Goal: Information Seeking & Learning: Learn about a topic

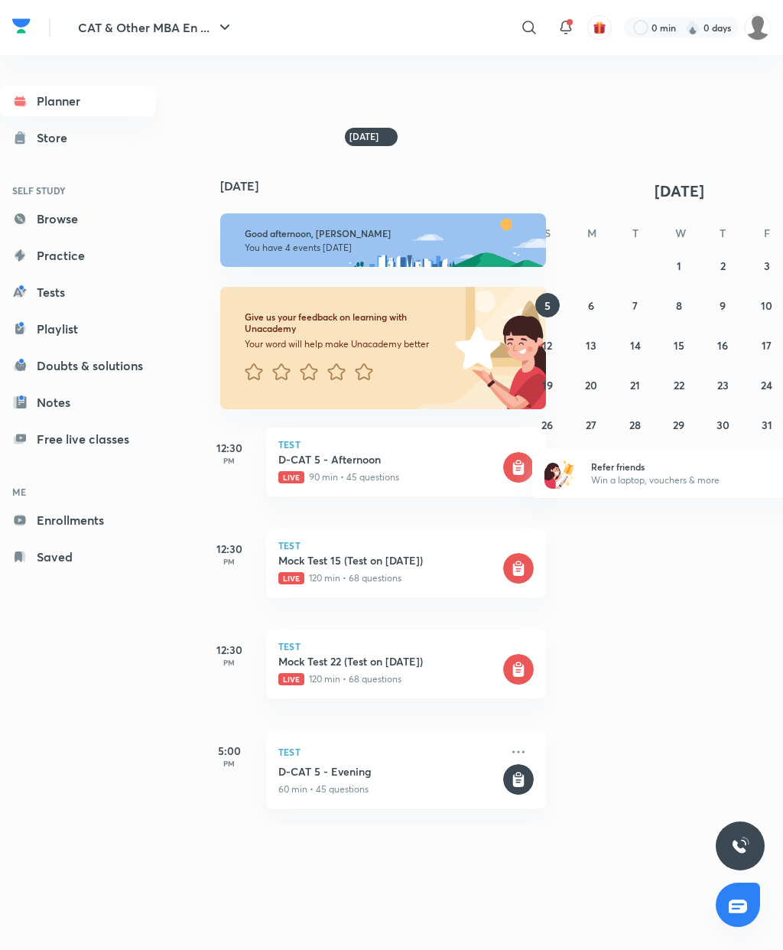
click at [429, 686] on p "Live 120 min • 68 questions" at bounding box center [389, 679] width 222 height 14
click at [520, 677] on icon at bounding box center [518, 670] width 11 height 13
click at [339, 686] on p "Live 120 min • 68 questions" at bounding box center [389, 679] width 222 height 14
click at [297, 681] on div "Test Mock Test 22 (Test on 05.10.2025) Live 120 min • 68 questions" at bounding box center [406, 663] width 280 height 69
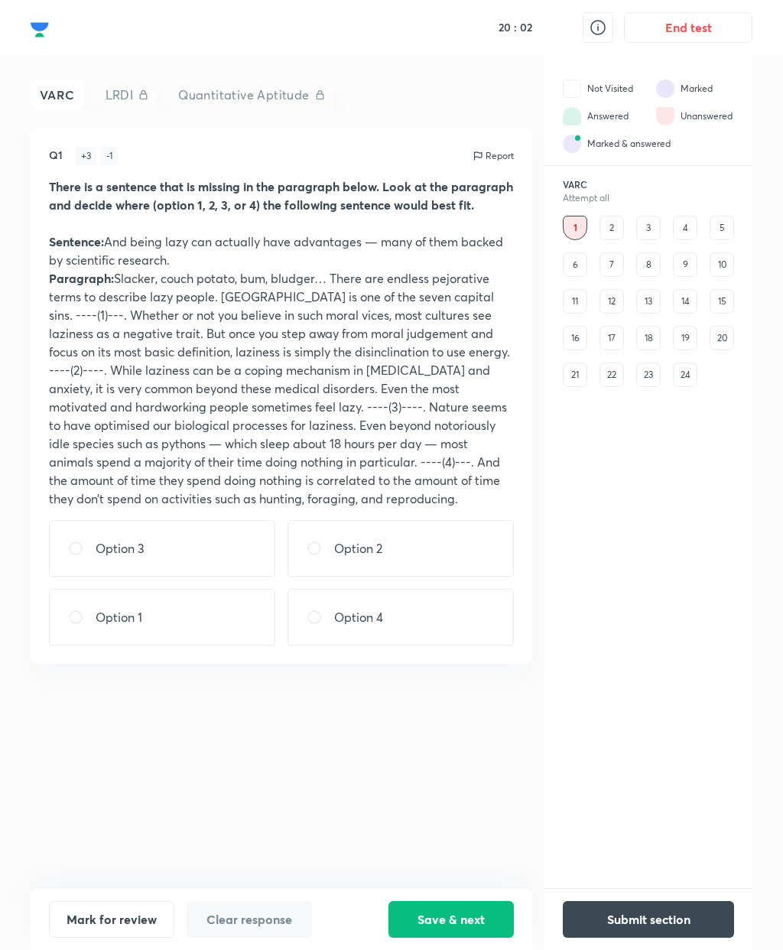
click at [609, 226] on div "2" at bounding box center [611, 228] width 24 height 24
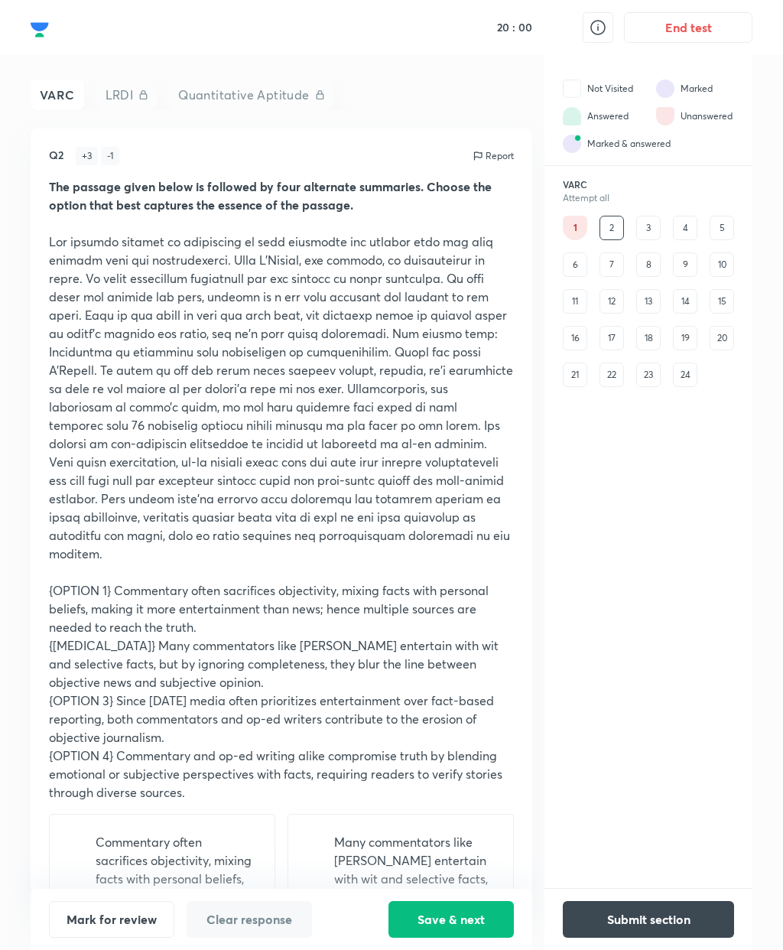
click at [579, 265] on div "6" at bounding box center [575, 264] width 24 height 24
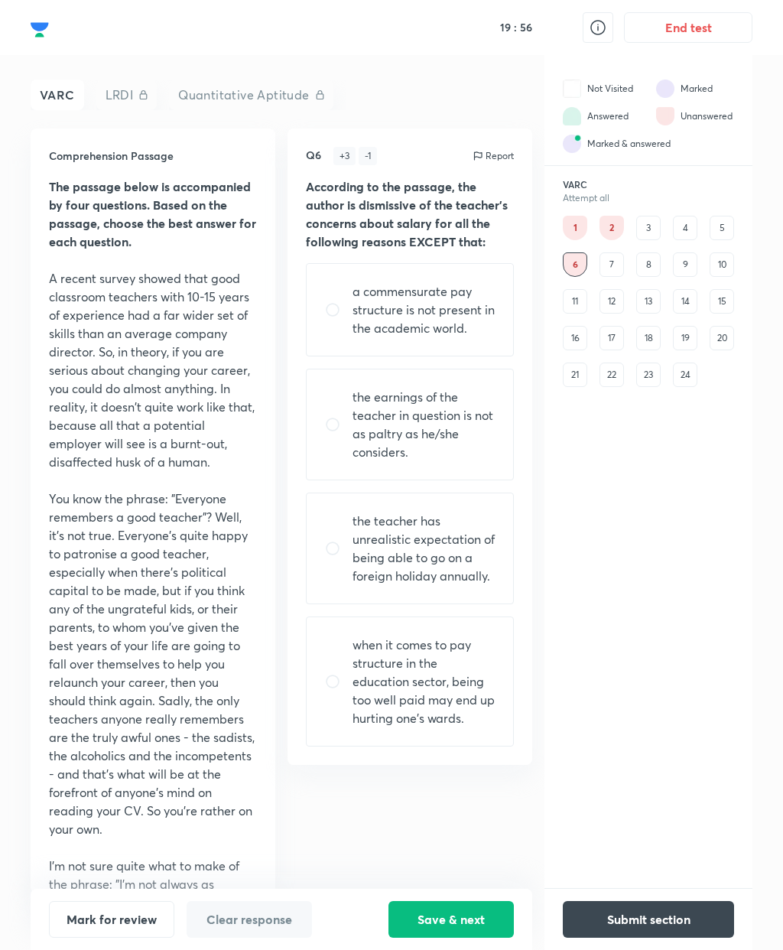
click at [648, 225] on div "3" at bounding box center [648, 228] width 24 height 24
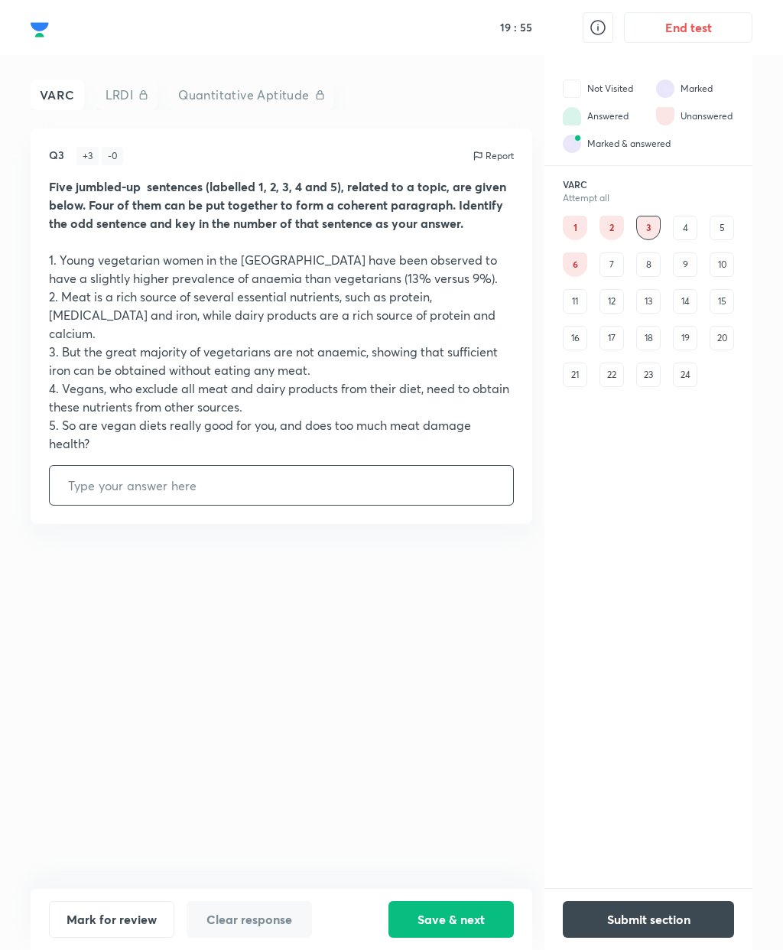
click at [683, 229] on div "4" at bounding box center [685, 228] width 24 height 24
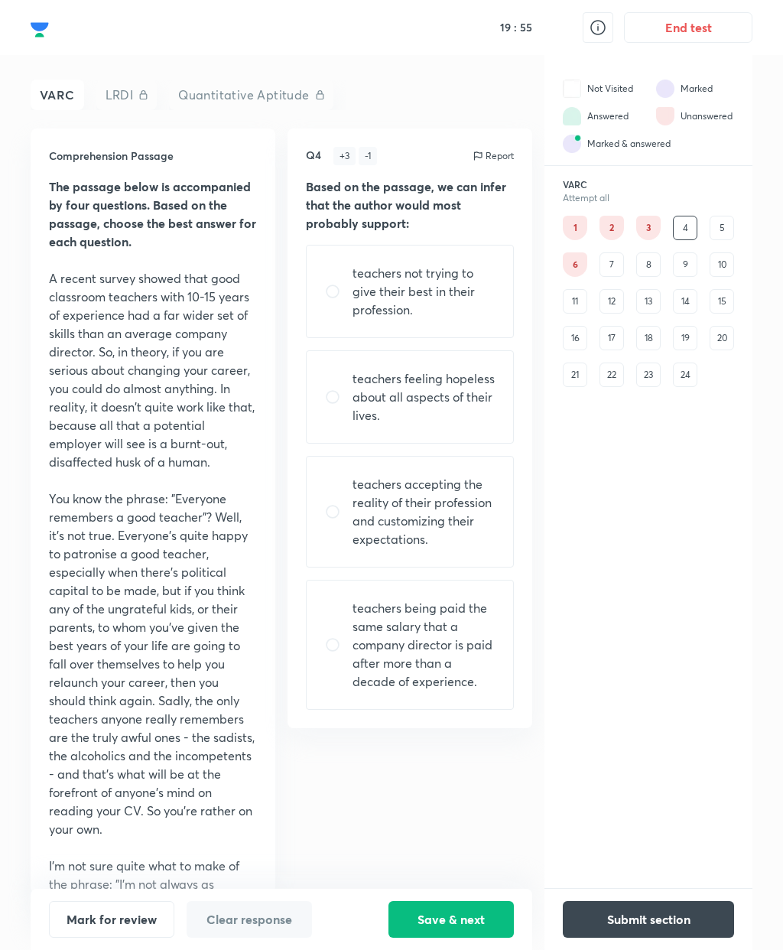
click at [713, 229] on div "5" at bounding box center [722, 228] width 24 height 24
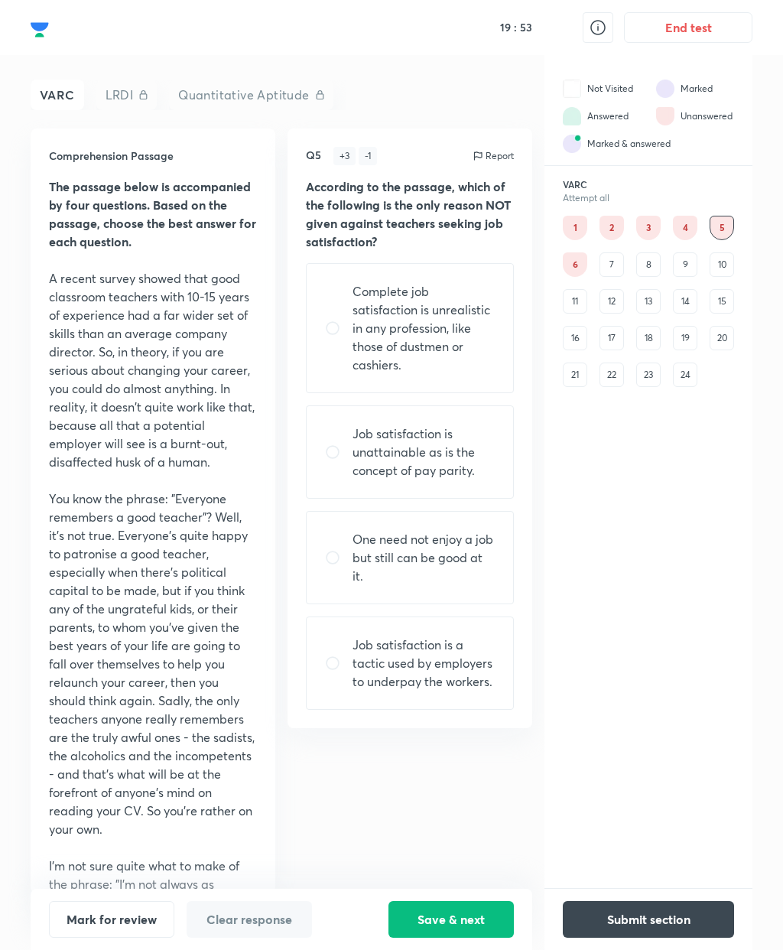
click at [681, 228] on div "4" at bounding box center [685, 228] width 24 height 24
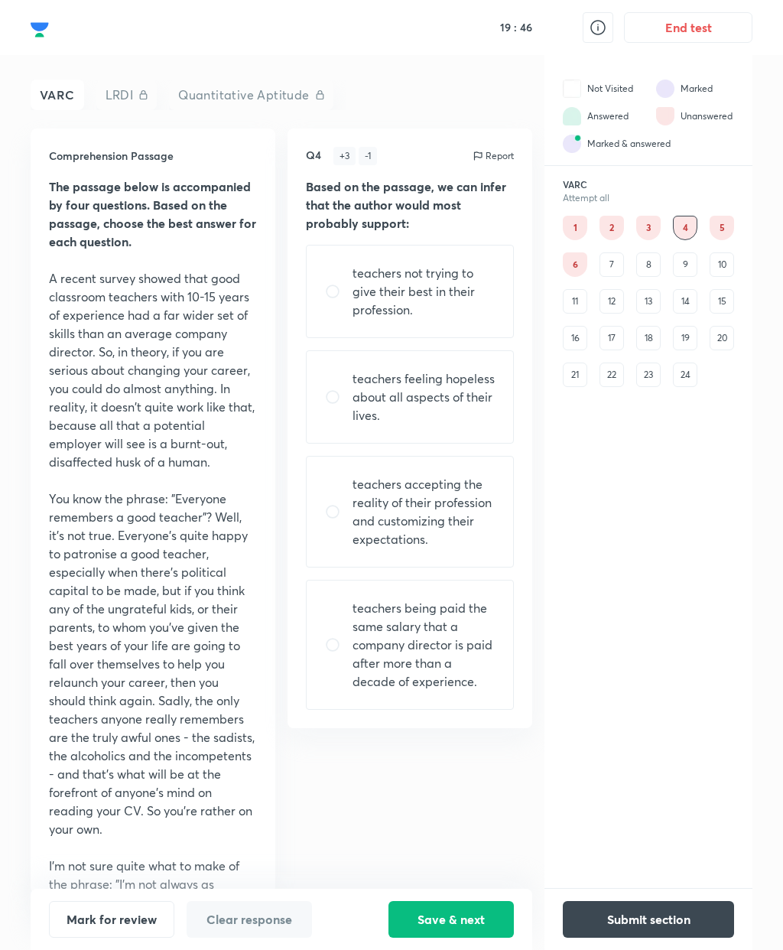
click at [244, 430] on p "A recent survey showed that good classroom teachers with 10-15 years of experie…" at bounding box center [153, 370] width 208 height 202
click at [243, 473] on p at bounding box center [153, 480] width 208 height 18
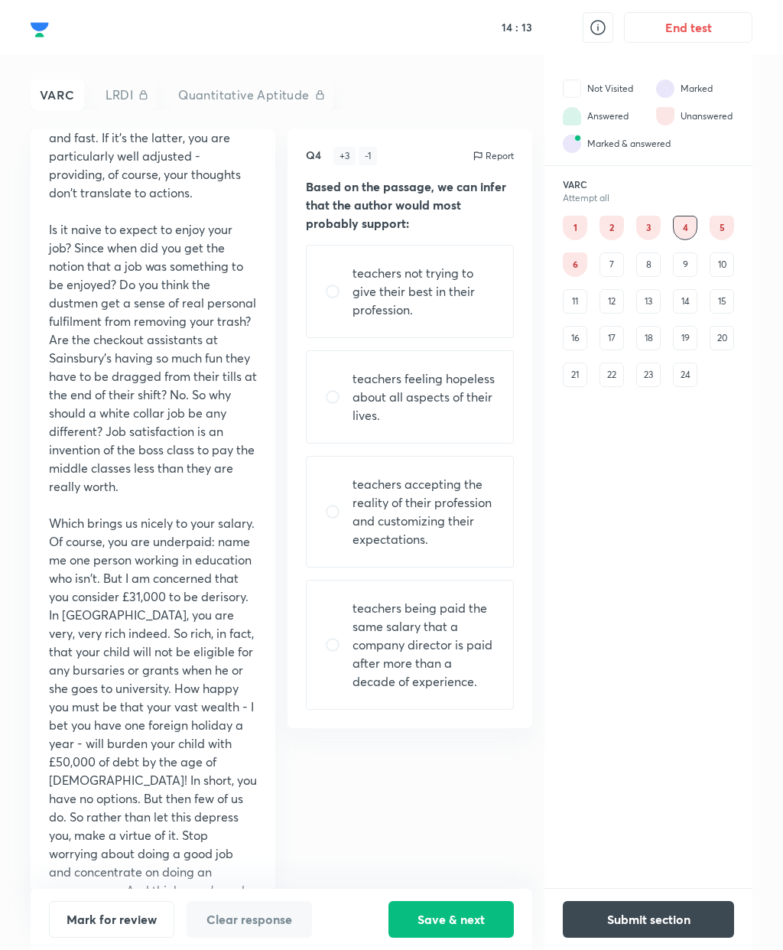
scroll to position [8, 0]
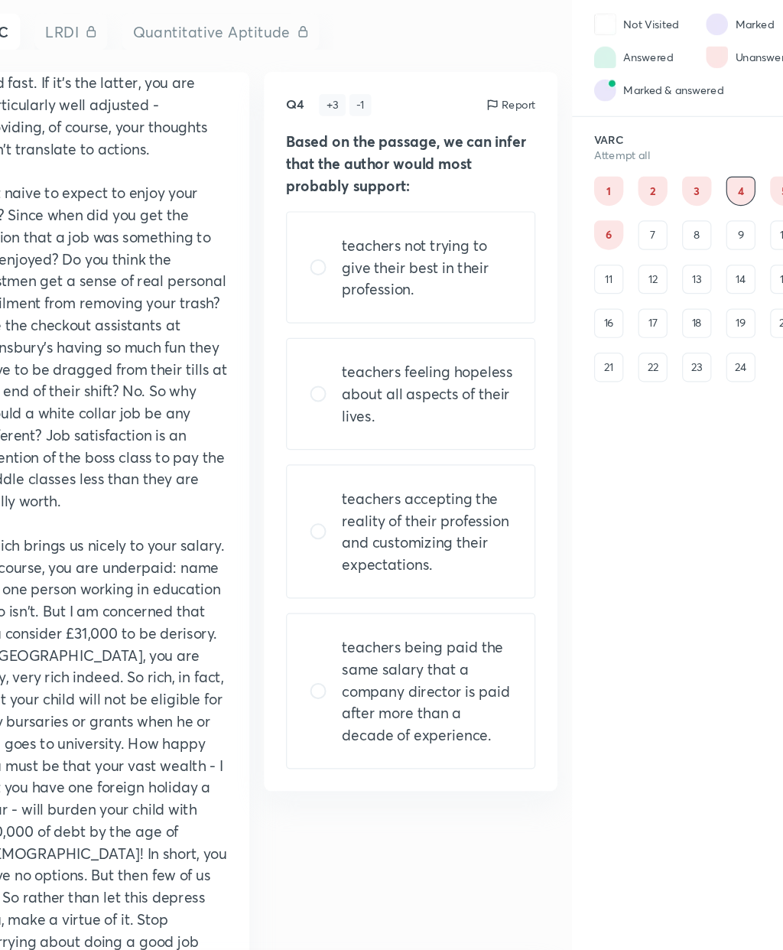
click at [325, 504] on input "radio" at bounding box center [339, 511] width 28 height 15
radio input "true"
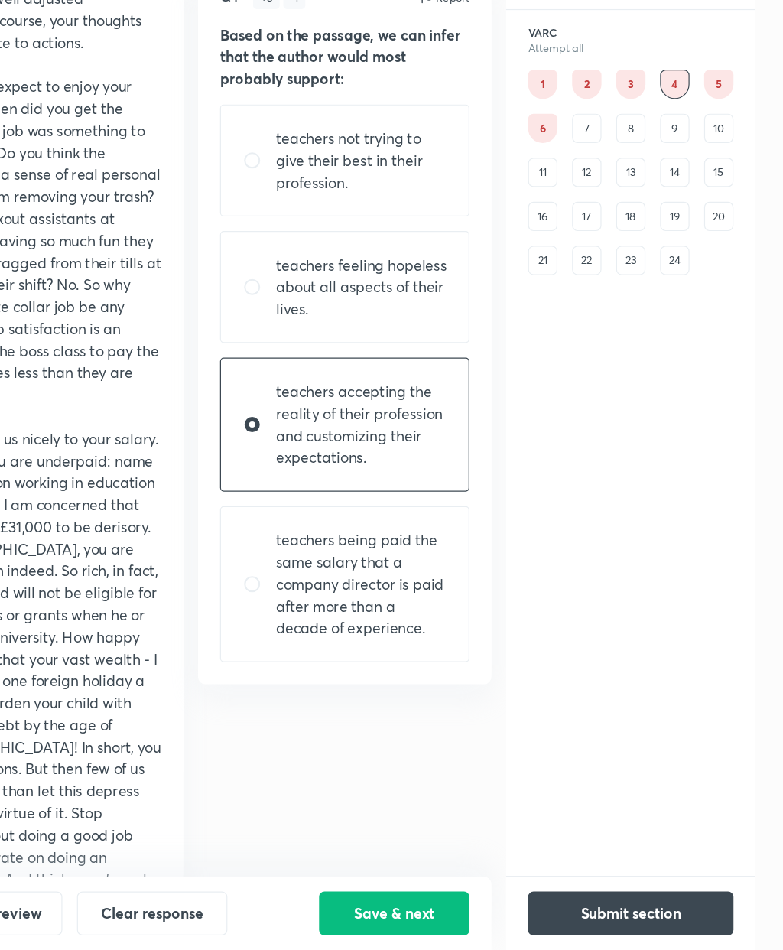
scroll to position [61, 0]
click at [388, 901] on button "Save & next" at bounding box center [450, 919] width 125 height 37
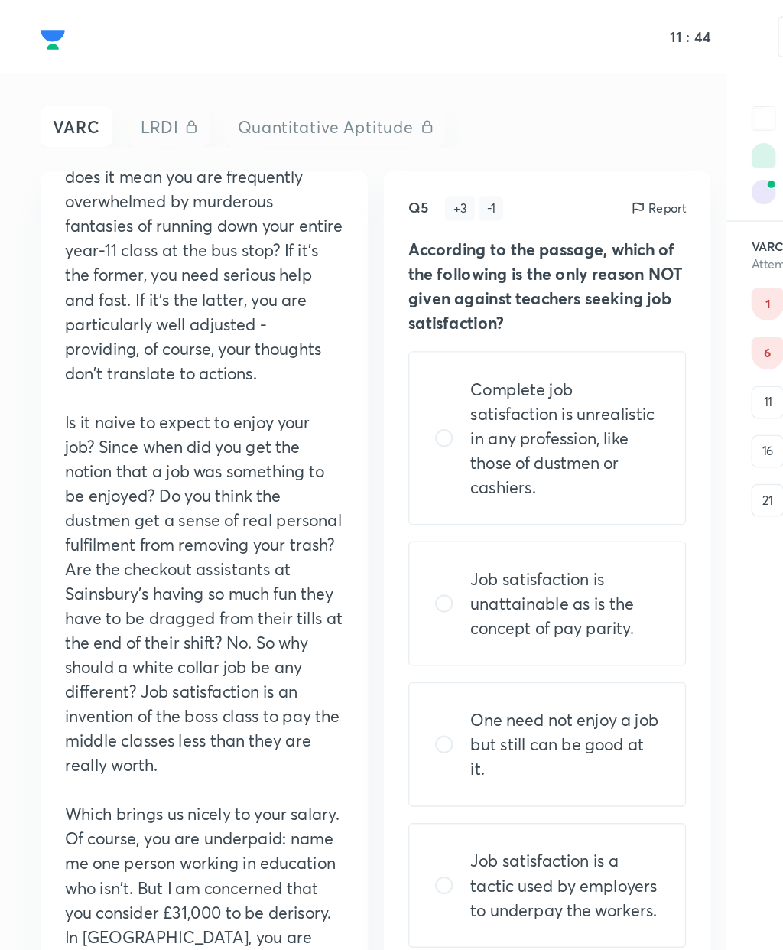
scroll to position [870, 0]
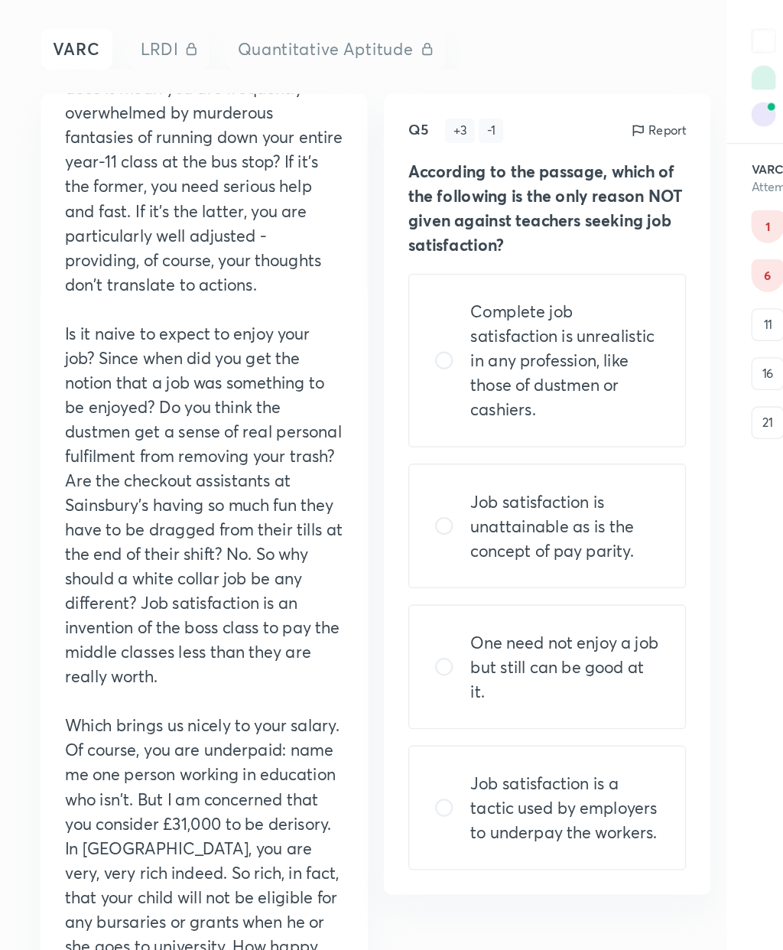
click at [344, 511] on div "One need not enjoy a job but still can be good at it." at bounding box center [410, 557] width 208 height 93
radio input "true"
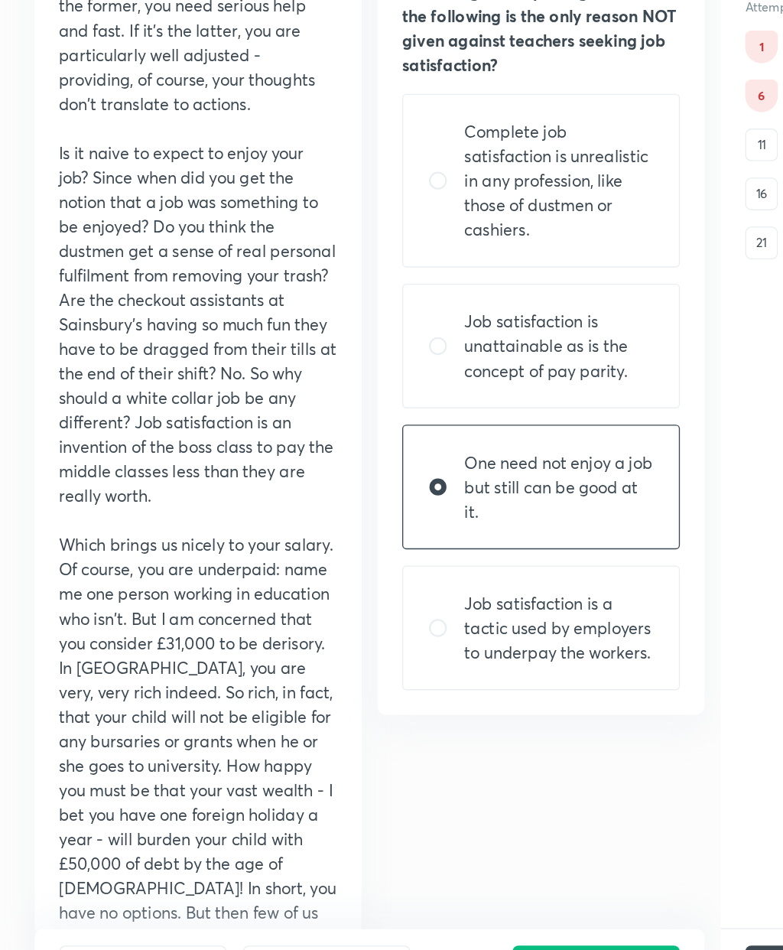
scroll to position [61, 0]
click at [427, 901] on button "Save & next" at bounding box center [450, 919] width 125 height 37
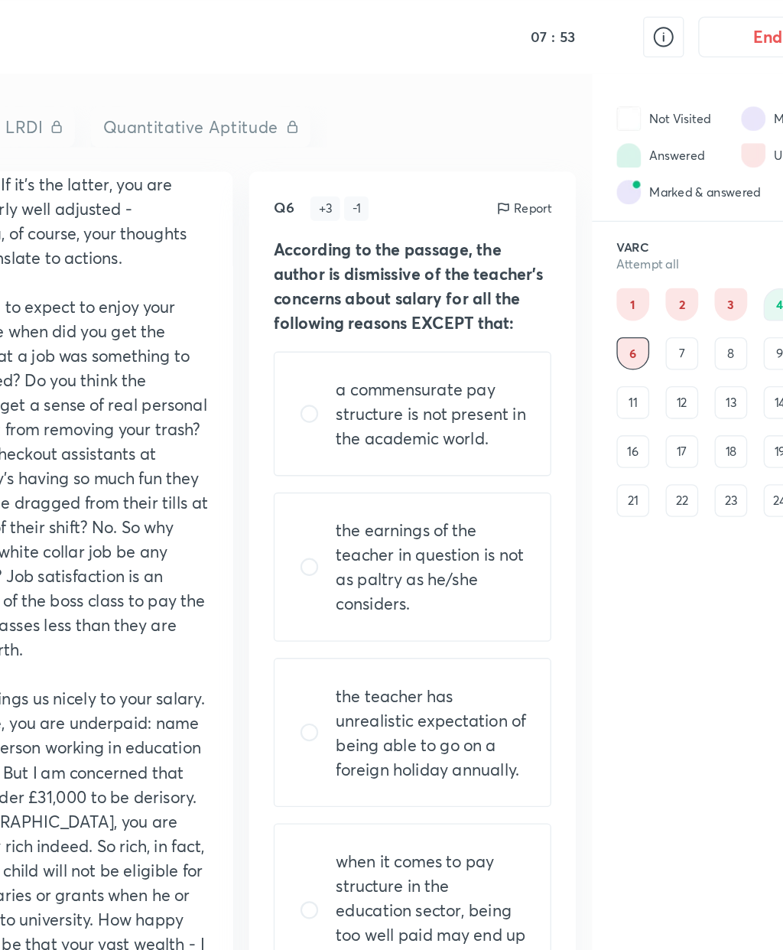
scroll to position [0, 0]
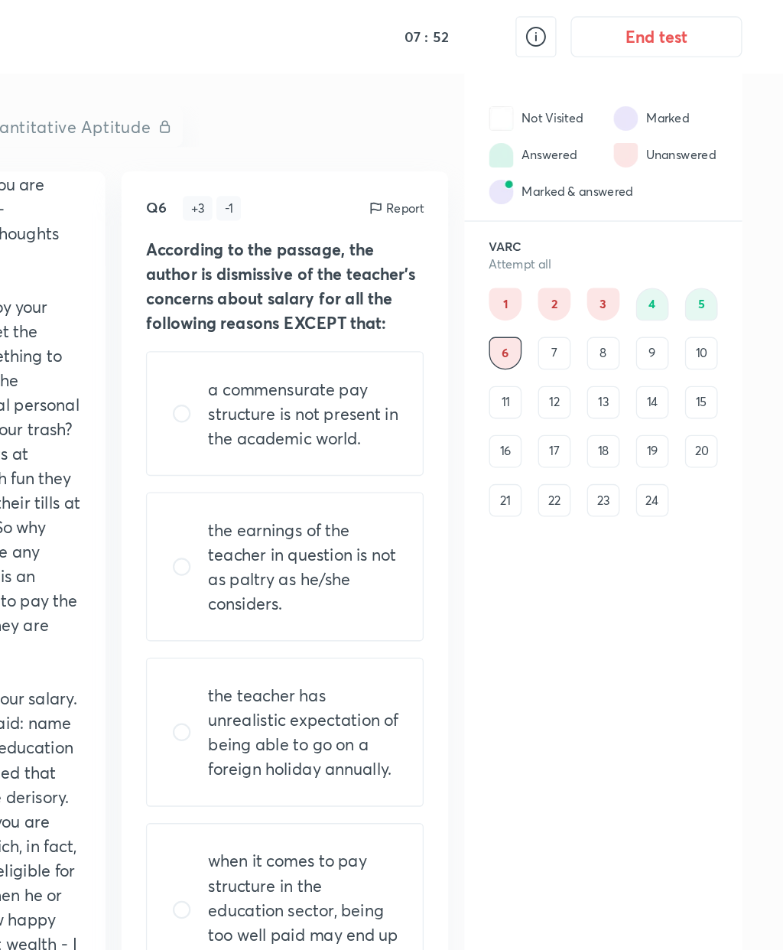
click at [673, 222] on div "4" at bounding box center [685, 228] width 24 height 24
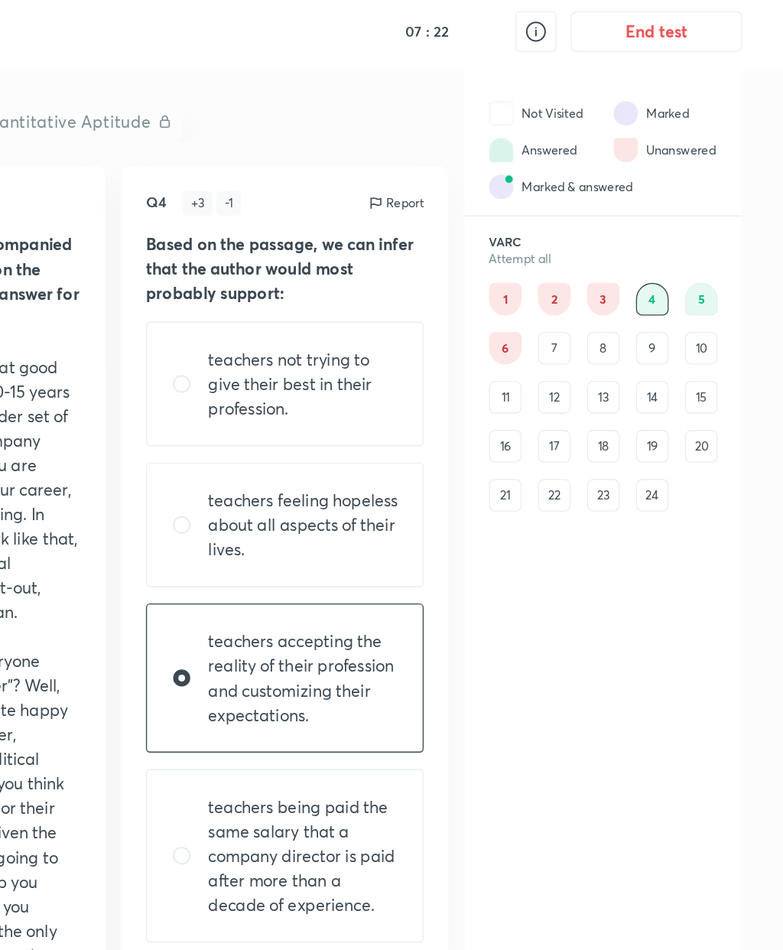
click at [710, 225] on div "5" at bounding box center [722, 228] width 24 height 24
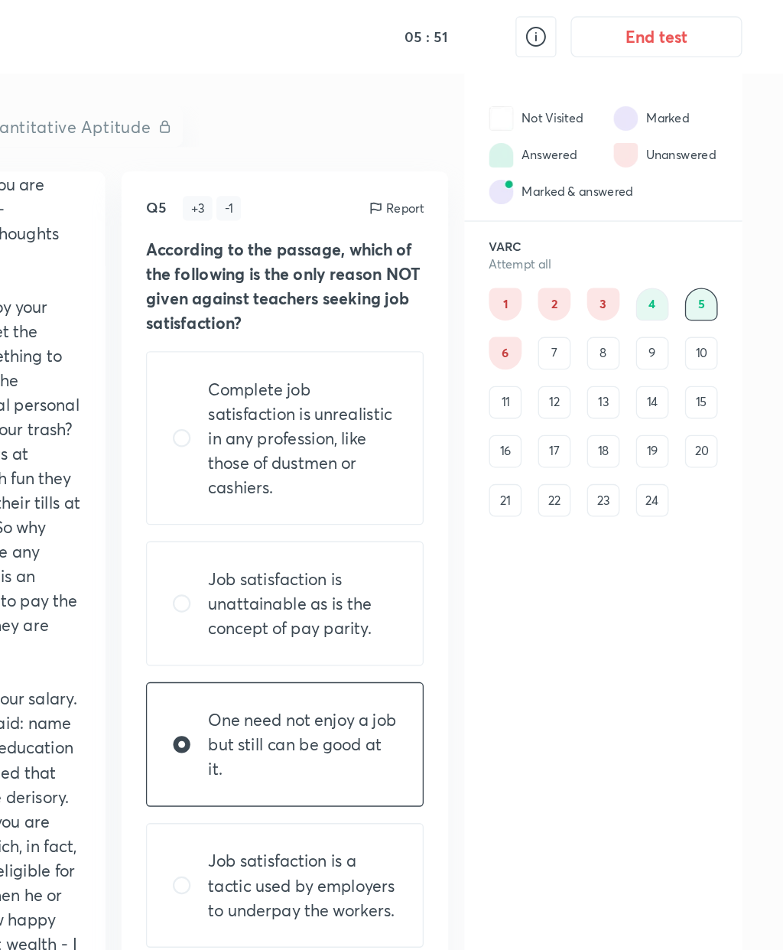
click at [563, 260] on div "6" at bounding box center [575, 264] width 24 height 24
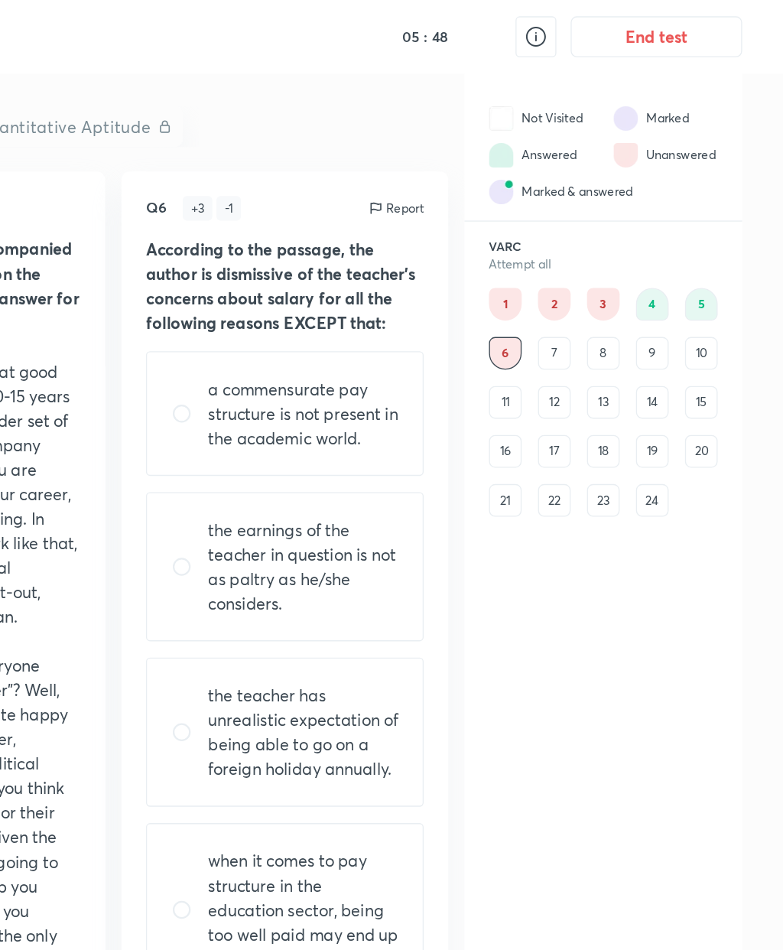
click at [599, 259] on div "7" at bounding box center [611, 264] width 24 height 24
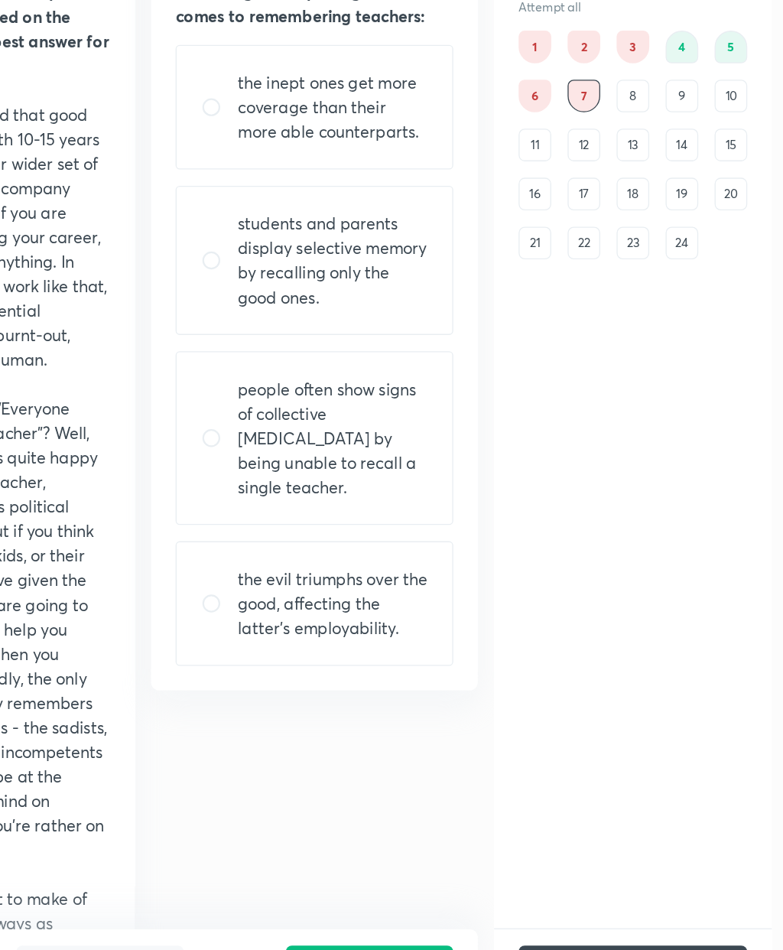
scroll to position [60, 0]
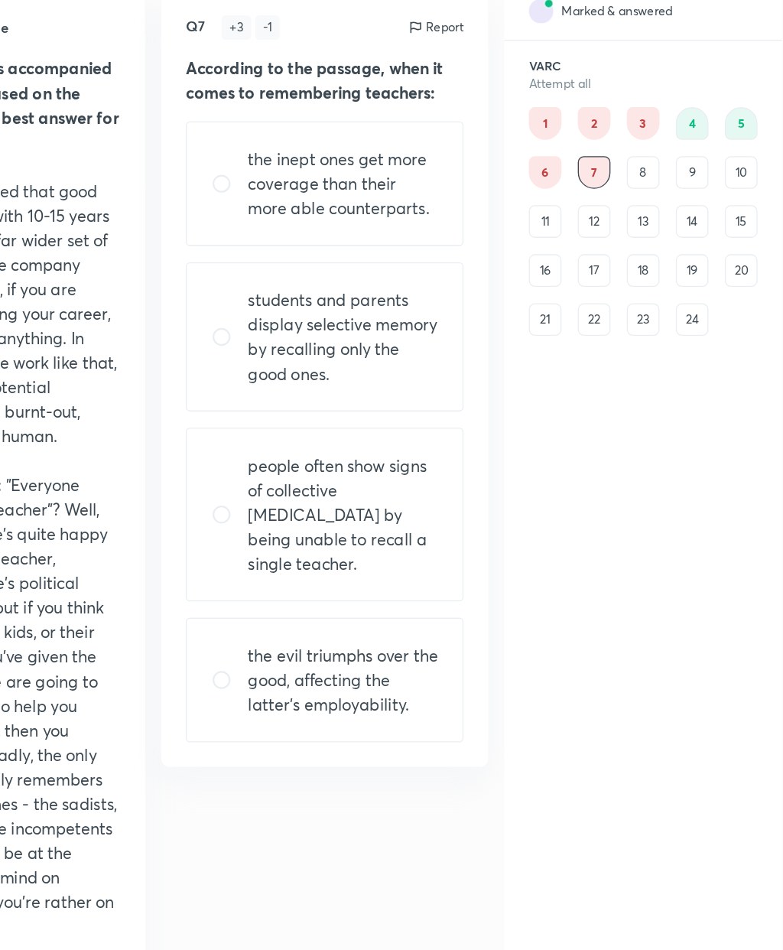
click at [325, 265] on input "radio" at bounding box center [339, 272] width 28 height 15
radio input "true"
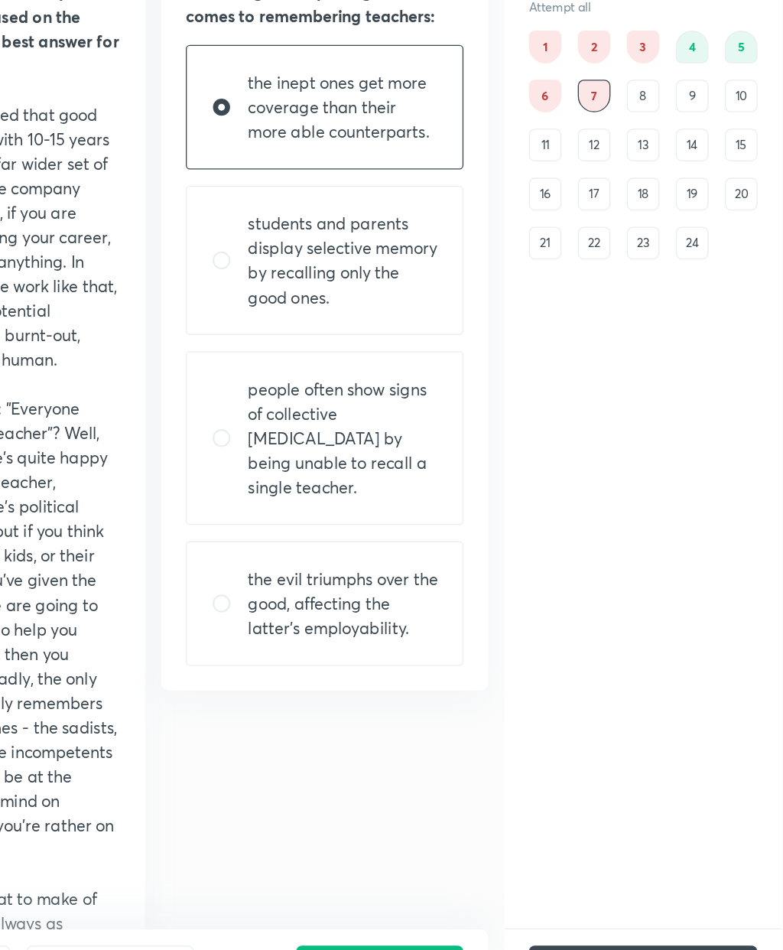
click at [388, 901] on button "Save & next" at bounding box center [450, 919] width 125 height 37
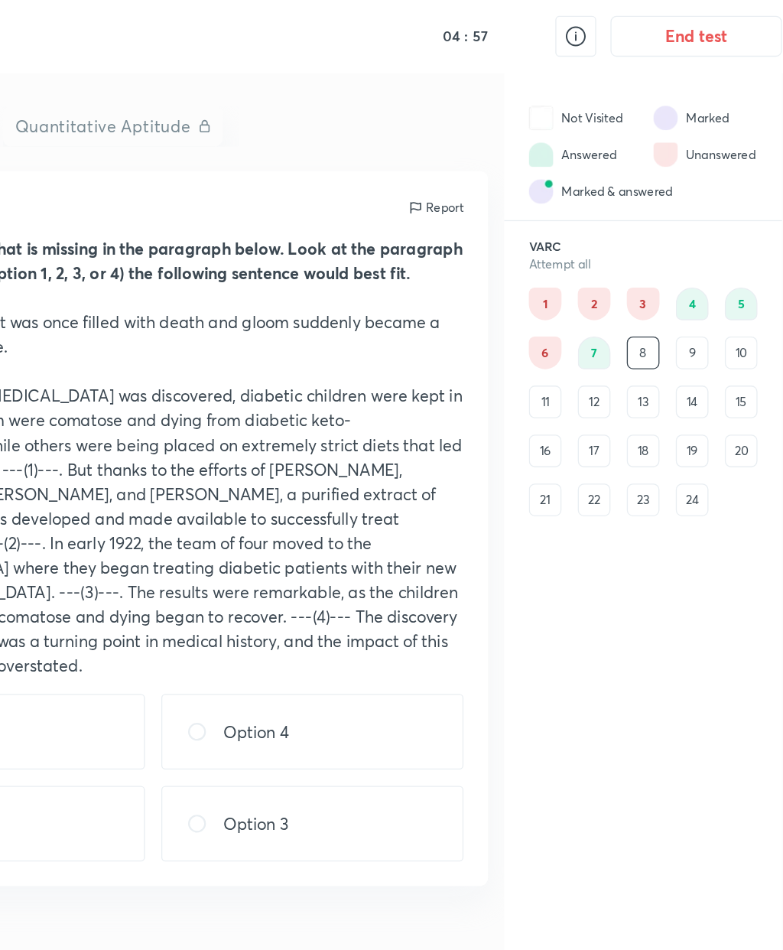
scroll to position [0, 0]
click at [563, 261] on div "6" at bounding box center [575, 264] width 24 height 24
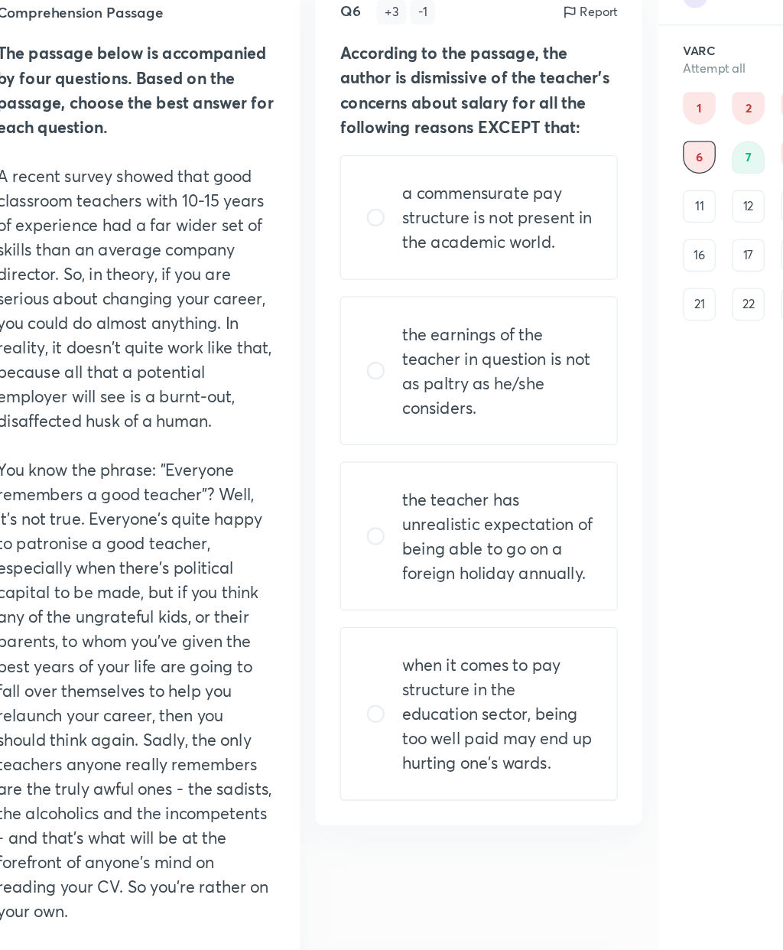
click at [325, 541] on input "radio" at bounding box center [339, 548] width 28 height 15
radio input "true"
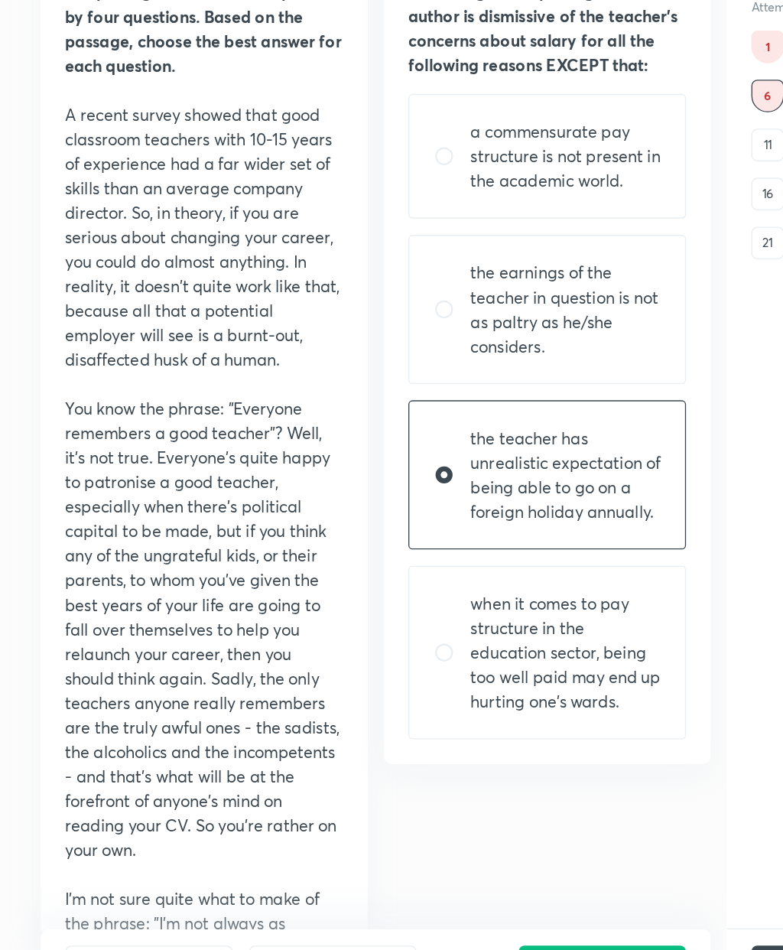
click at [431, 901] on button "Save & next" at bounding box center [450, 919] width 125 height 37
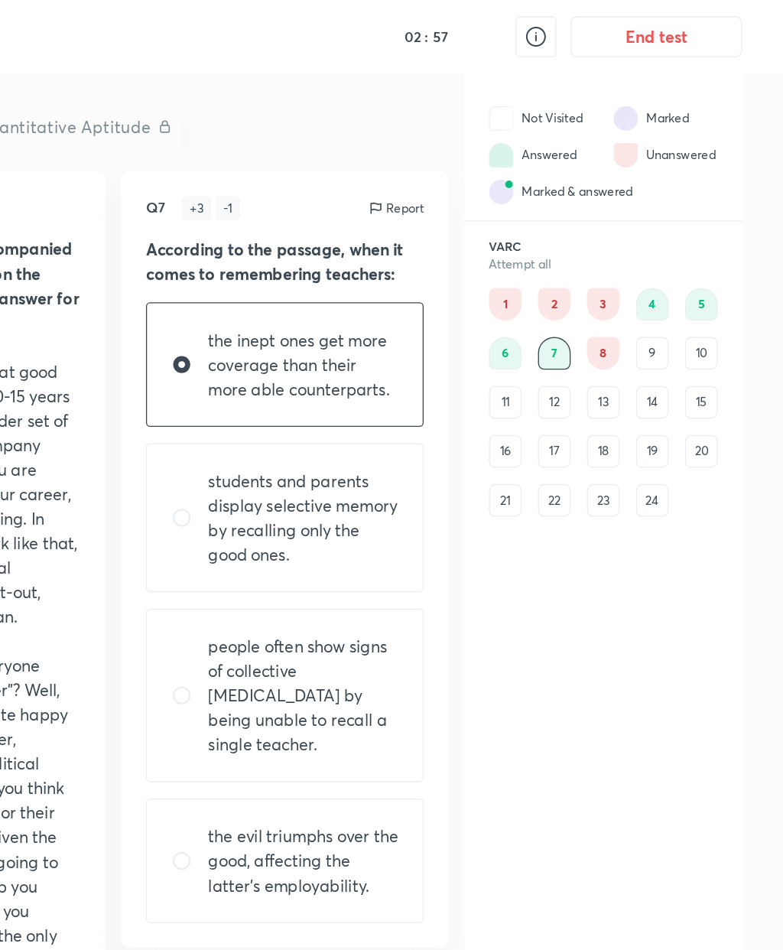
click at [636, 258] on div "8" at bounding box center [648, 264] width 24 height 24
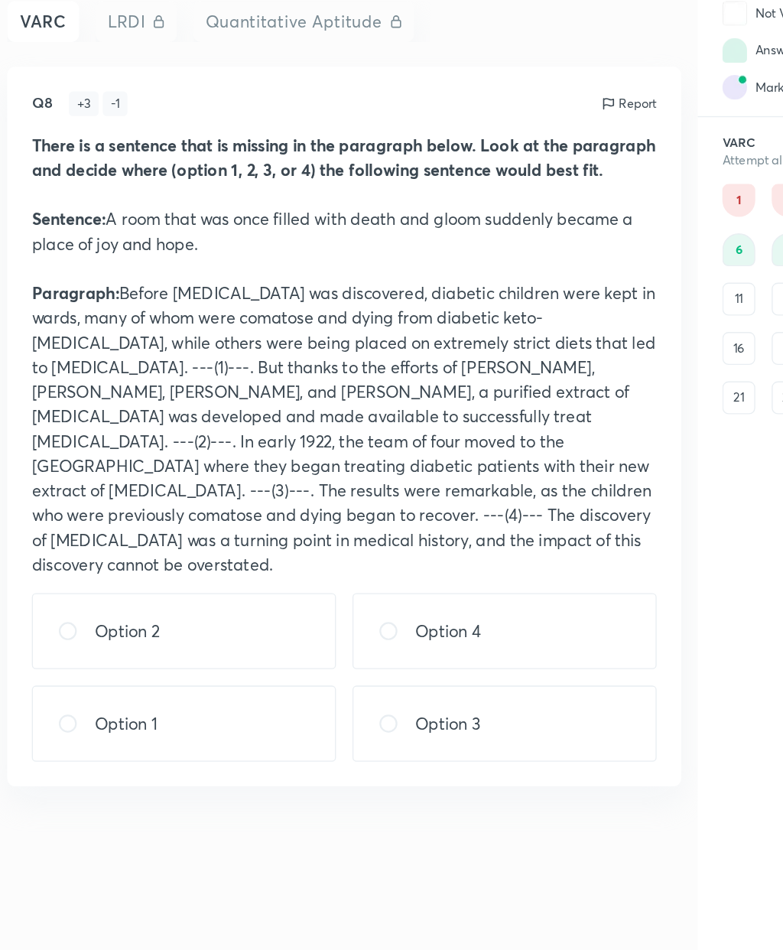
click at [307, 541] on input "radio" at bounding box center [321, 548] width 28 height 15
radio input "true"
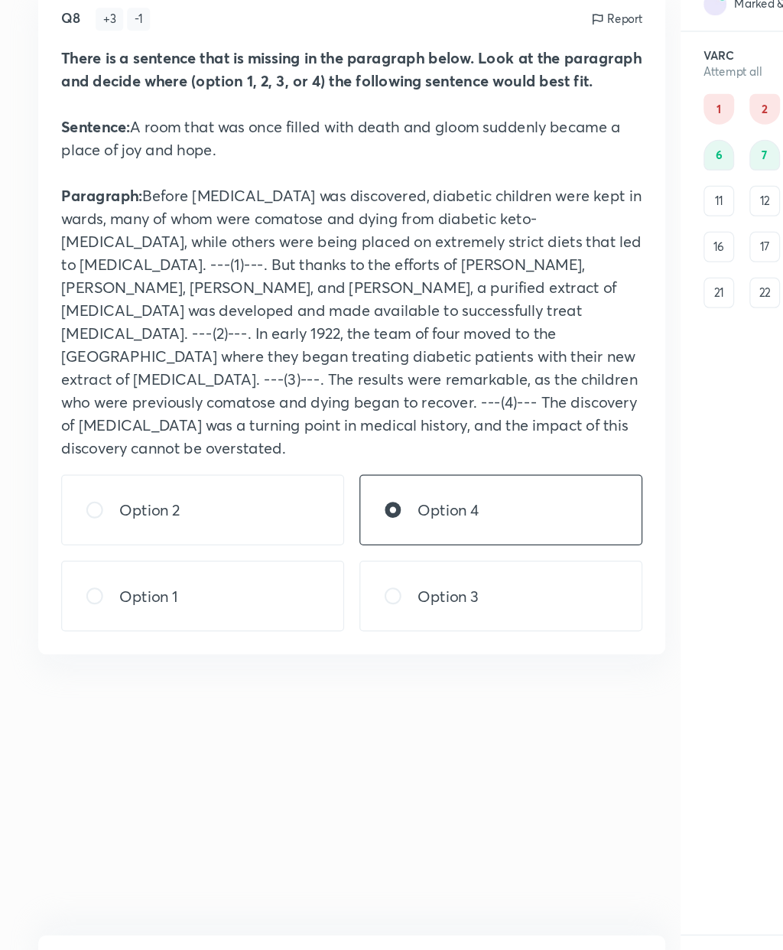
scroll to position [61, 0]
click at [449, 901] on button "Save & next" at bounding box center [450, 919] width 125 height 37
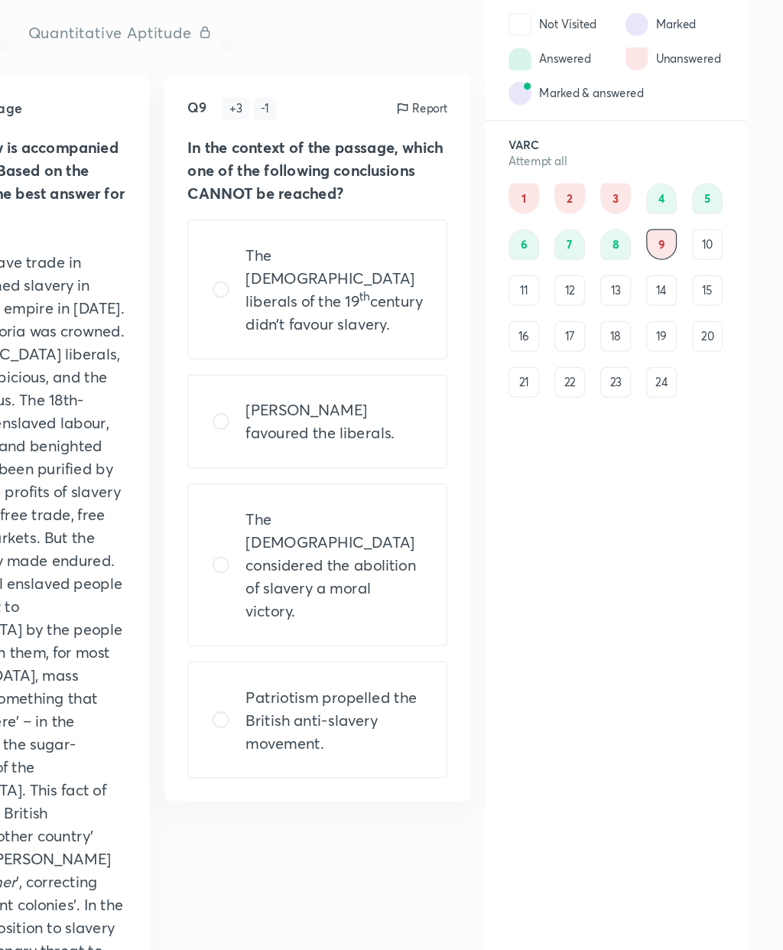
scroll to position [0, 0]
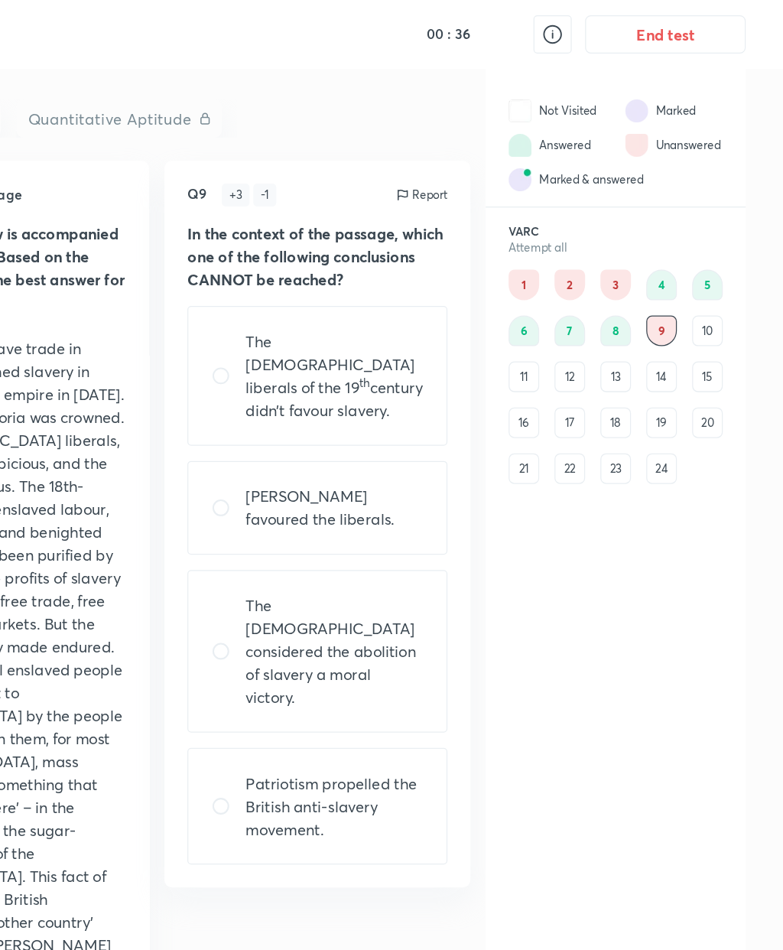
click at [636, 262] on div "8" at bounding box center [648, 264] width 24 height 24
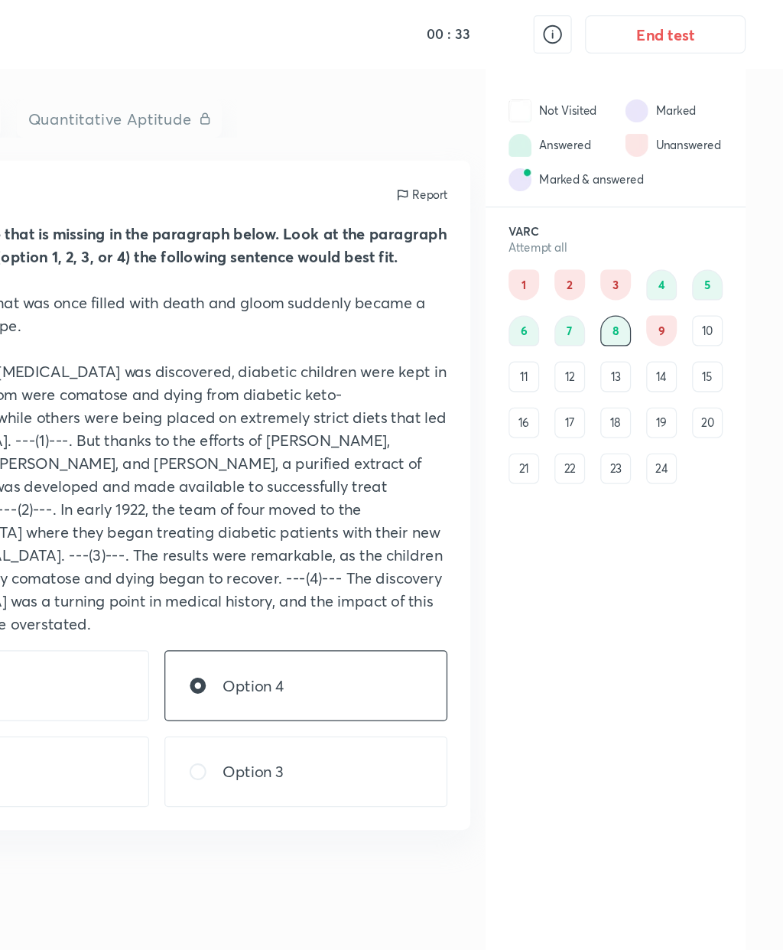
click at [673, 265] on div "9" at bounding box center [685, 264] width 24 height 24
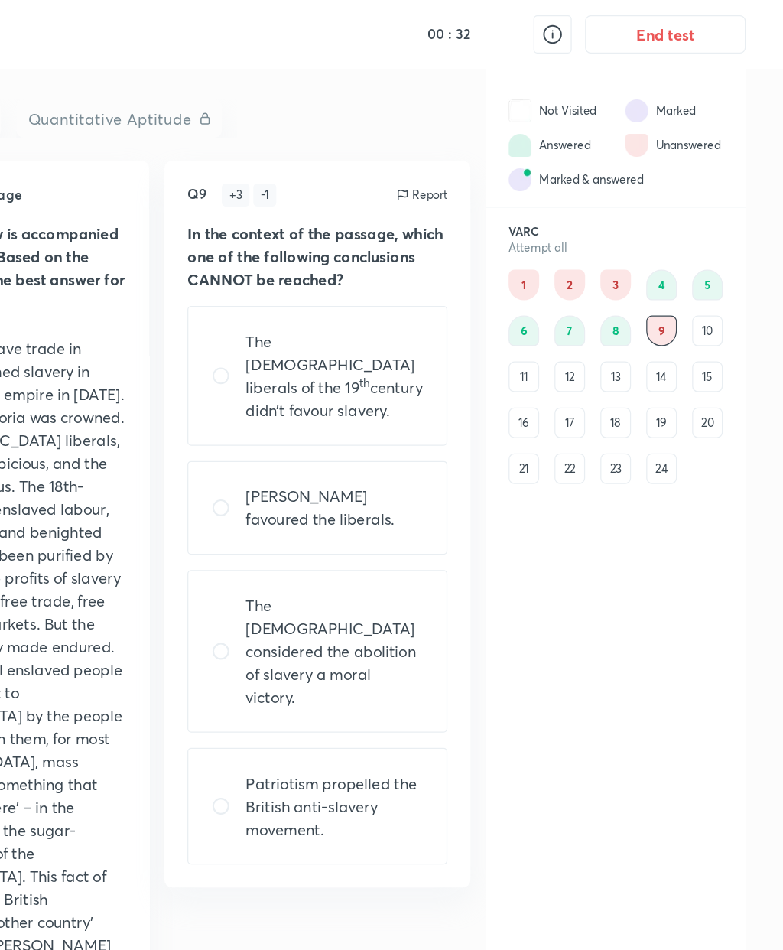
click at [710, 263] on div "10" at bounding box center [722, 264] width 24 height 24
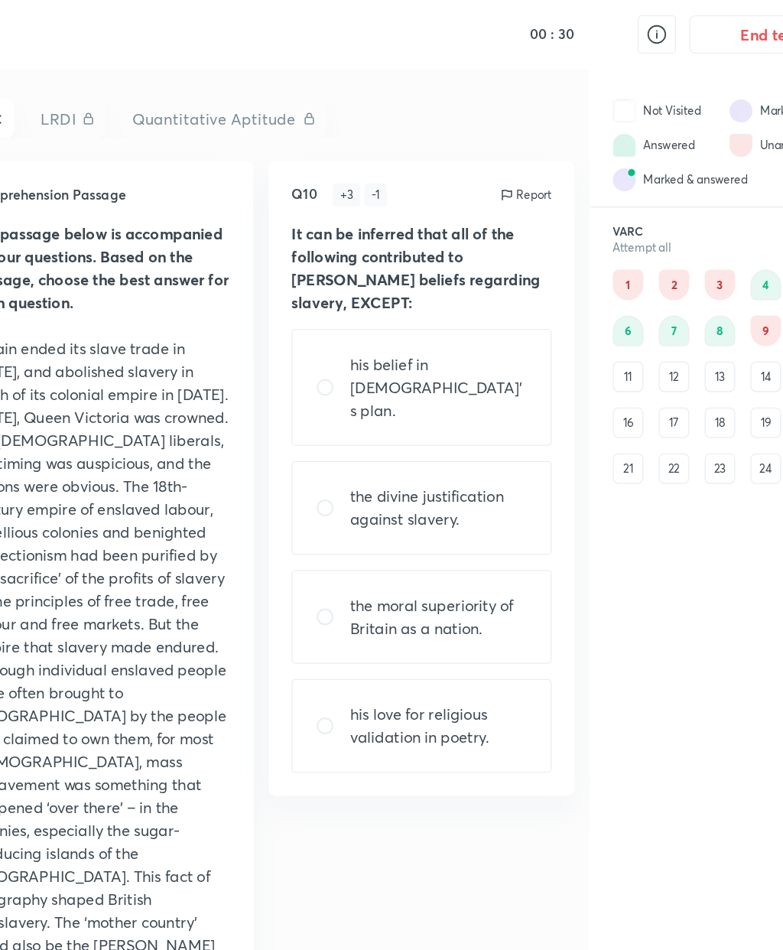
click at [563, 222] on div "1" at bounding box center [575, 228] width 24 height 24
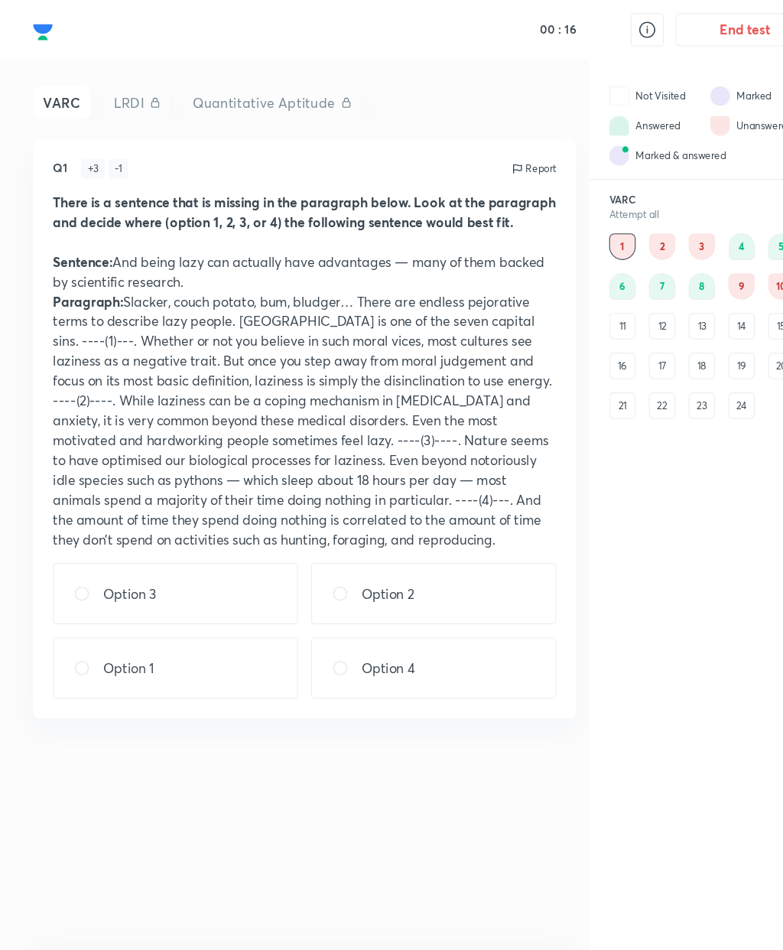
click at [647, 268] on div "8" at bounding box center [648, 264] width 24 height 24
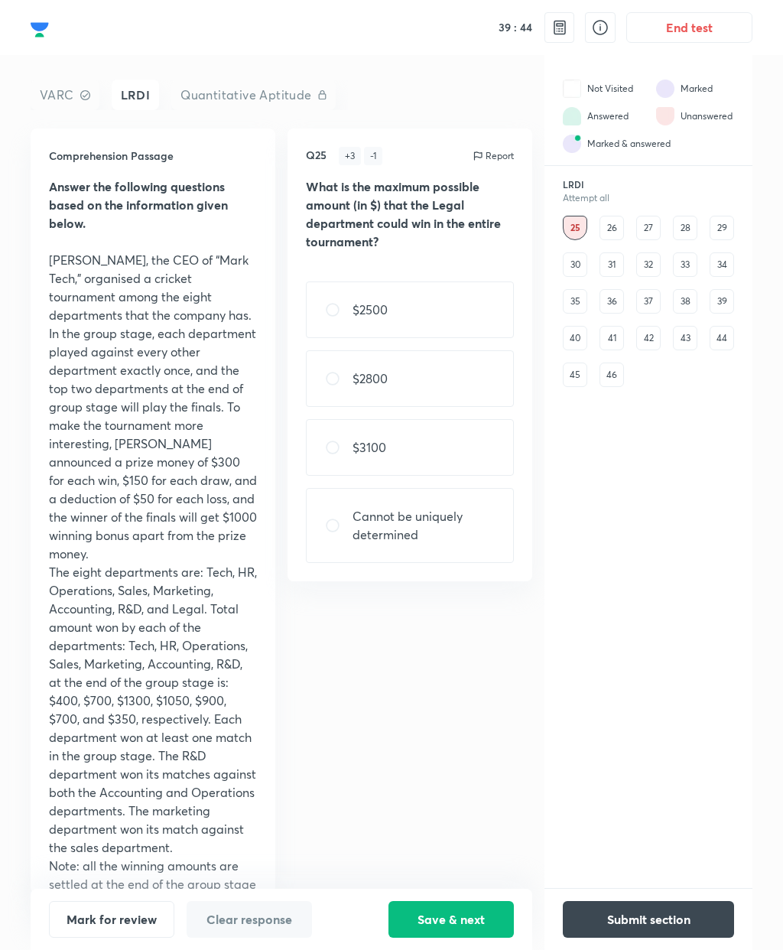
click at [658, 331] on div "42" at bounding box center [648, 338] width 24 height 24
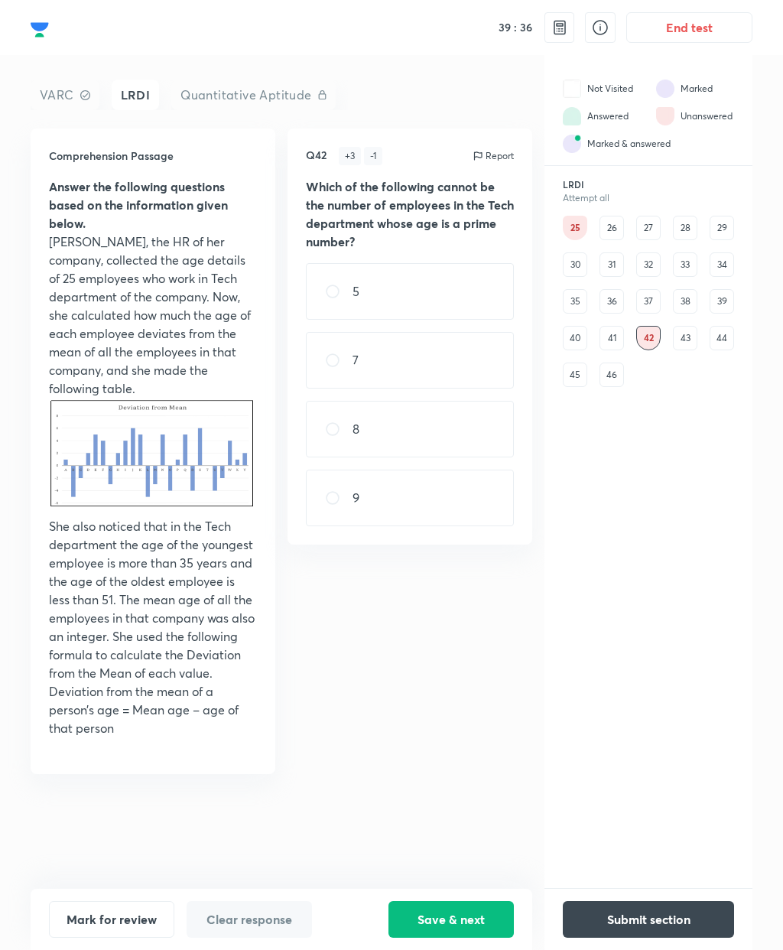
click at [612, 255] on div "31" at bounding box center [611, 264] width 24 height 24
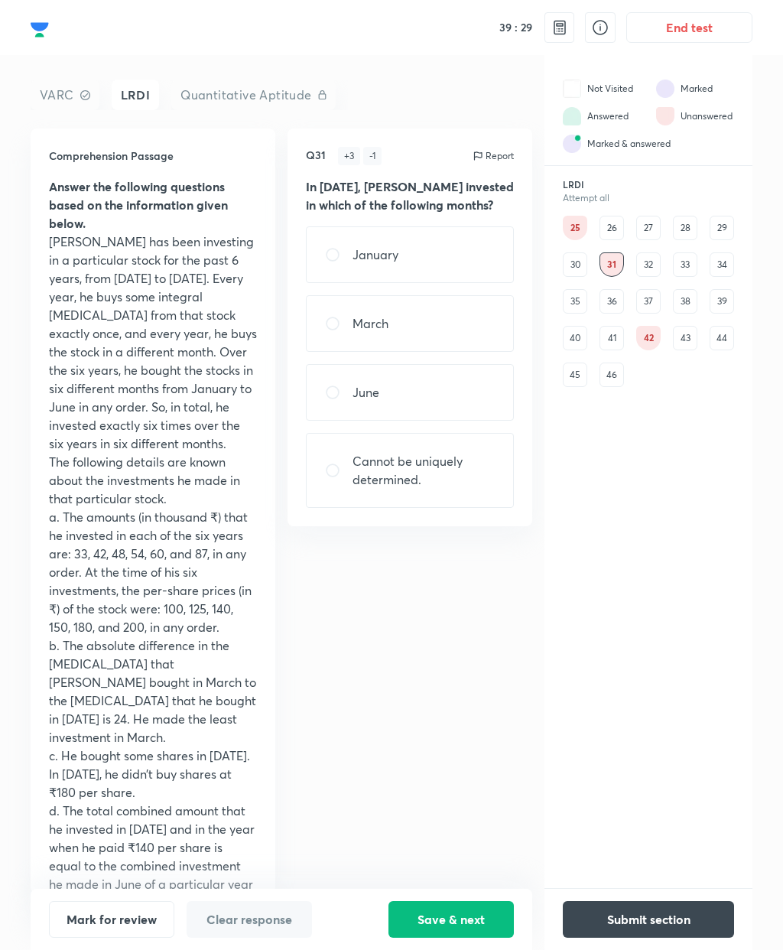
click at [694, 264] on div "33" at bounding box center [685, 264] width 24 height 24
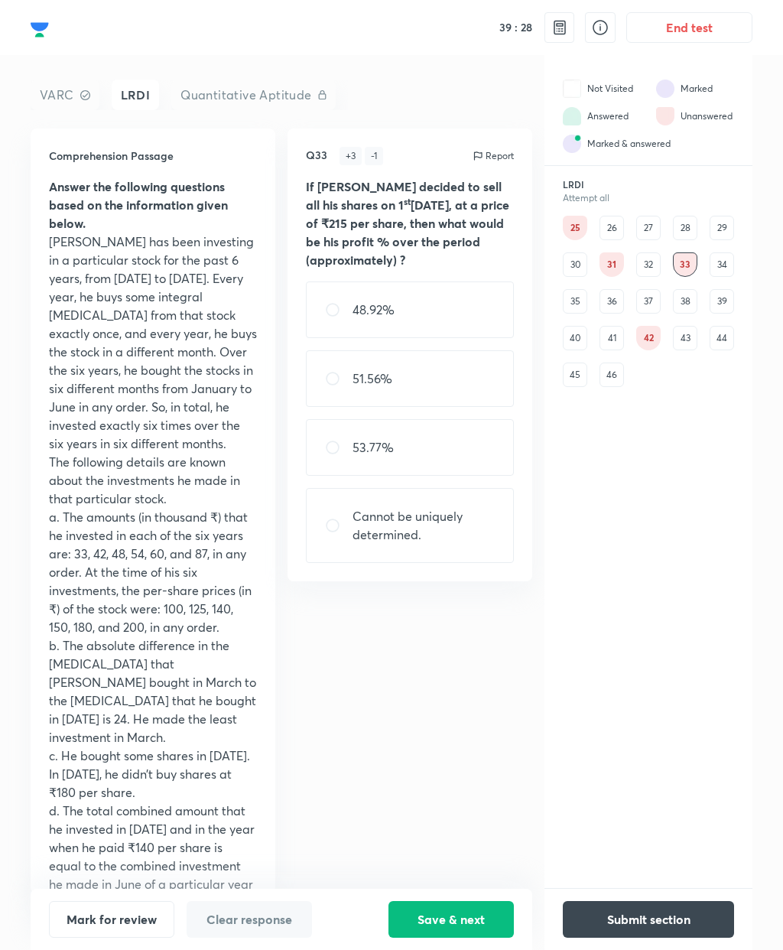
click at [585, 300] on div "35" at bounding box center [575, 301] width 24 height 24
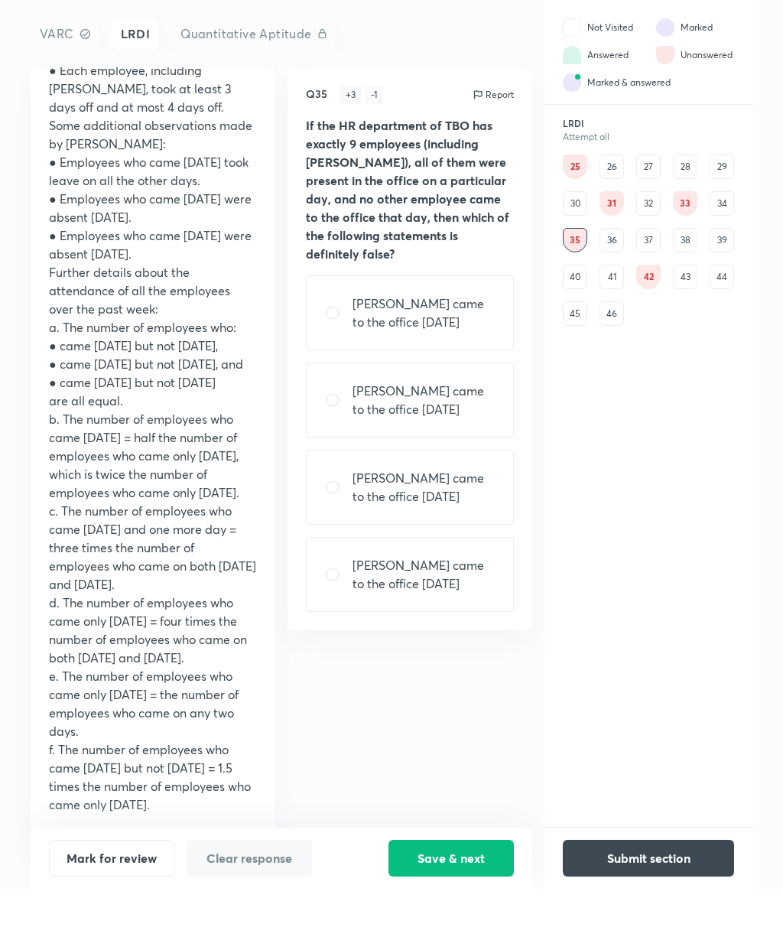
scroll to position [61, 0]
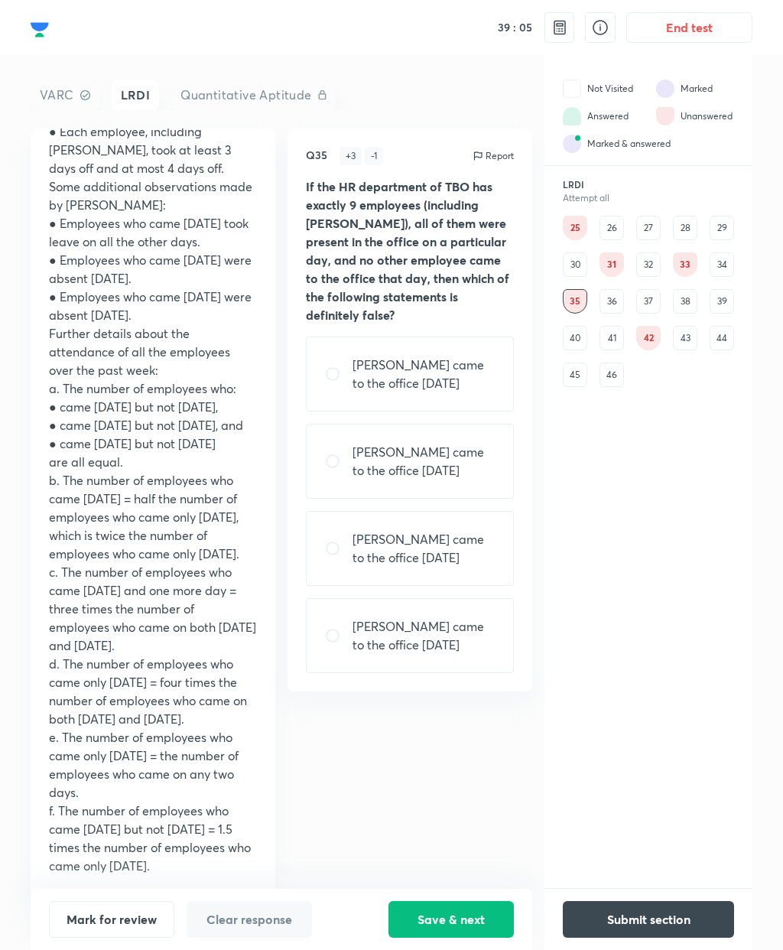
click at [609, 216] on div "26" at bounding box center [611, 228] width 24 height 24
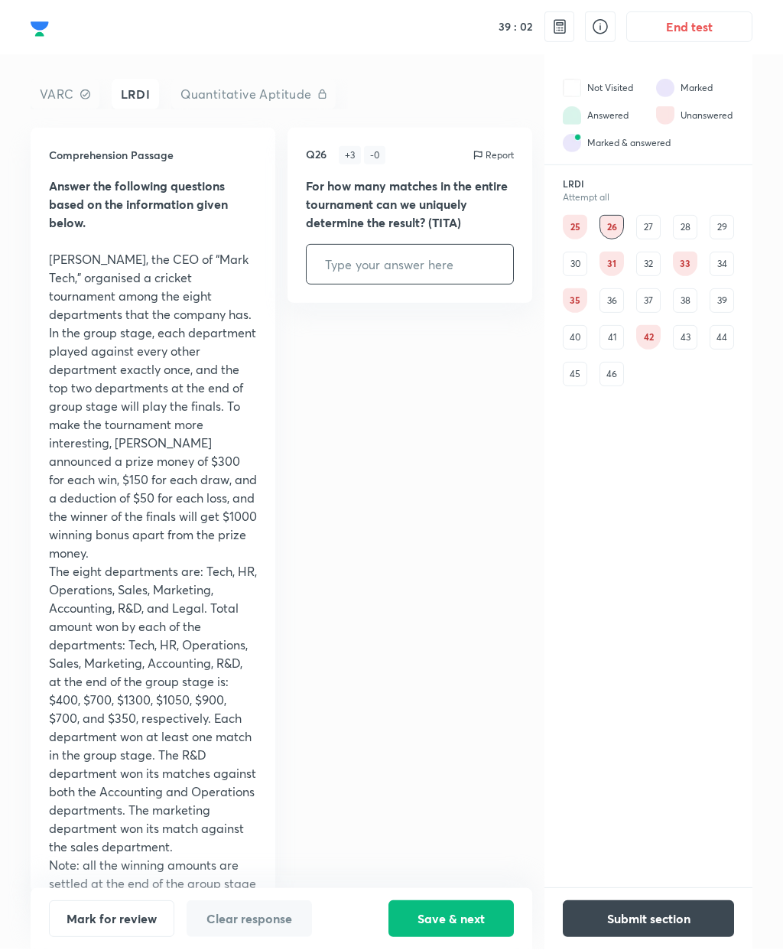
scroll to position [0, 0]
click at [721, 334] on div "44" at bounding box center [722, 338] width 24 height 24
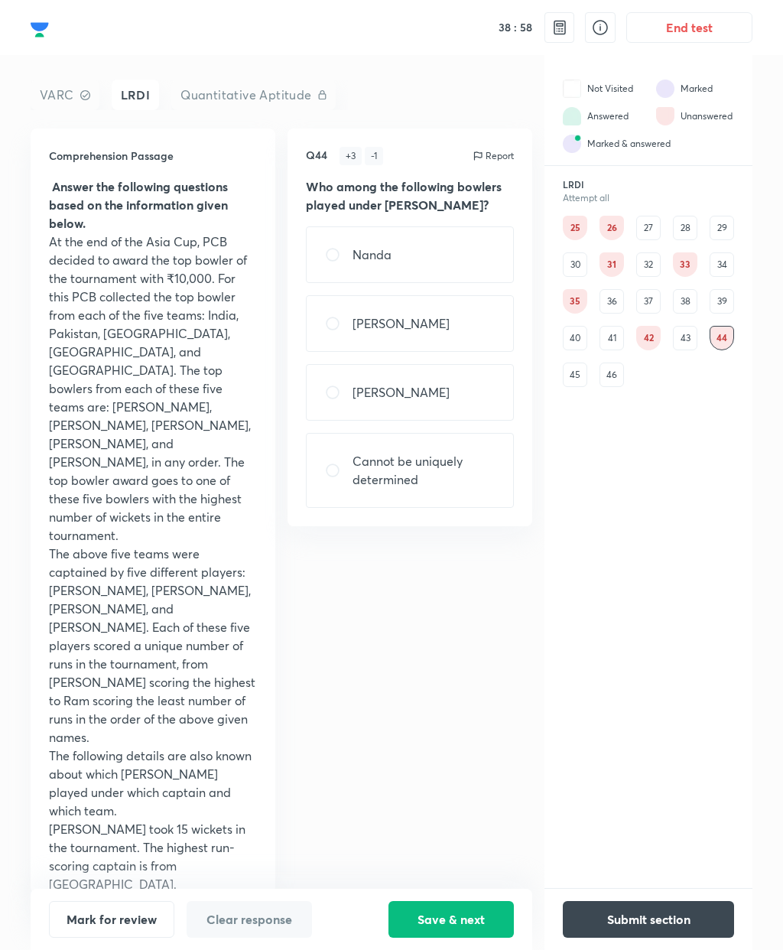
scroll to position [49, 0]
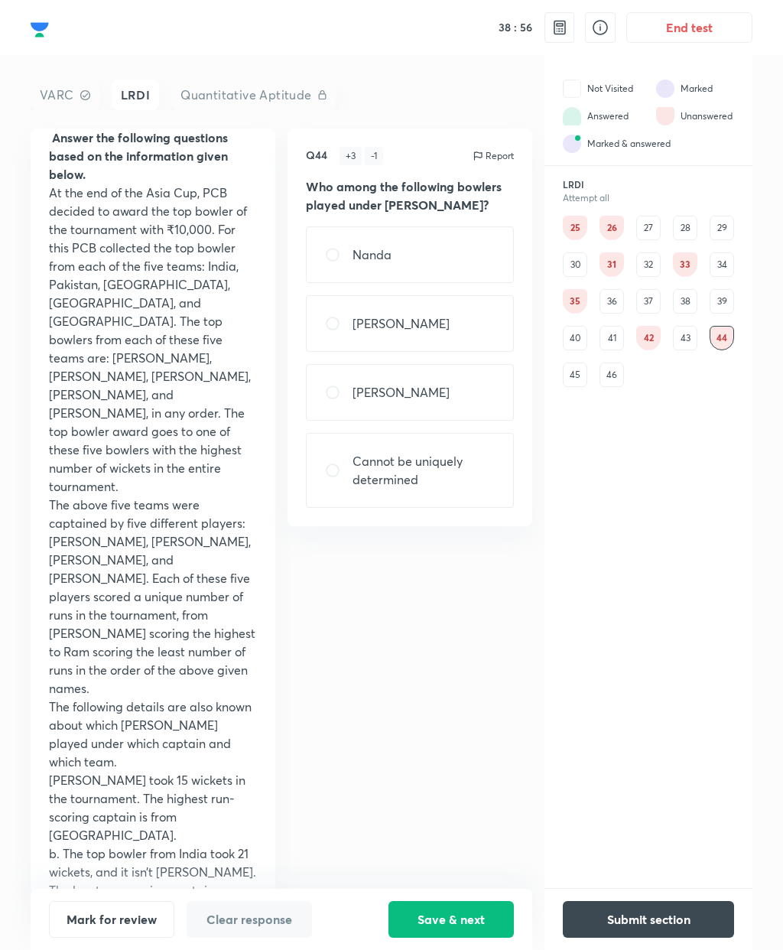
click at [692, 261] on div "33" at bounding box center [685, 264] width 24 height 24
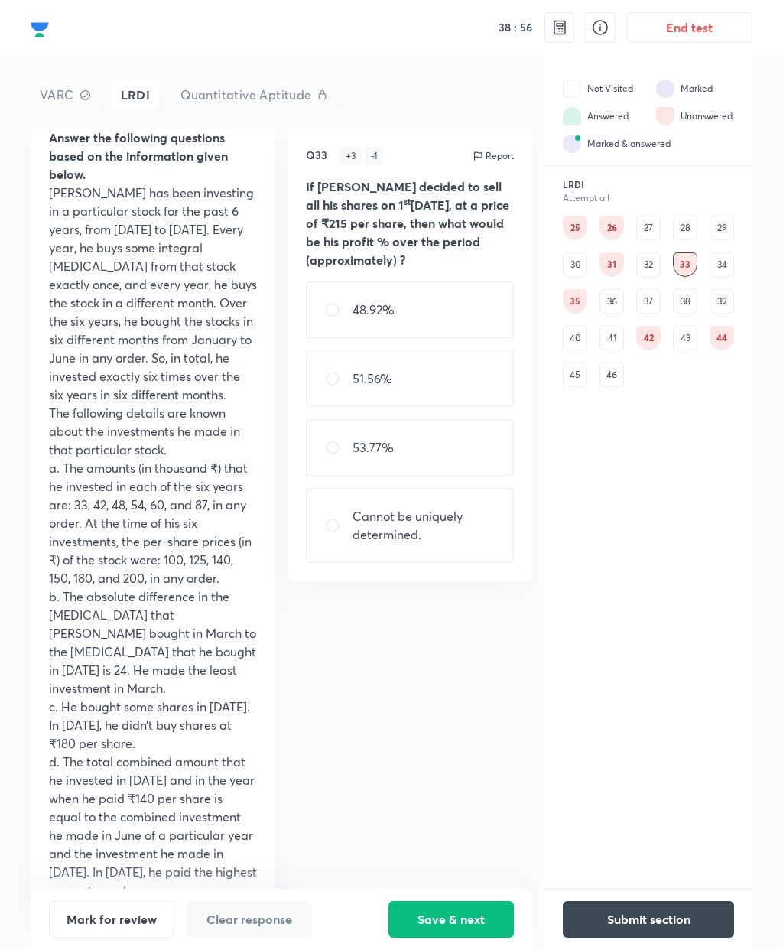
scroll to position [0, 0]
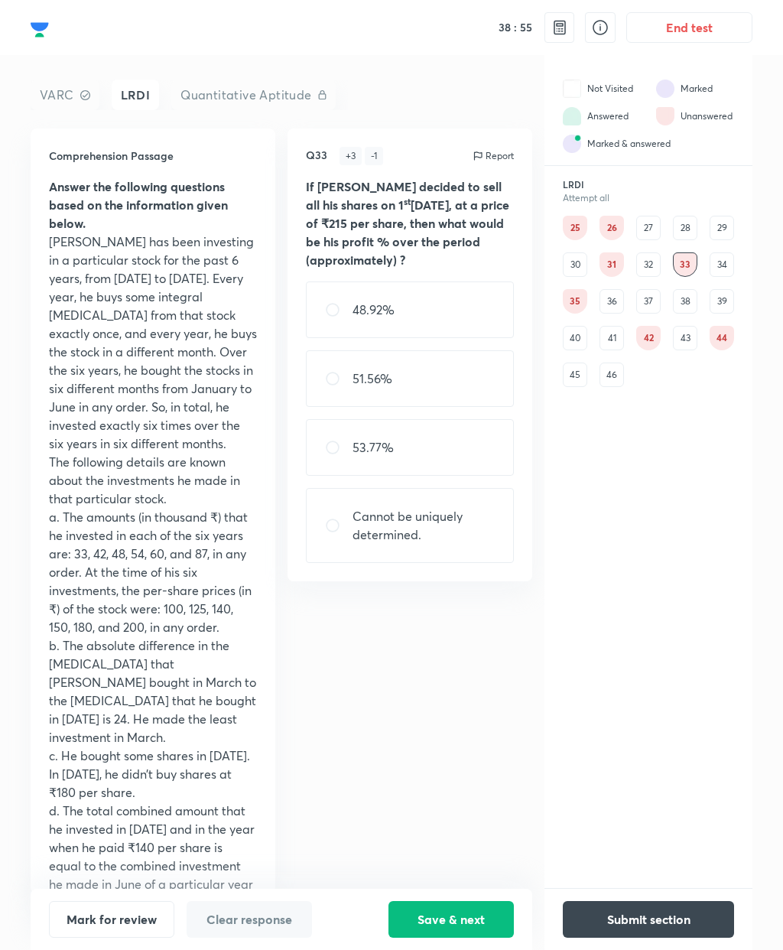
click at [612, 259] on div "31" at bounding box center [611, 264] width 24 height 24
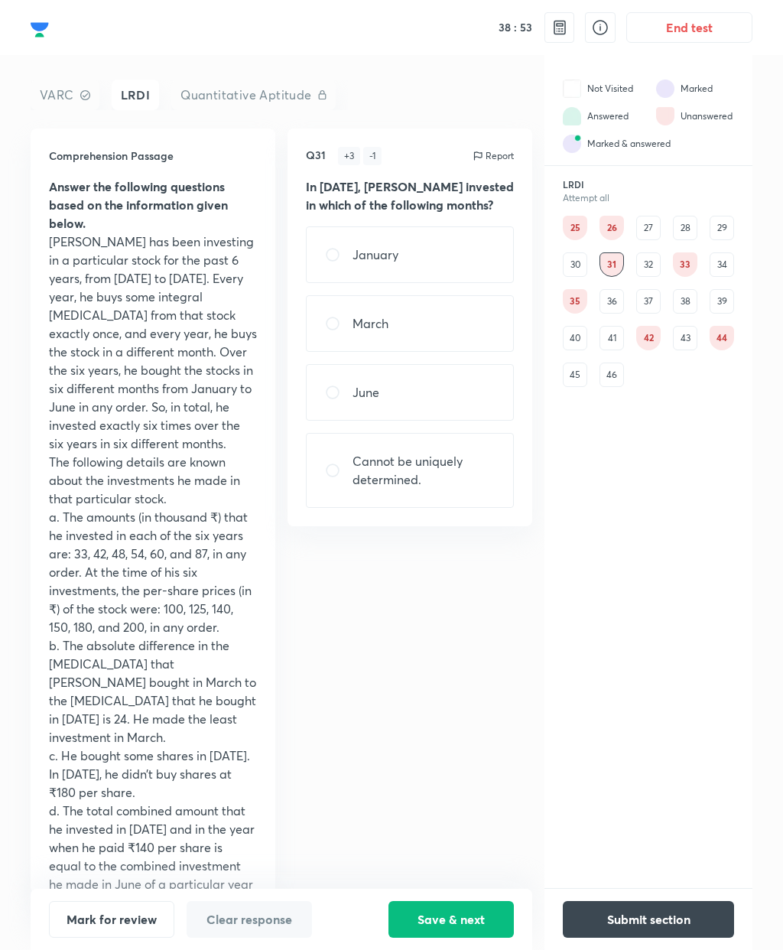
click at [572, 306] on div "35" at bounding box center [575, 301] width 24 height 24
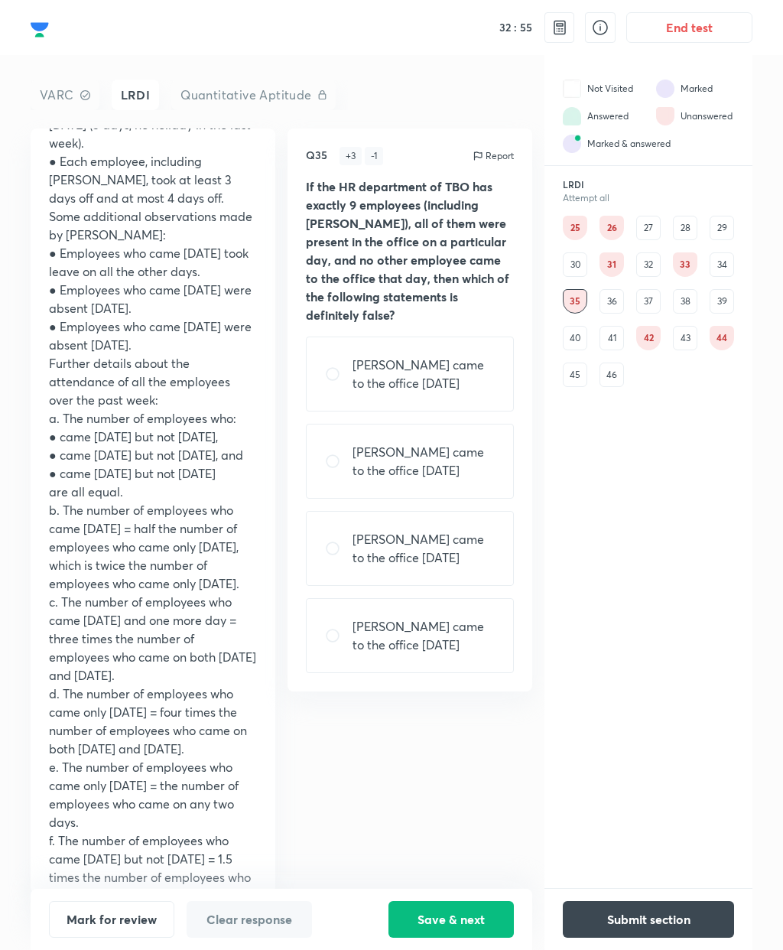
scroll to position [171, 0]
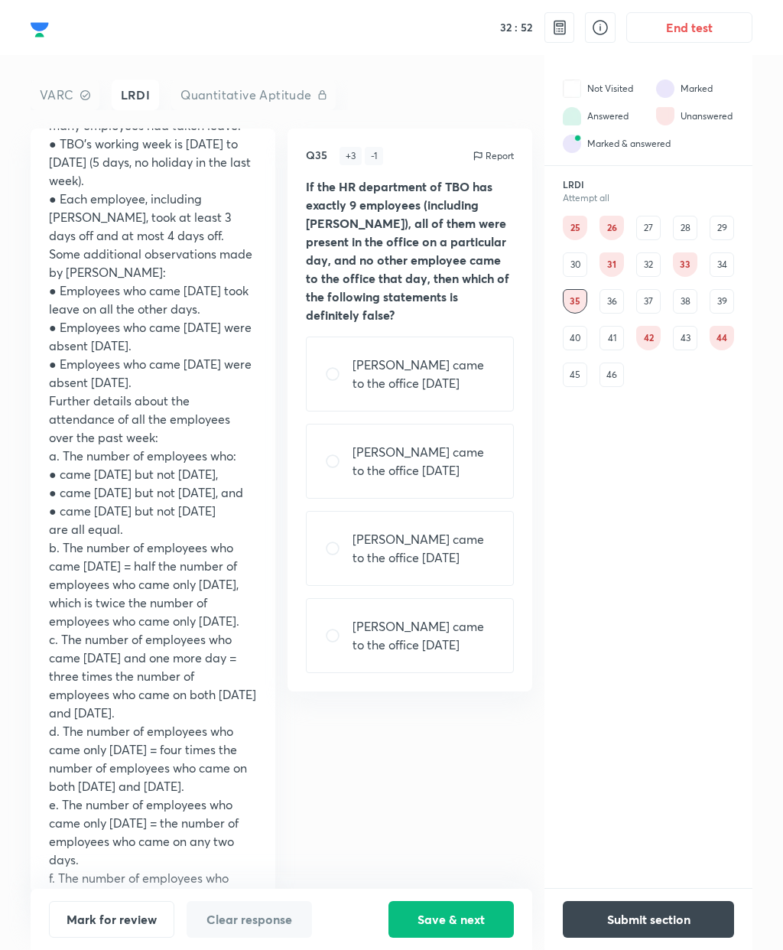
click at [612, 289] on div "36" at bounding box center [611, 301] width 24 height 24
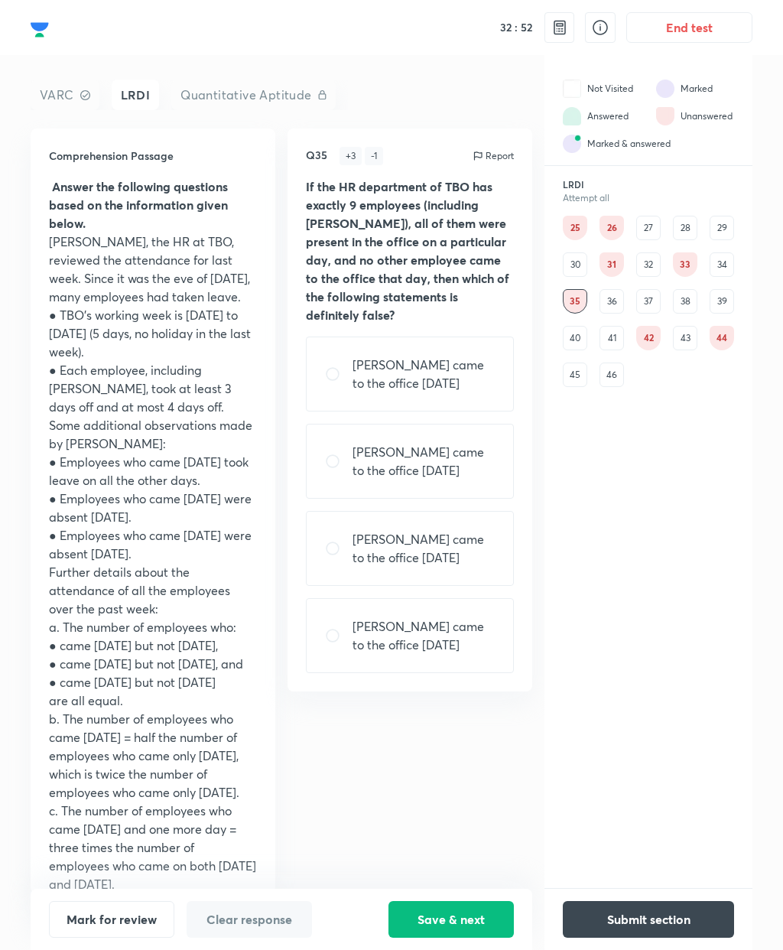
scroll to position [28, 0]
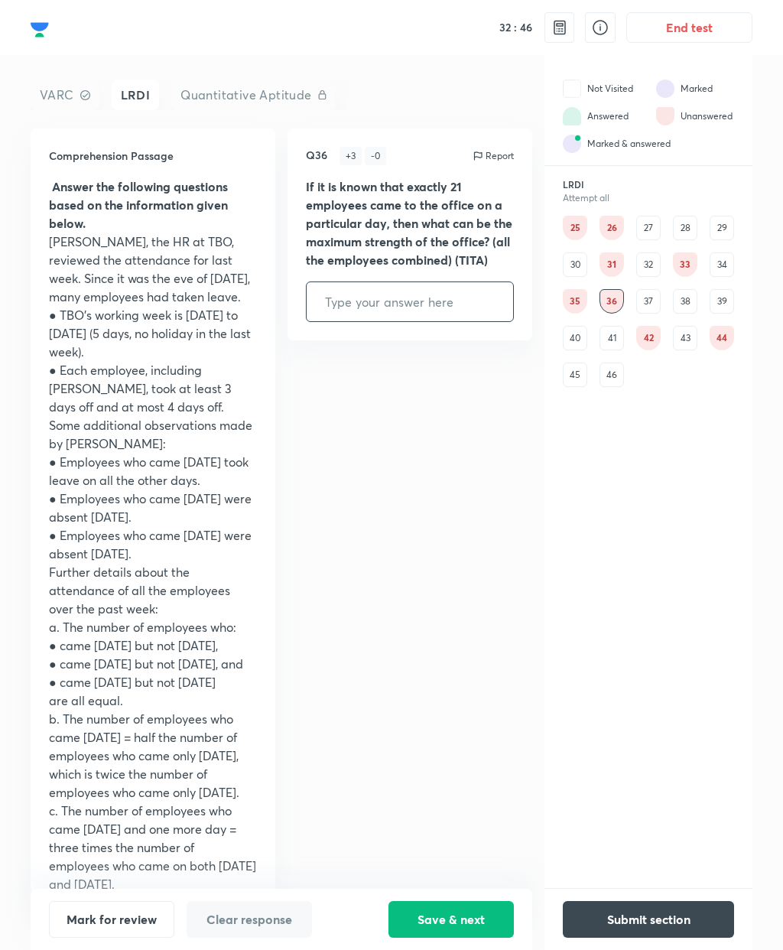
click at [652, 289] on div "37" at bounding box center [648, 301] width 24 height 24
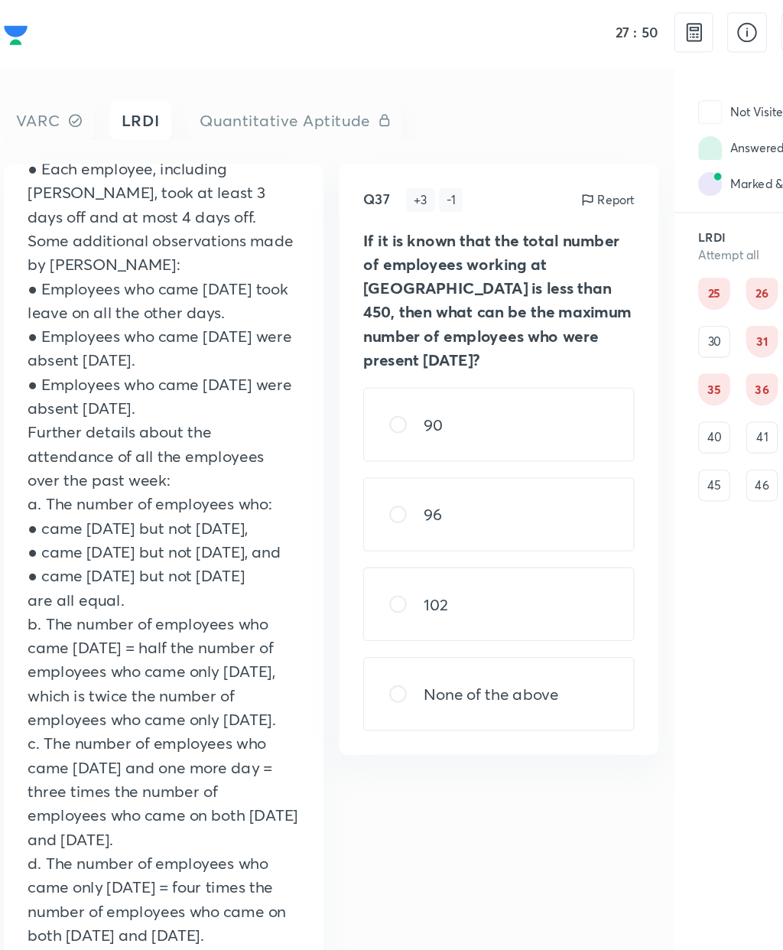
scroll to position [0, 0]
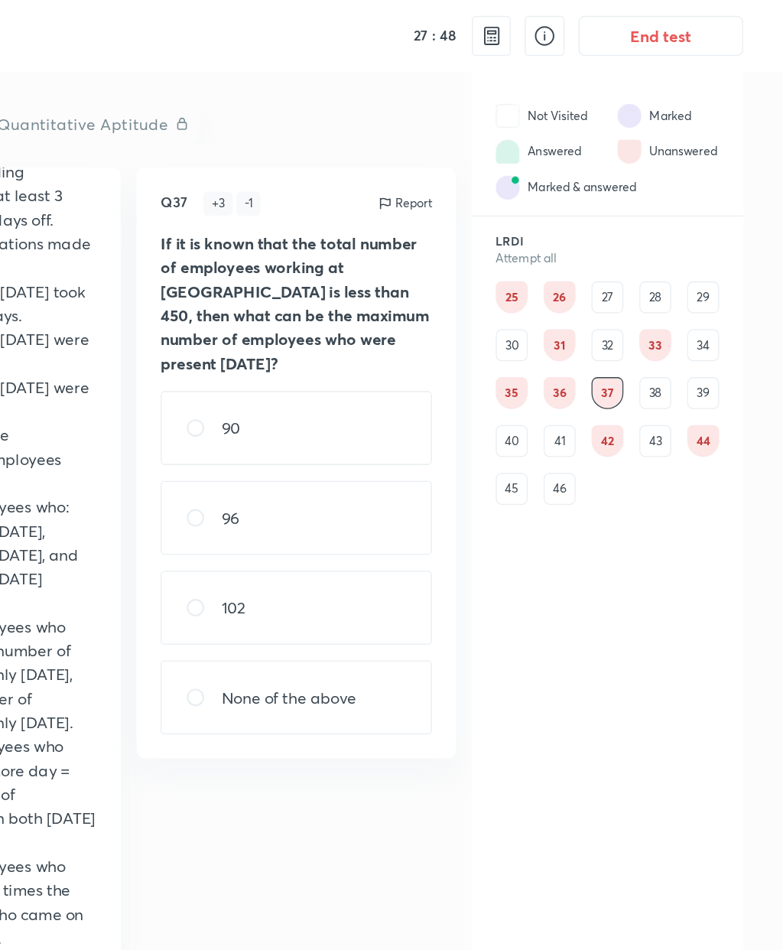
click at [563, 304] on div "35" at bounding box center [575, 301] width 24 height 24
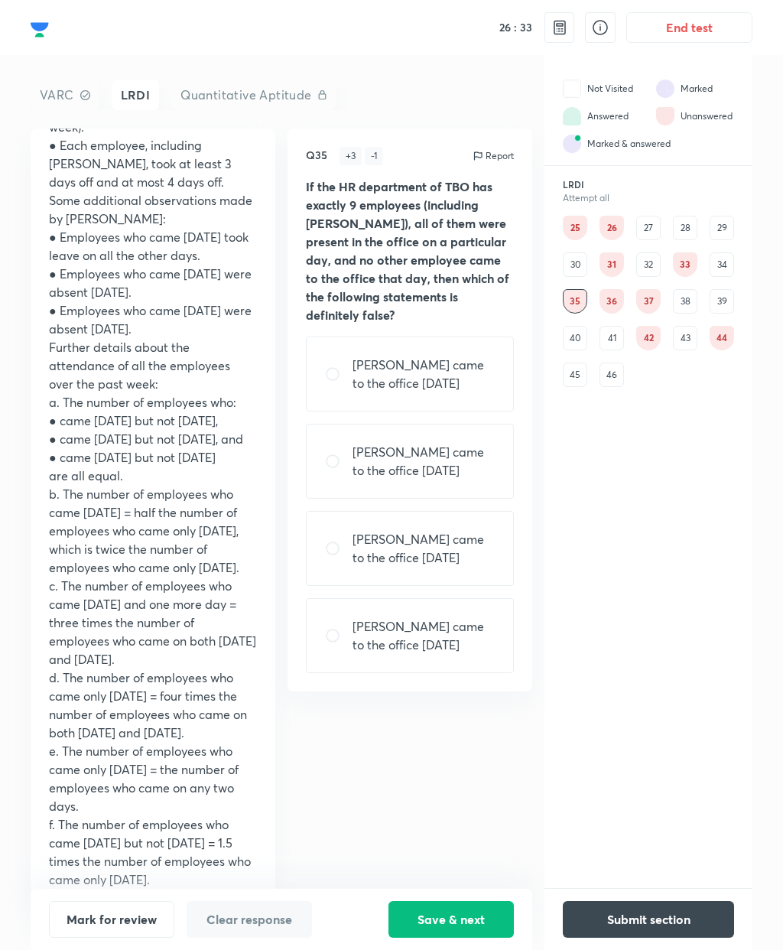
scroll to position [222, 0]
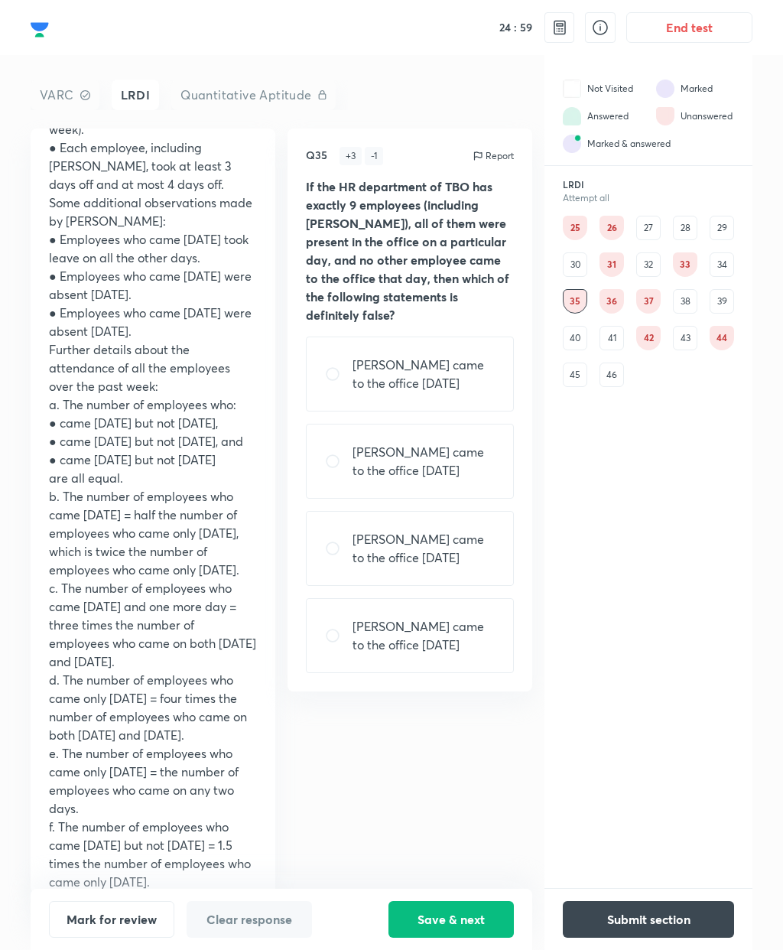
click at [525, 758] on div "Comprehension Passage Answer the following questions based on the information g…" at bounding box center [282, 510] width 502 height 765
click at [576, 216] on div "25" at bounding box center [575, 228] width 24 height 24
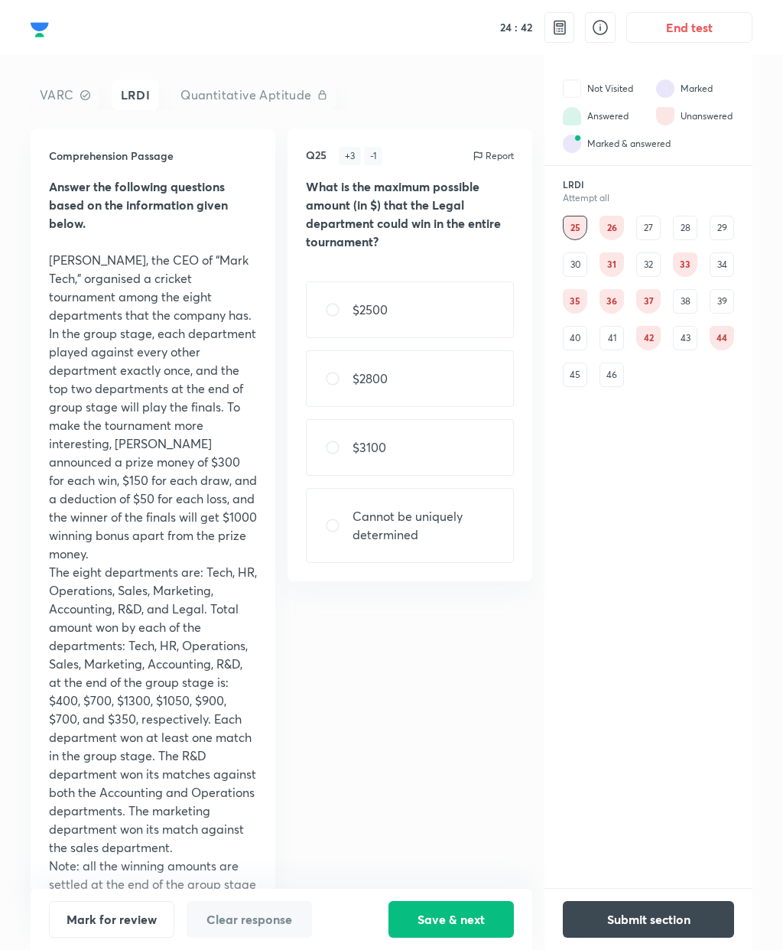
scroll to position [61, 0]
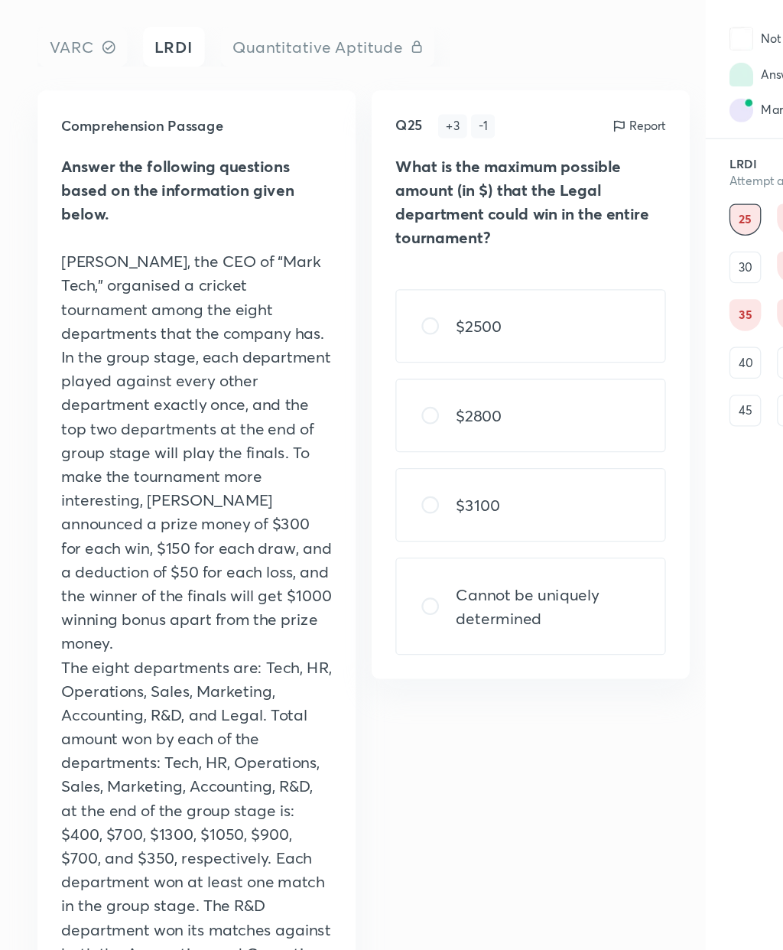
click at [193, 256] on p "[PERSON_NAME], the CEO of “Mark Tech,” organised a cricket tournament among the…" at bounding box center [153, 407] width 208 height 312
click at [156, 283] on p "[PERSON_NAME], the CEO of “Mark Tech,” organised a cricket tournament among the…" at bounding box center [153, 407] width 208 height 312
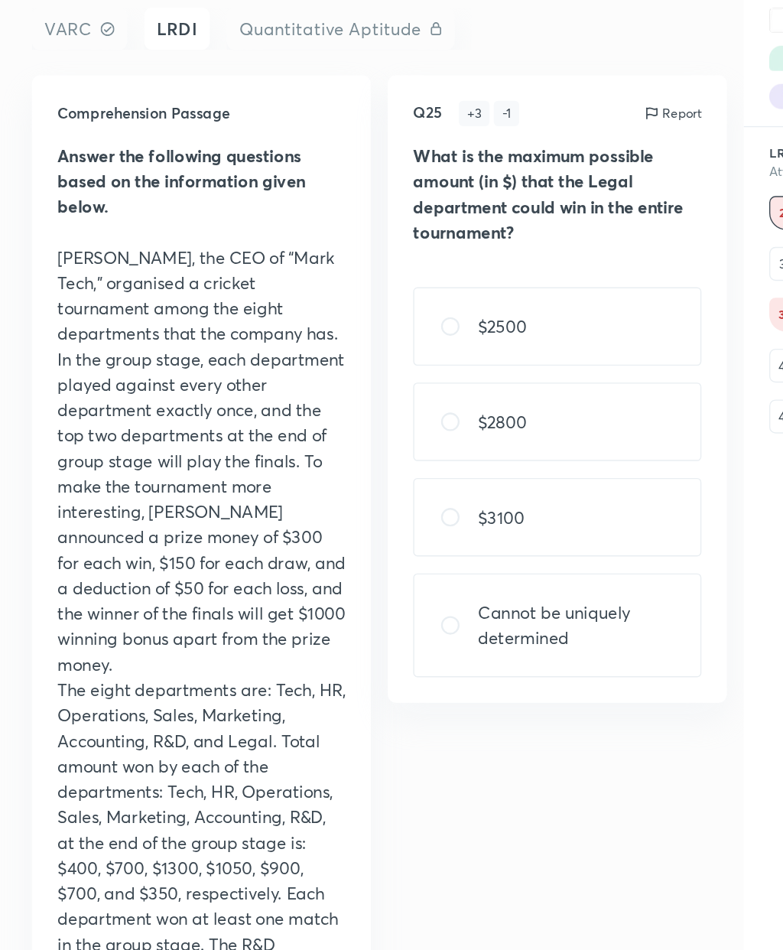
click at [176, 303] on p "[PERSON_NAME], the CEO of “Mark Tech,” organised a cricket tournament among the…" at bounding box center [153, 407] width 208 height 312
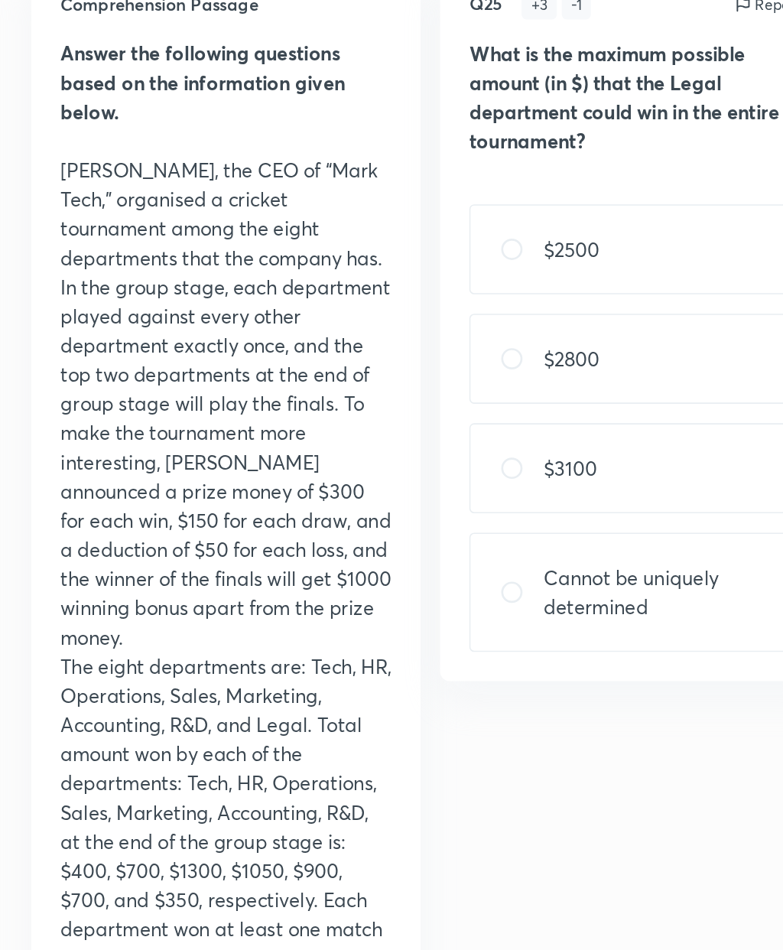
click at [176, 251] on p "[PERSON_NAME], the CEO of “Mark Tech,” organised a cricket tournament among the…" at bounding box center [153, 407] width 208 height 312
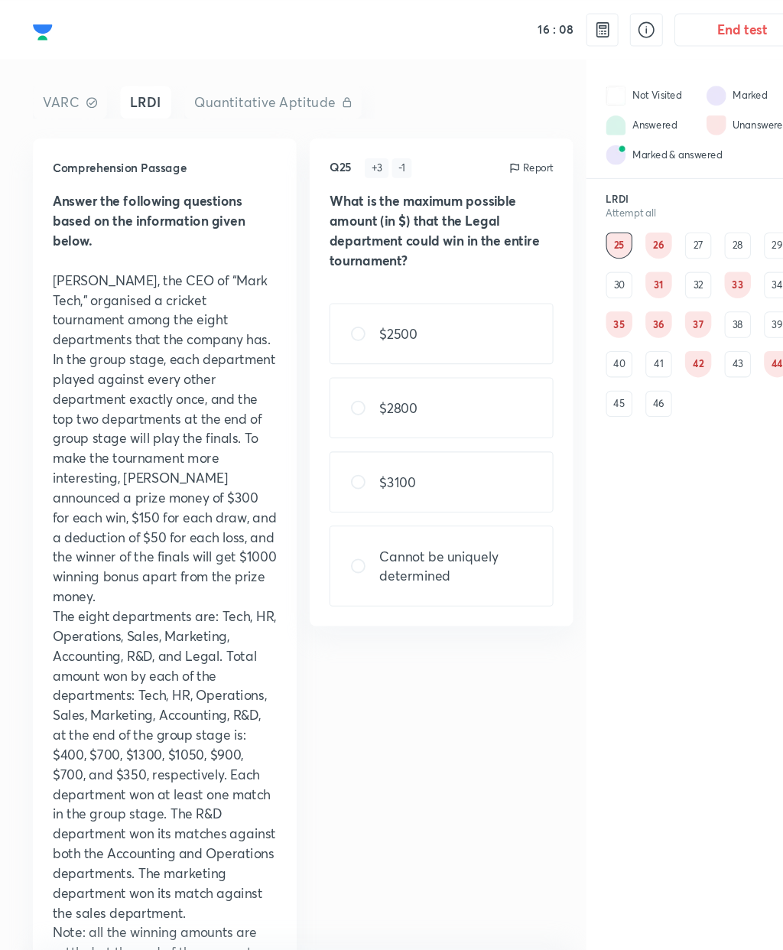
scroll to position [0, 0]
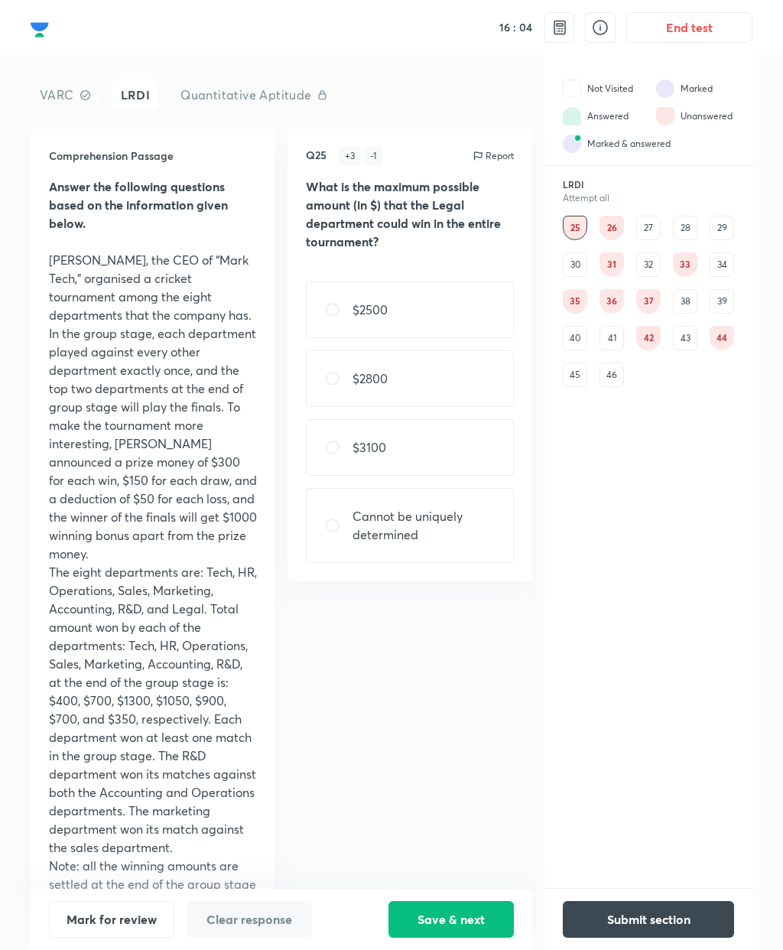
click at [608, 258] on div "31" at bounding box center [611, 264] width 24 height 24
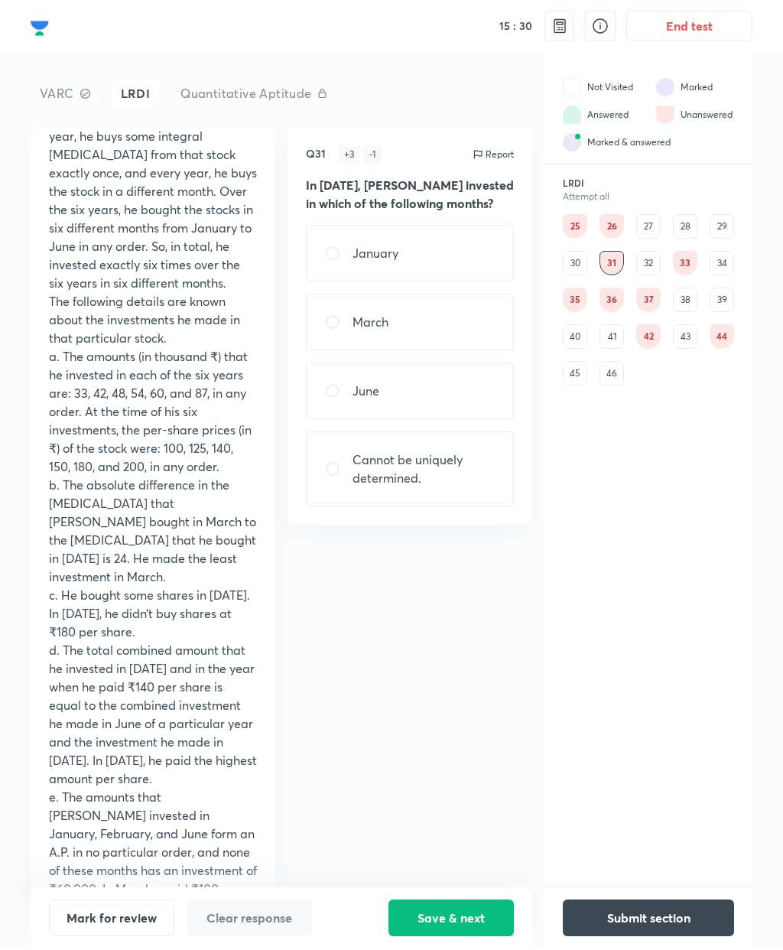
scroll to position [2, 0]
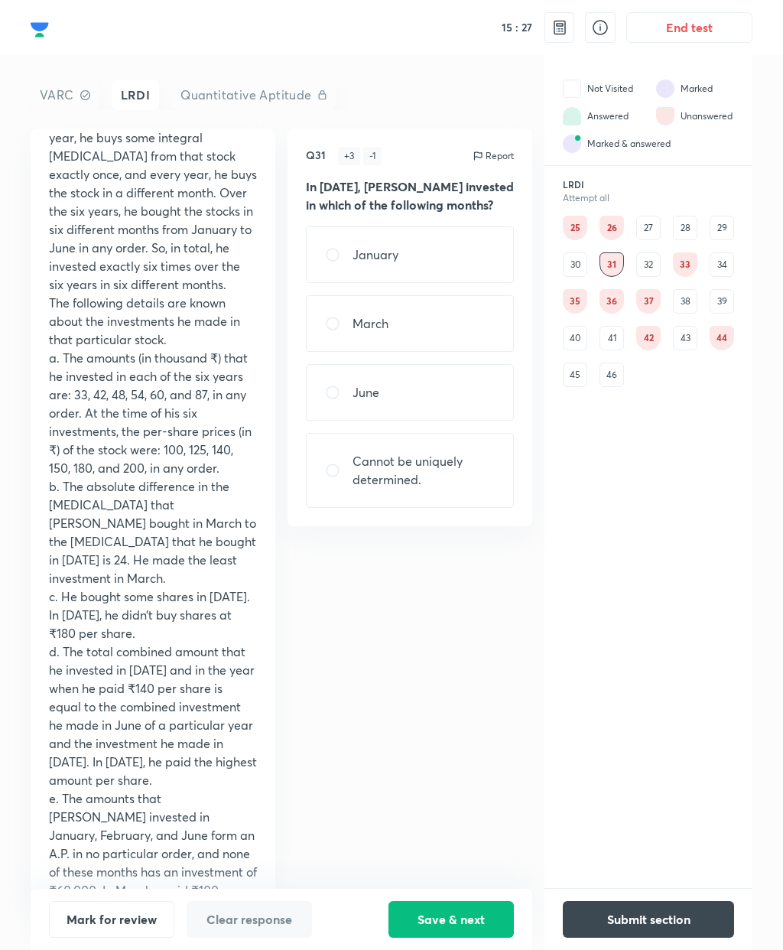
click at [574, 232] on div "25" at bounding box center [575, 228] width 24 height 24
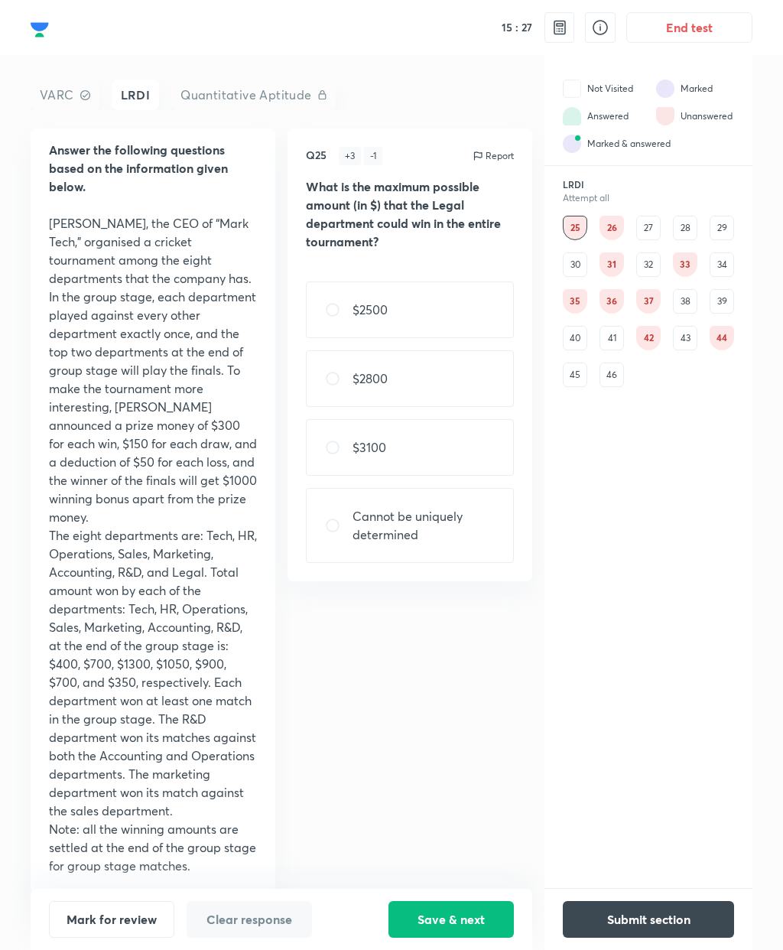
scroll to position [0, 0]
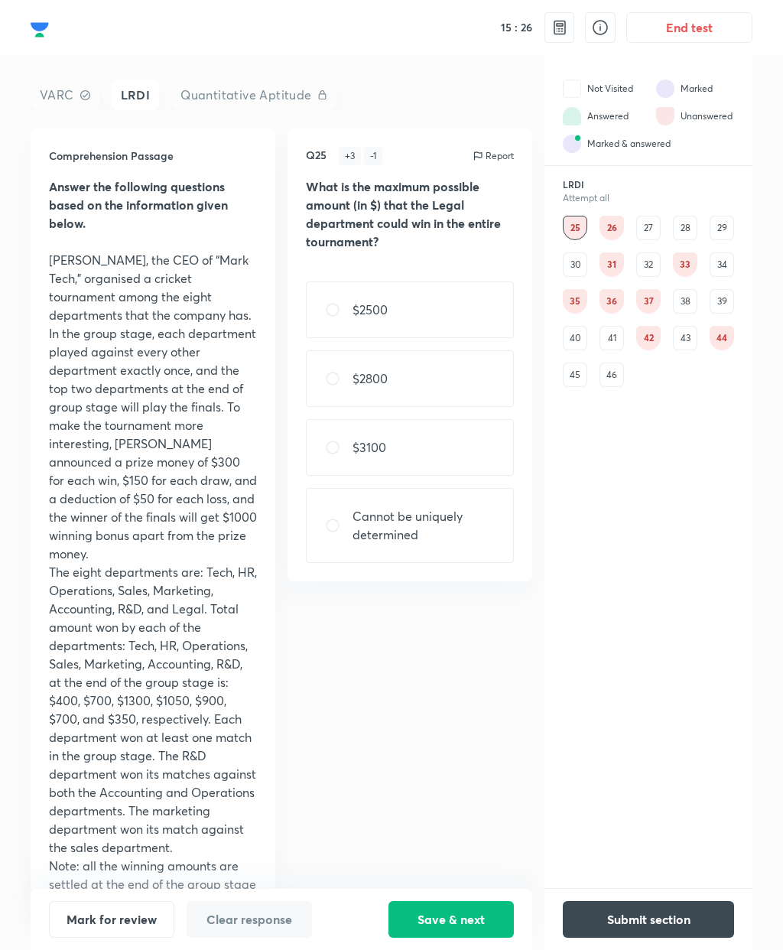
click at [618, 252] on div "31" at bounding box center [611, 264] width 24 height 24
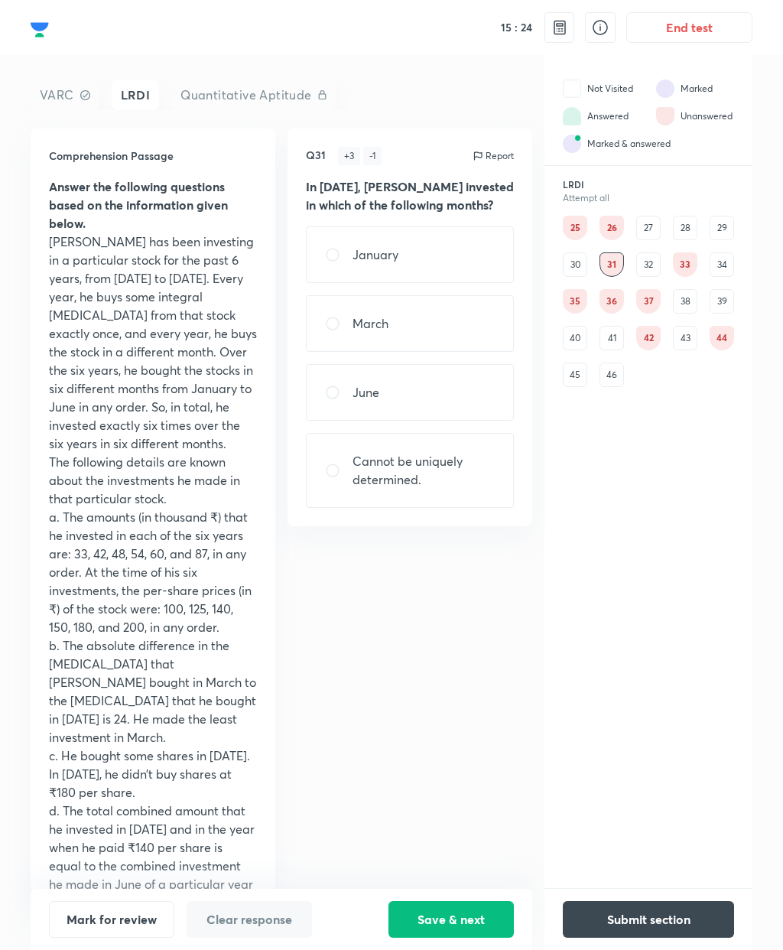
click at [575, 289] on div "35" at bounding box center [575, 301] width 24 height 24
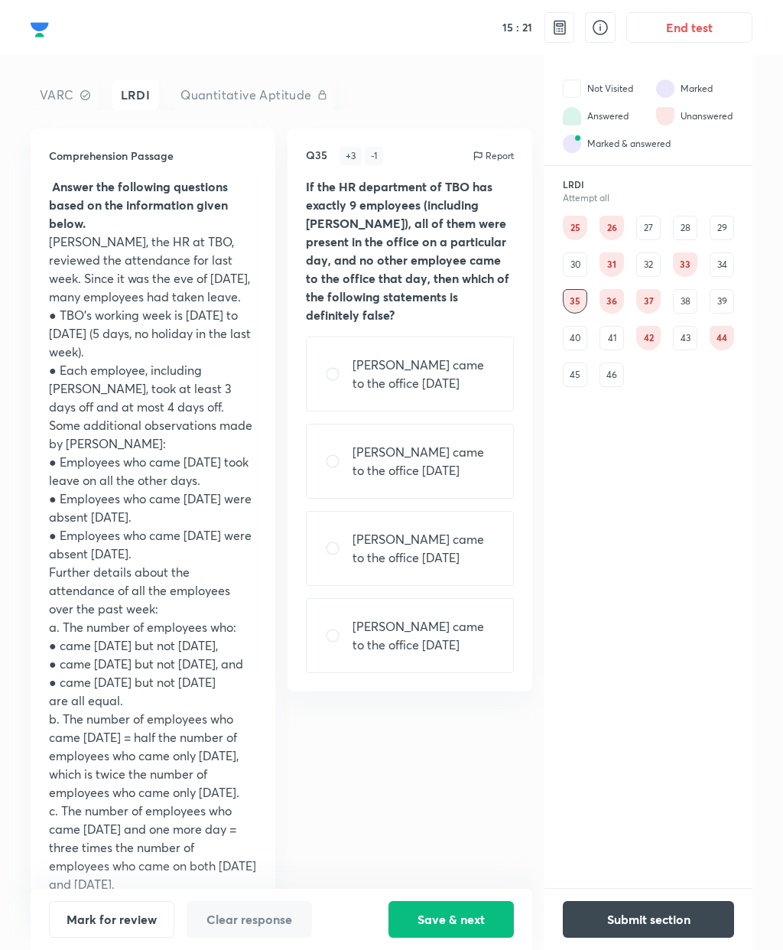
click at [729, 289] on div "39" at bounding box center [722, 301] width 24 height 24
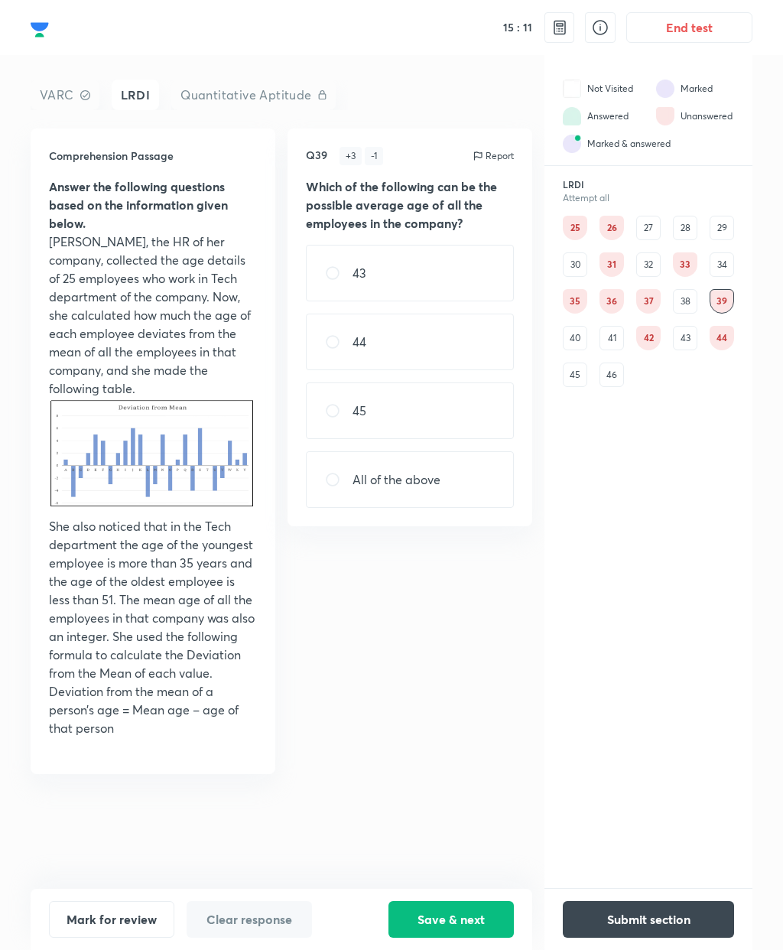
click at [614, 330] on div "41" at bounding box center [611, 338] width 24 height 24
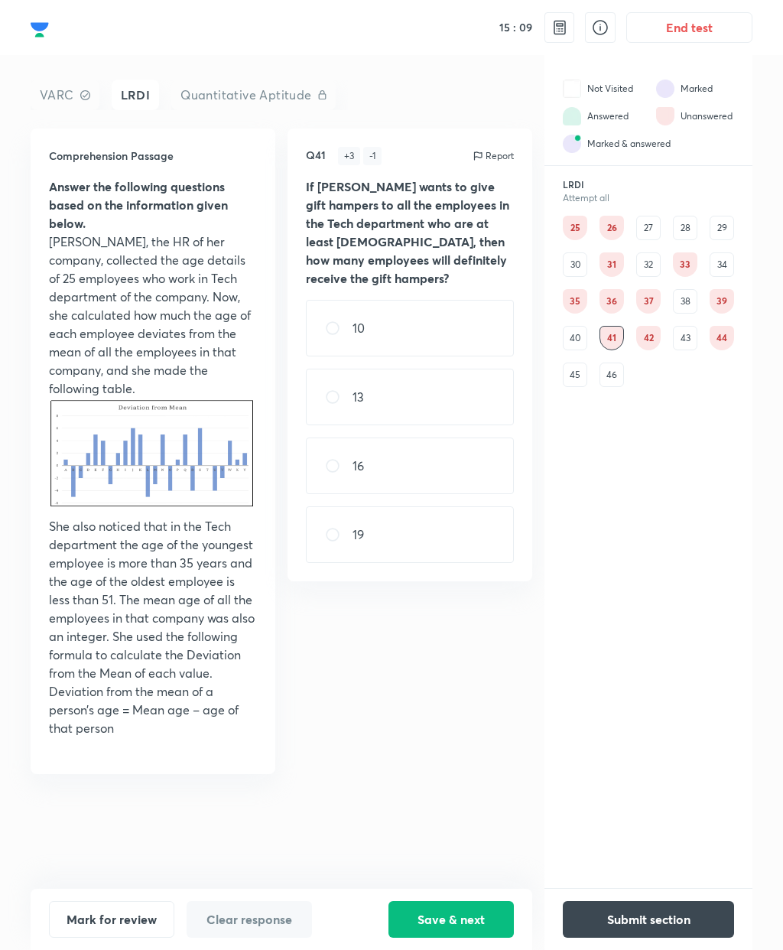
click at [609, 373] on div "46" at bounding box center [611, 374] width 24 height 24
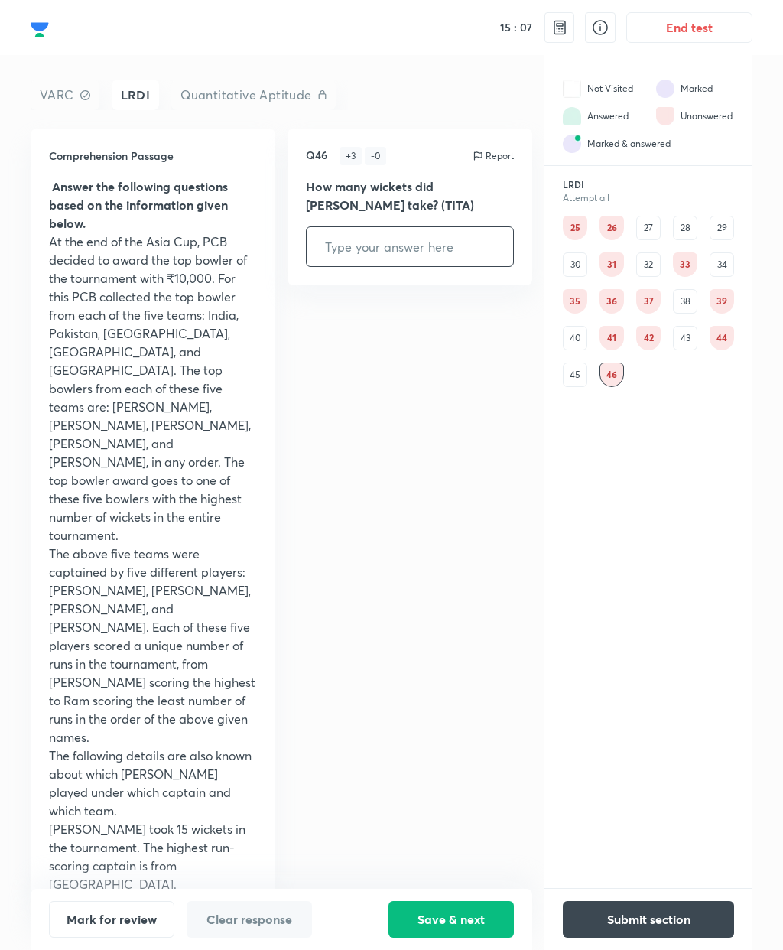
click at [726, 300] on div "39" at bounding box center [722, 301] width 24 height 24
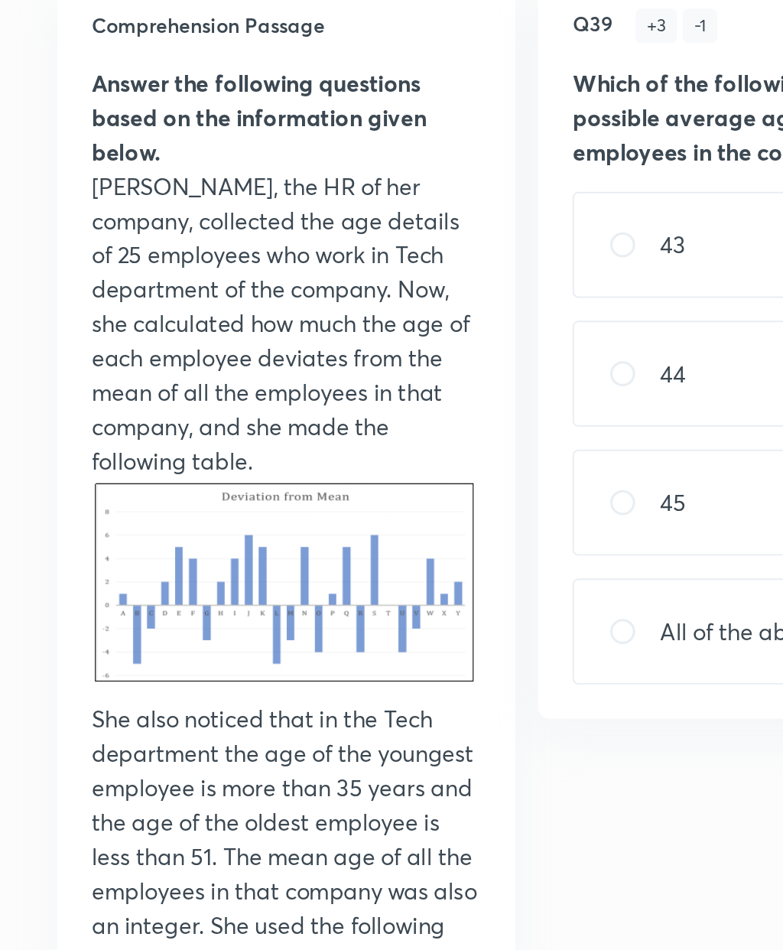
click at [67, 517] on p "She also noticed that in the Tech department the age of the youngest employee i…" at bounding box center [153, 599] width 208 height 165
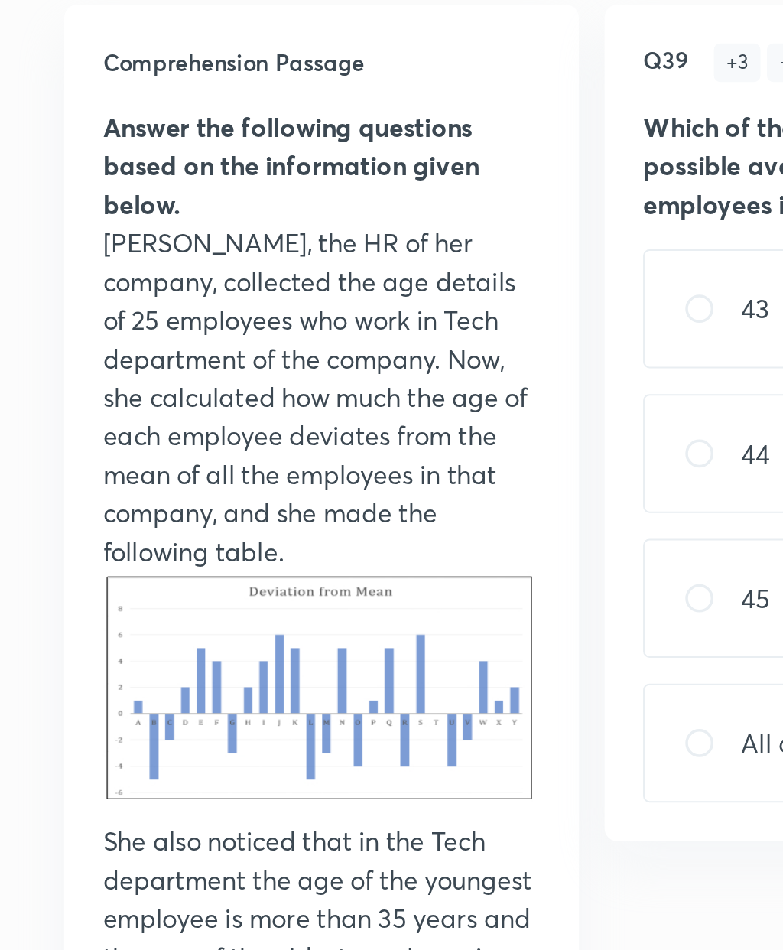
click at [153, 398] on p at bounding box center [153, 457] width 208 height 119
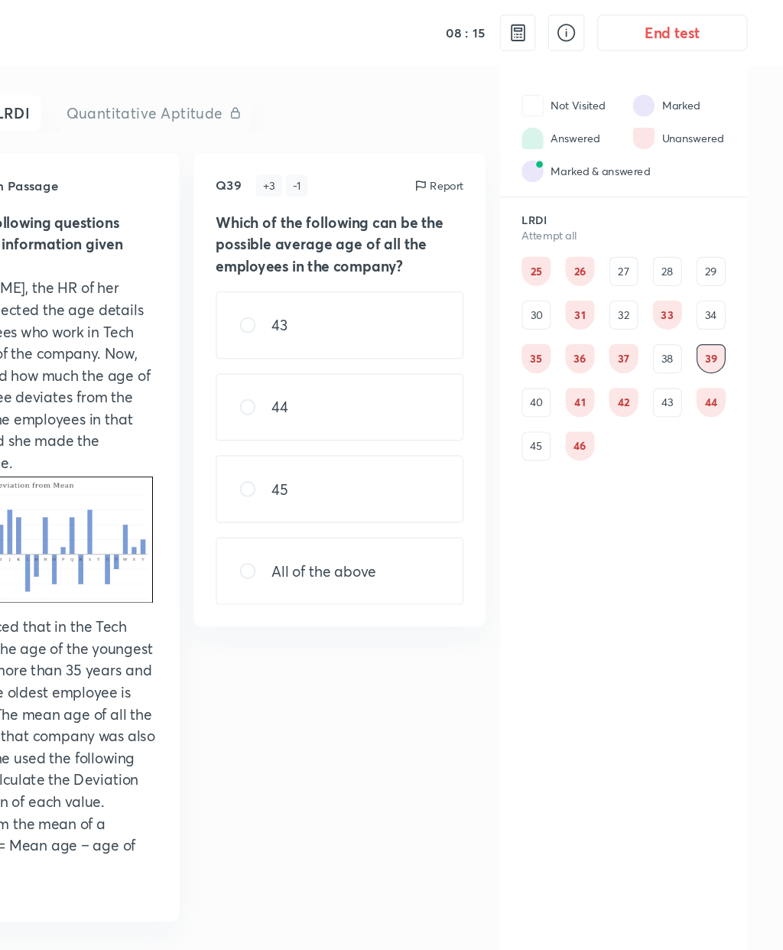
click at [563, 336] on div "40" at bounding box center [575, 338] width 24 height 24
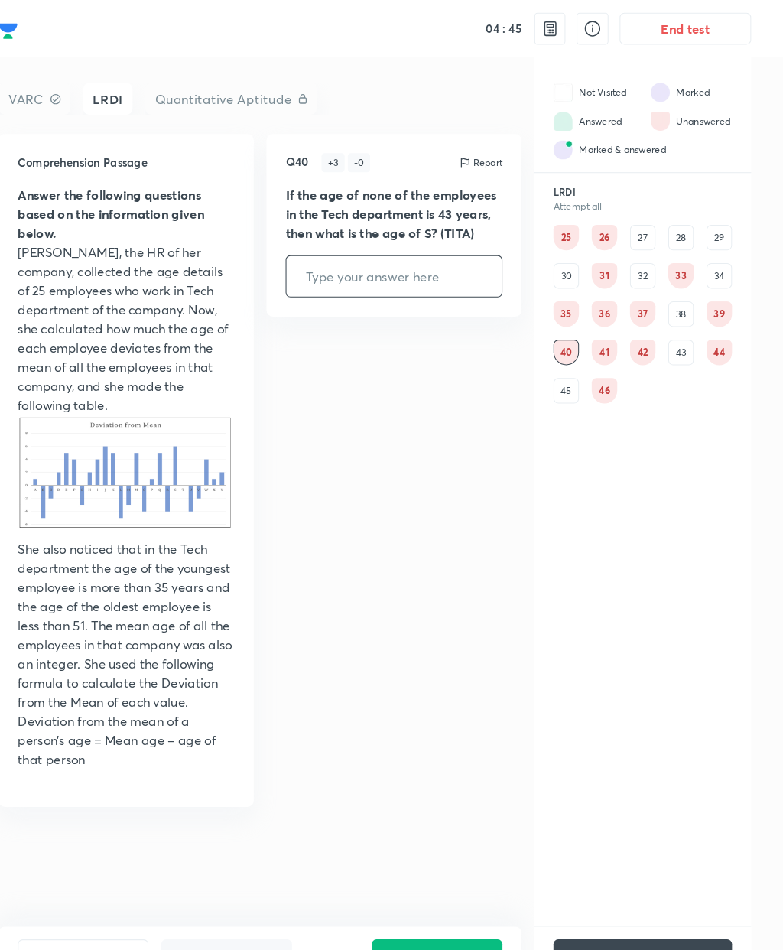
click at [599, 341] on div "41" at bounding box center [611, 338] width 24 height 24
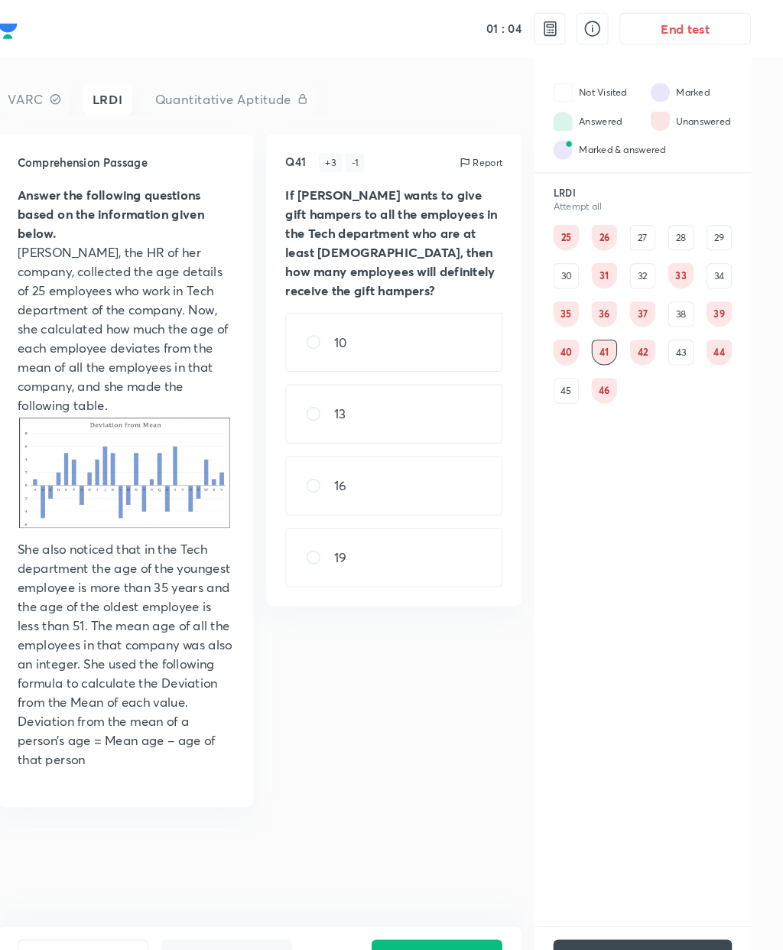
click at [636, 336] on div "42" at bounding box center [648, 338] width 24 height 24
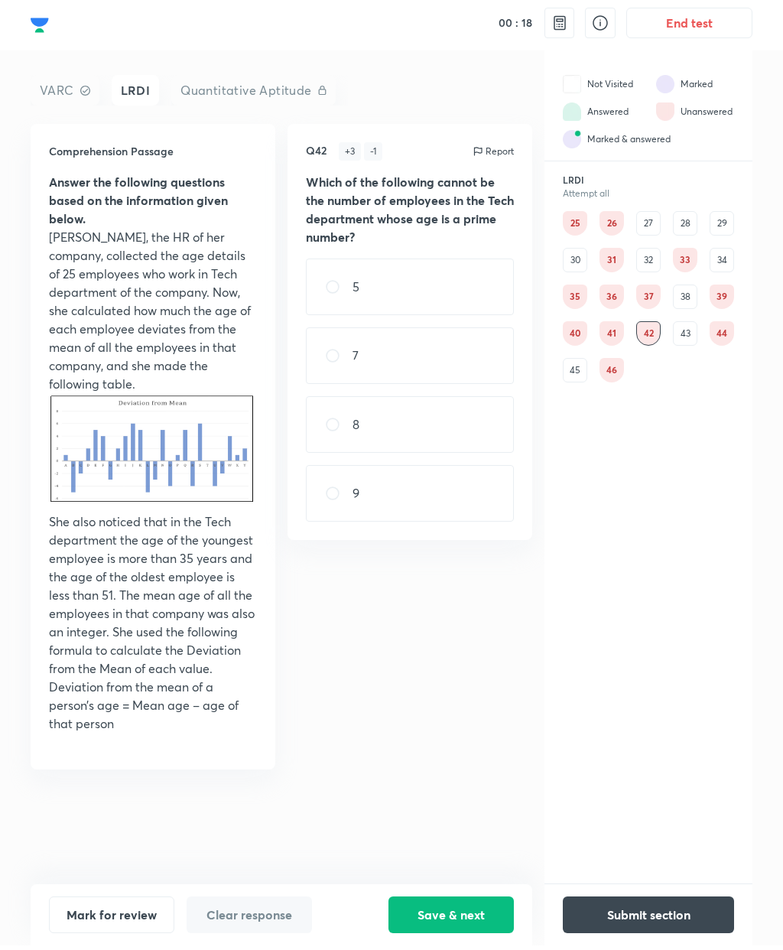
scroll to position [5, 0]
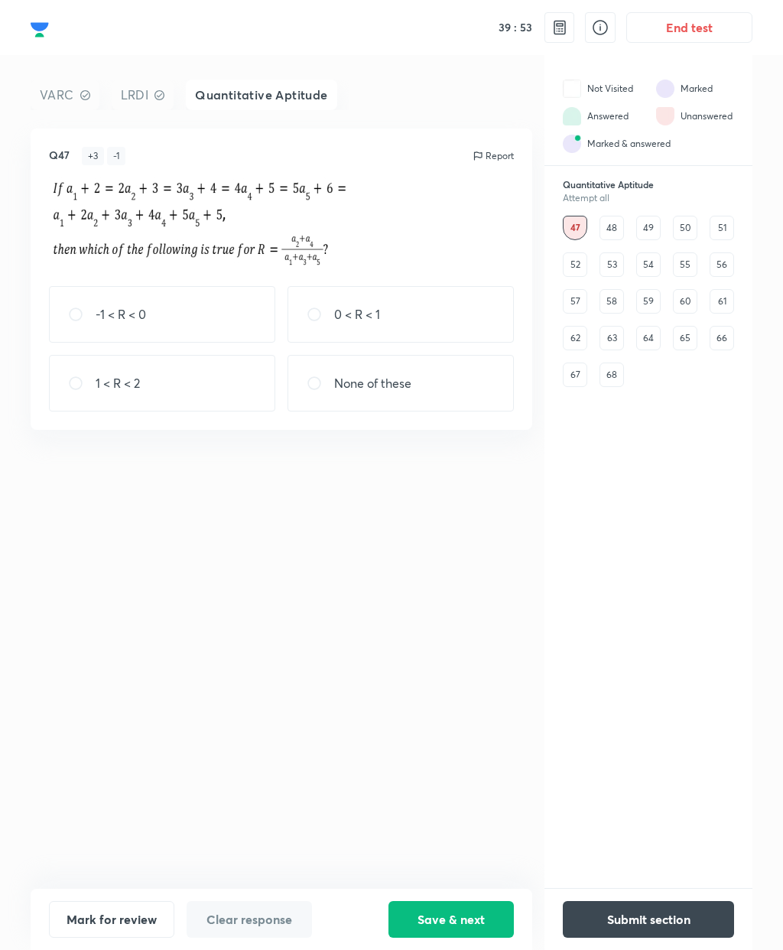
click at [606, 232] on div "48" at bounding box center [611, 228] width 24 height 24
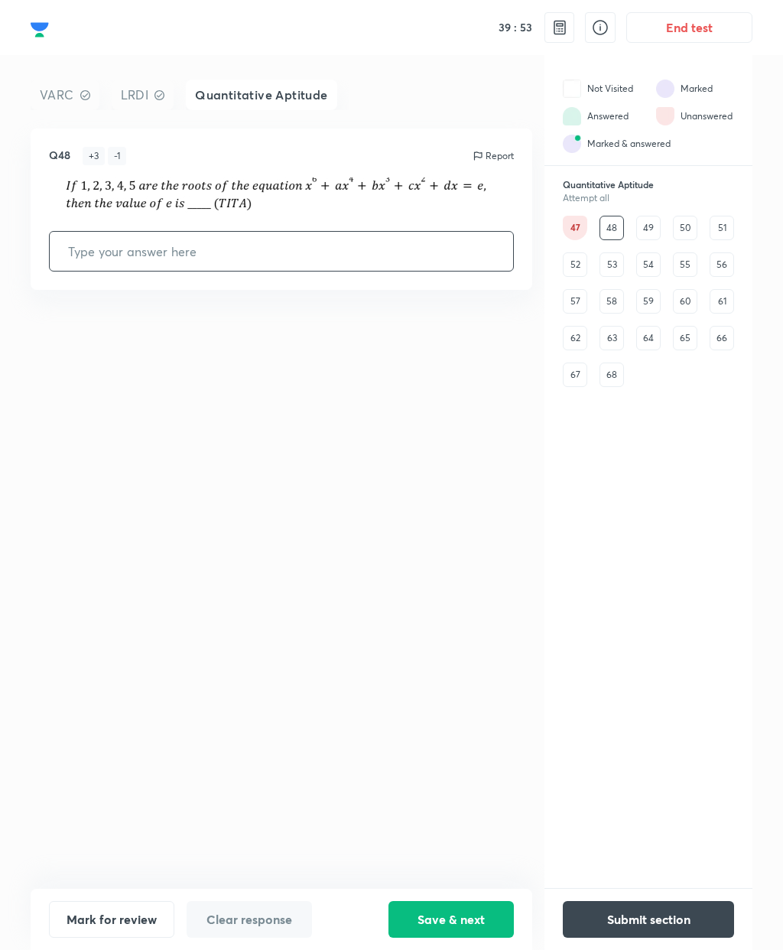
scroll to position [4, 0]
click at [644, 222] on div "49" at bounding box center [648, 228] width 24 height 24
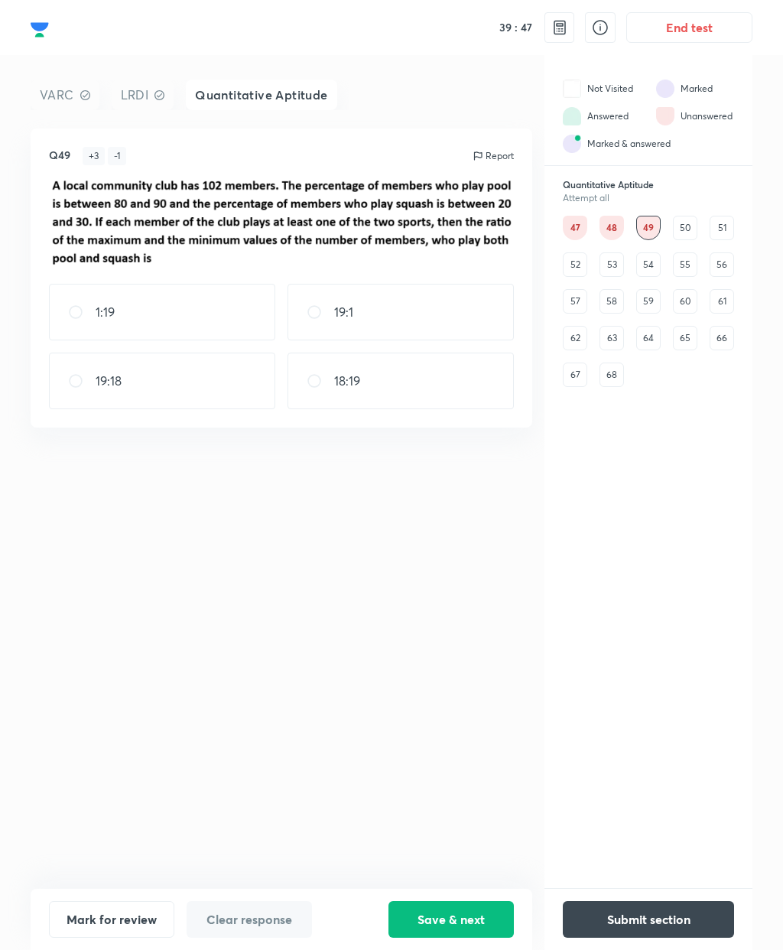
scroll to position [0, 0]
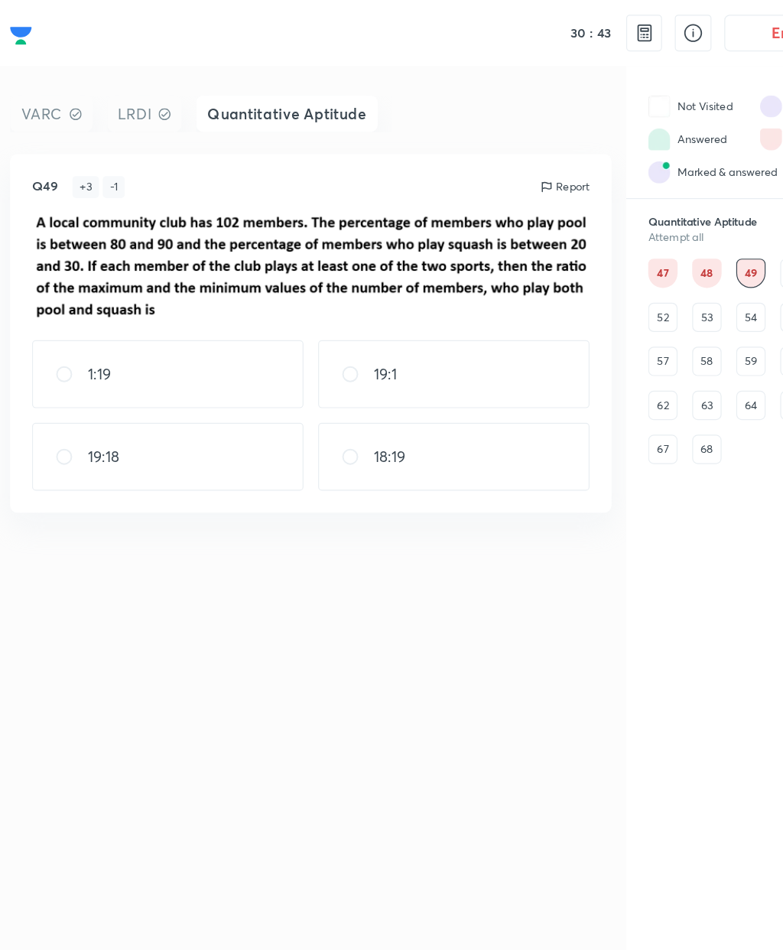
click at [307, 317] on input "radio" at bounding box center [321, 311] width 28 height 15
radio input "true"
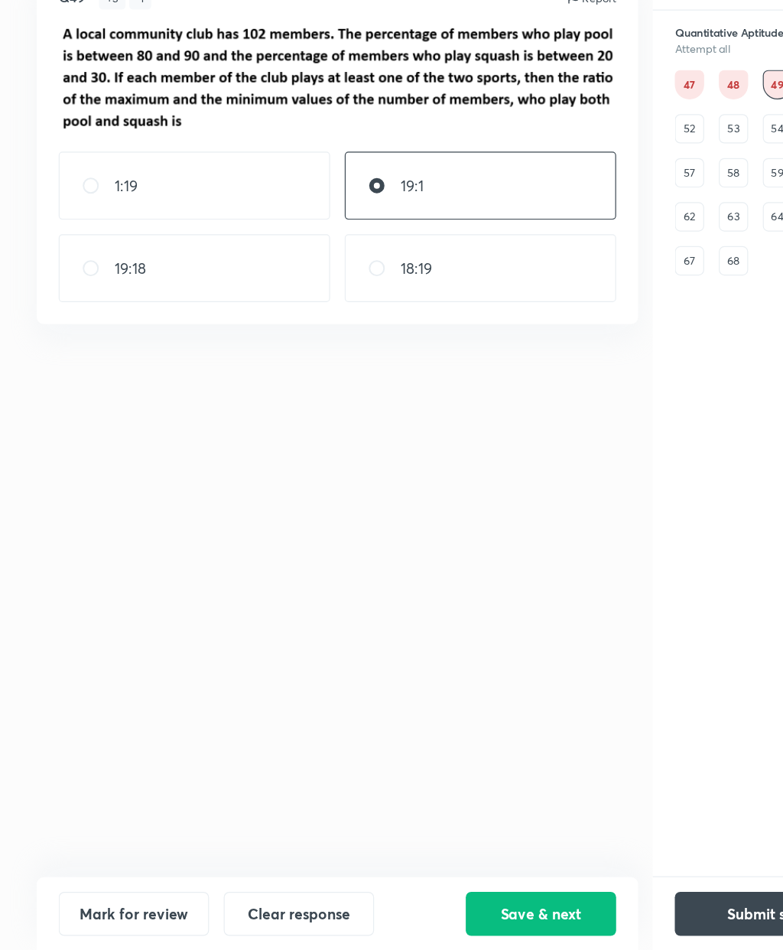
scroll to position [61, 0]
click at [434, 901] on button "Save & next" at bounding box center [450, 919] width 125 height 37
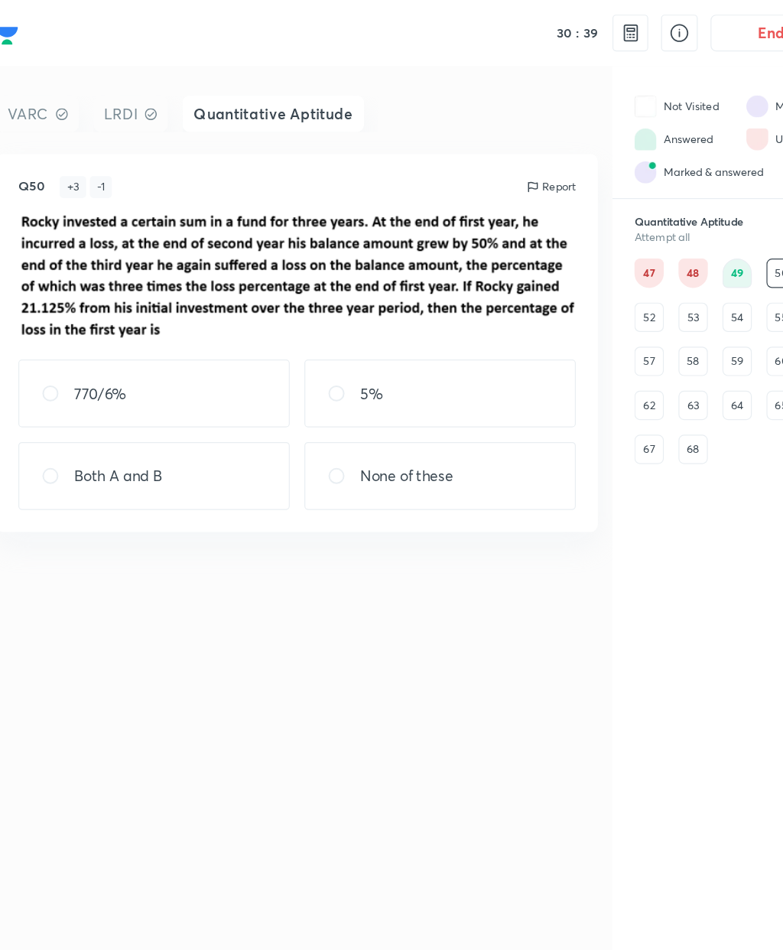
scroll to position [0, 0]
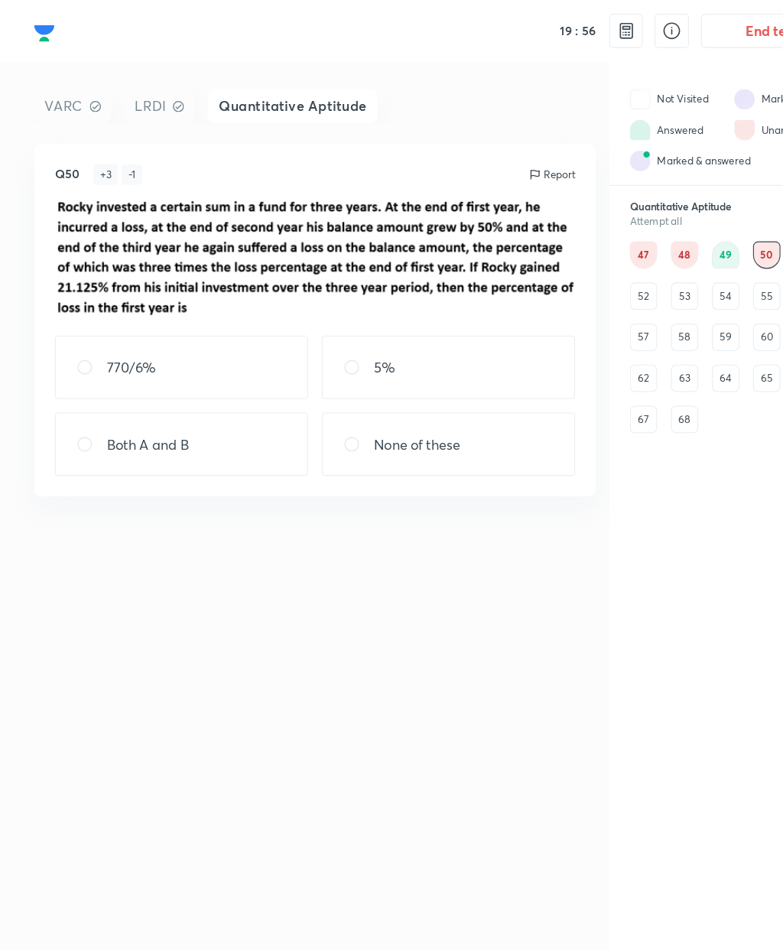
click at [326, 331] on input "radio" at bounding box center [321, 327] width 28 height 15
radio input "true"
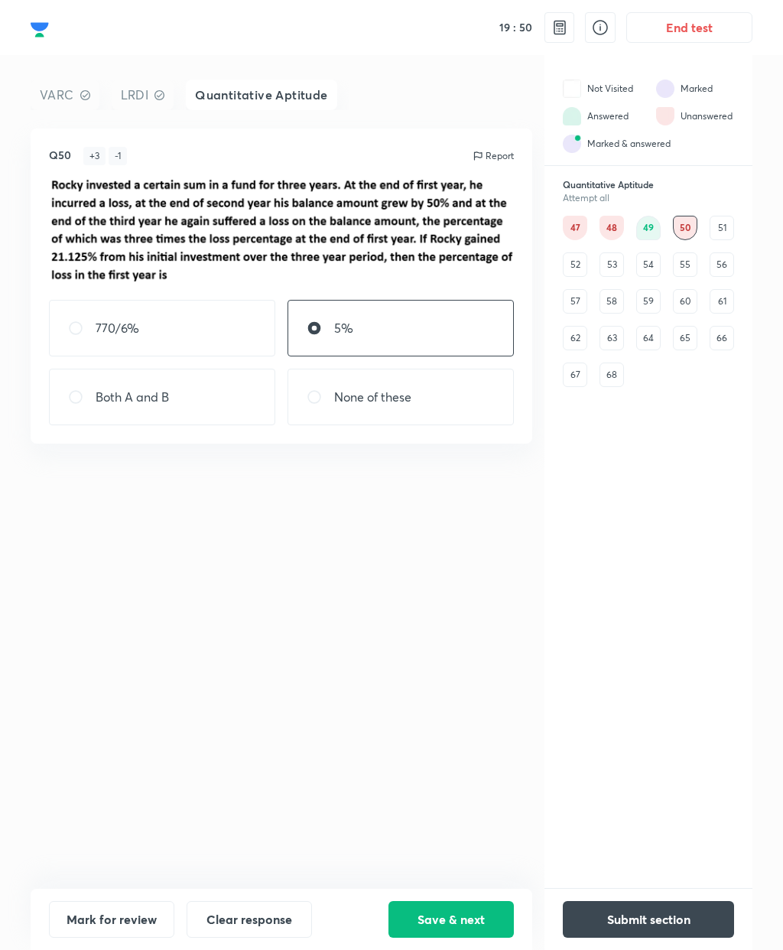
click at [451, 910] on button "Save & next" at bounding box center [450, 919] width 125 height 37
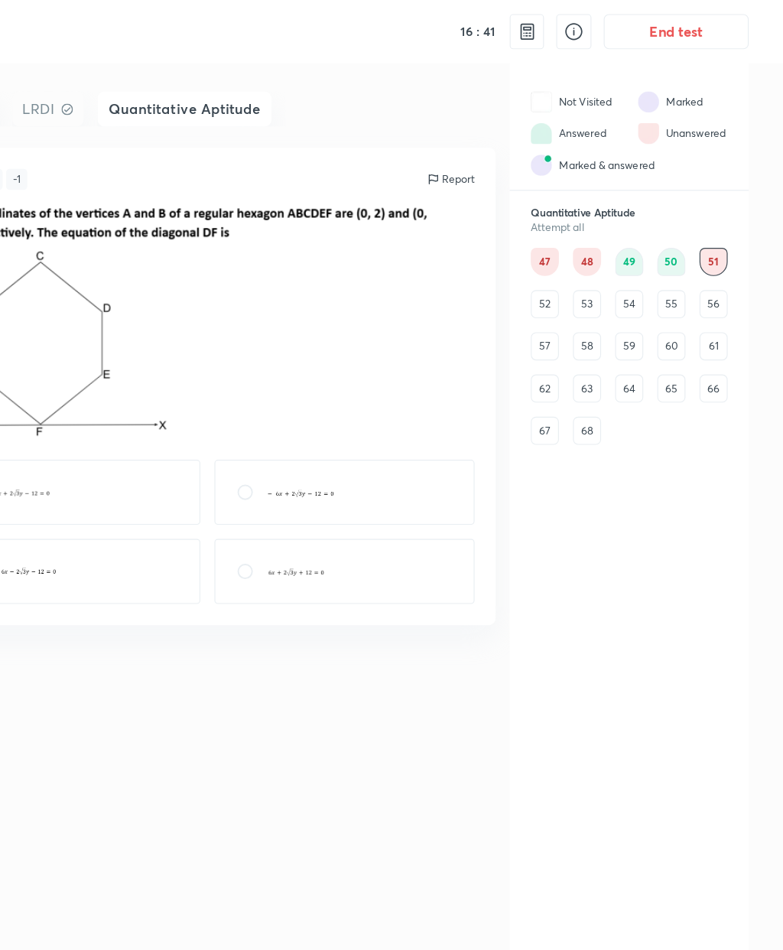
click at [710, 222] on div "51" at bounding box center [722, 228] width 24 height 24
click at [563, 257] on div "52" at bounding box center [575, 264] width 24 height 24
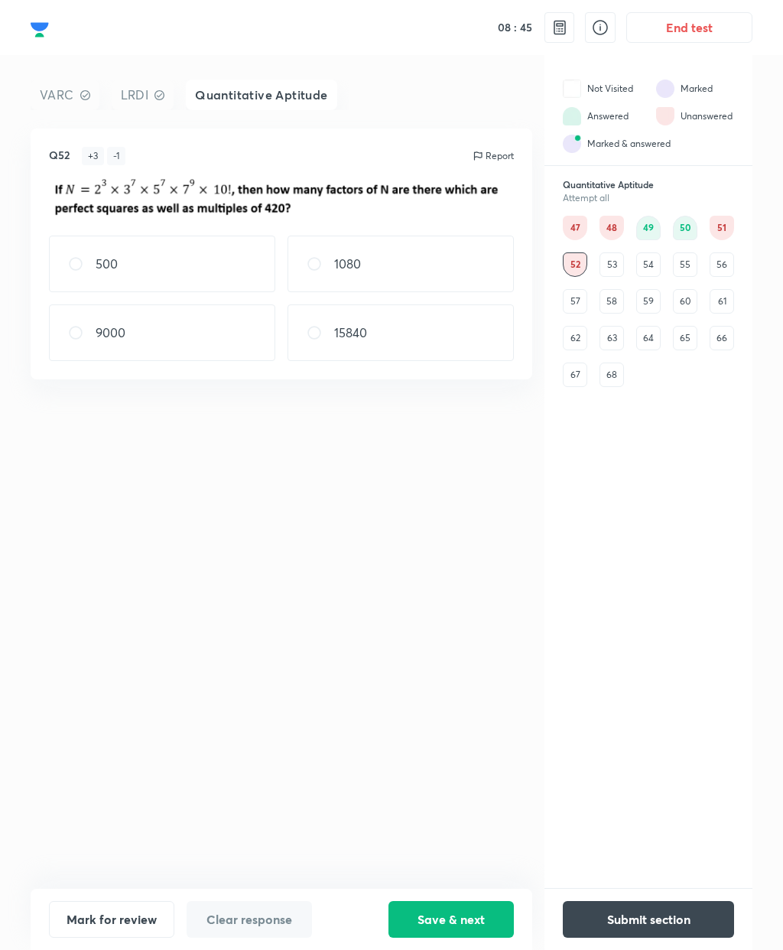
click at [618, 258] on div "53" at bounding box center [611, 264] width 24 height 24
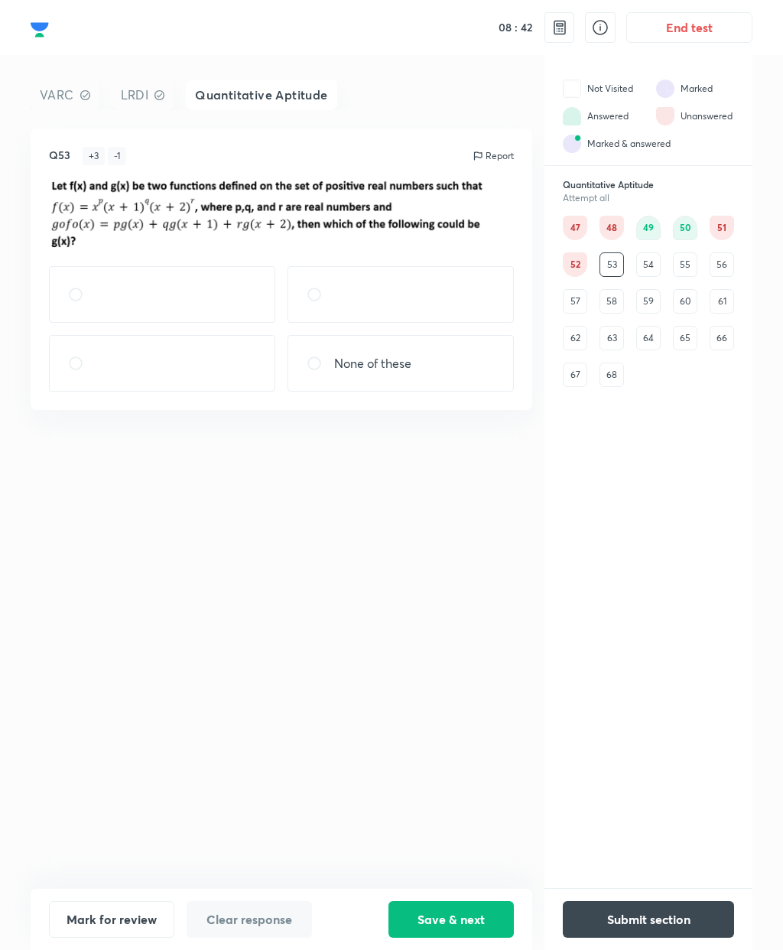
click at [647, 265] on div "54" at bounding box center [648, 264] width 24 height 24
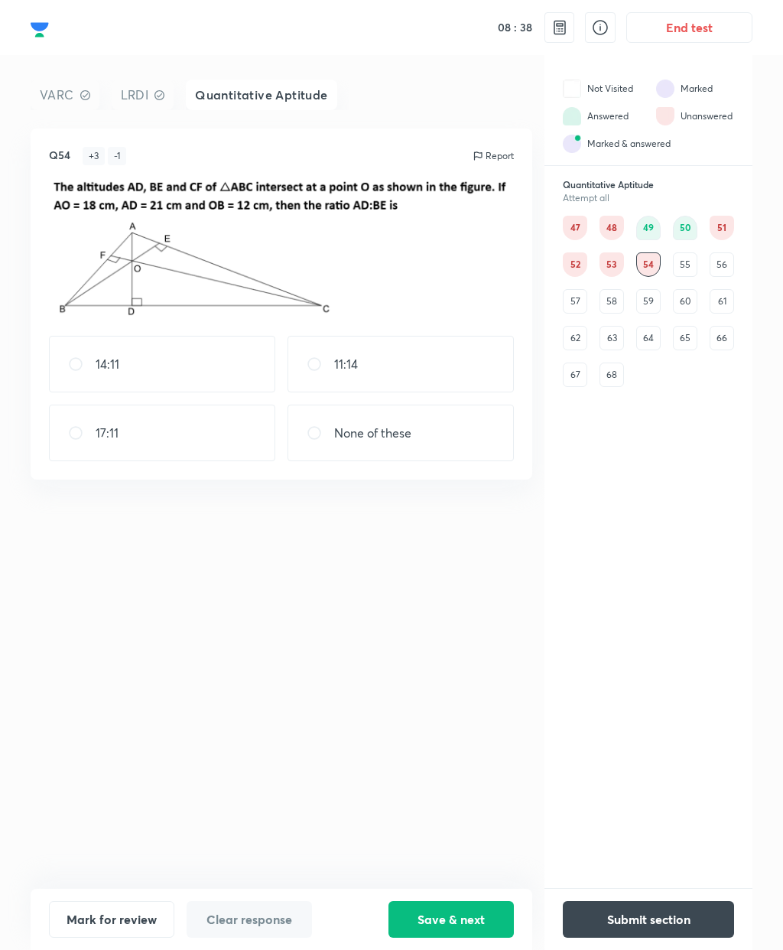
click at [692, 256] on div "55" at bounding box center [685, 264] width 24 height 24
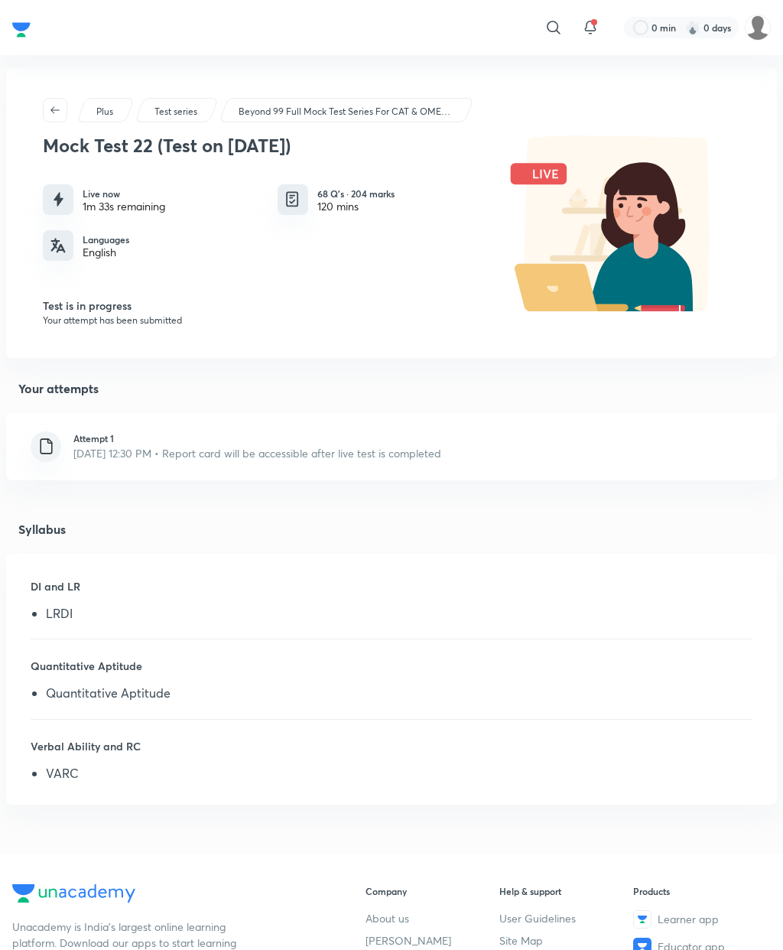
click at [162, 320] on p "Your attempt has been submitted" at bounding box center [269, 320] width 453 height 14
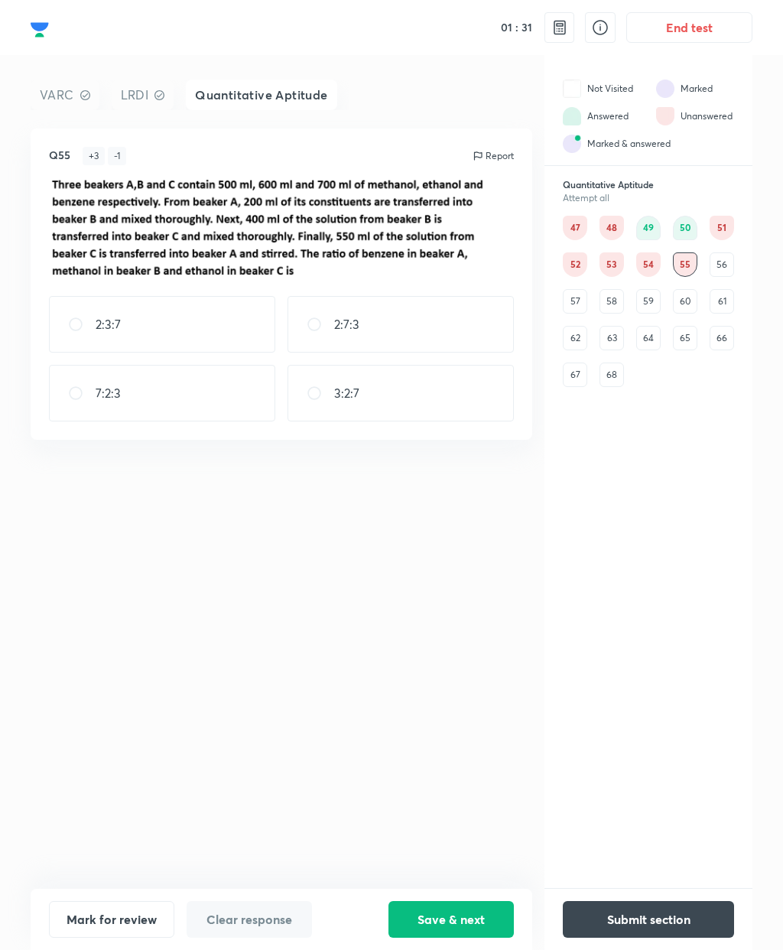
click at [87, 396] on input "radio" at bounding box center [82, 392] width 28 height 15
radio input "true"
click at [455, 917] on button "Save & next" at bounding box center [450, 919] width 125 height 37
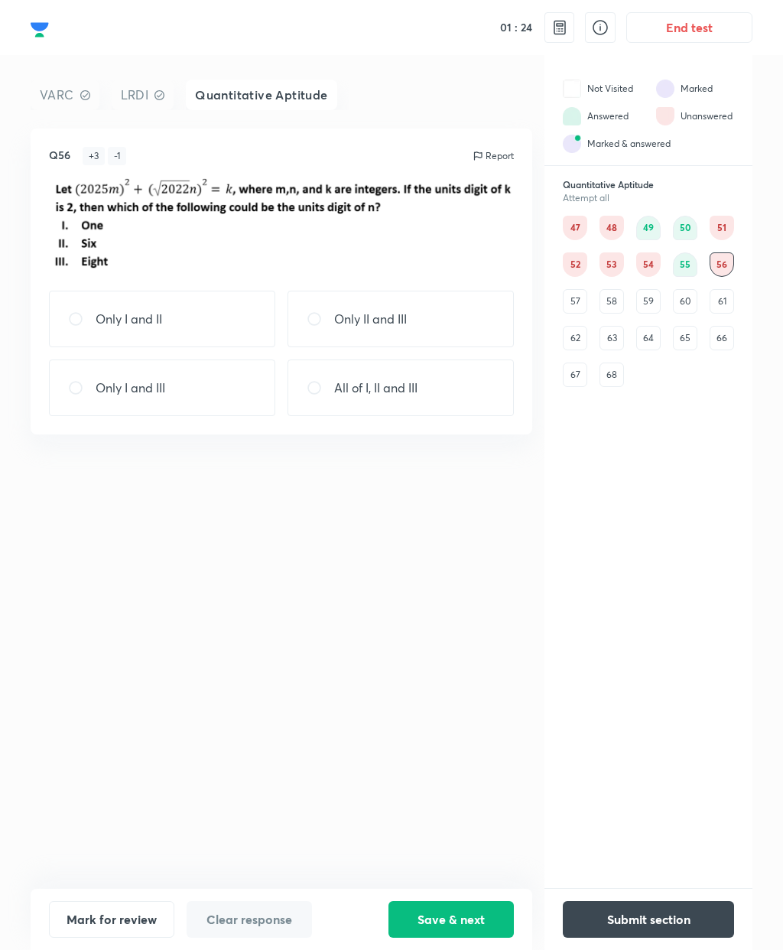
click at [689, 259] on div "55" at bounding box center [685, 264] width 24 height 24
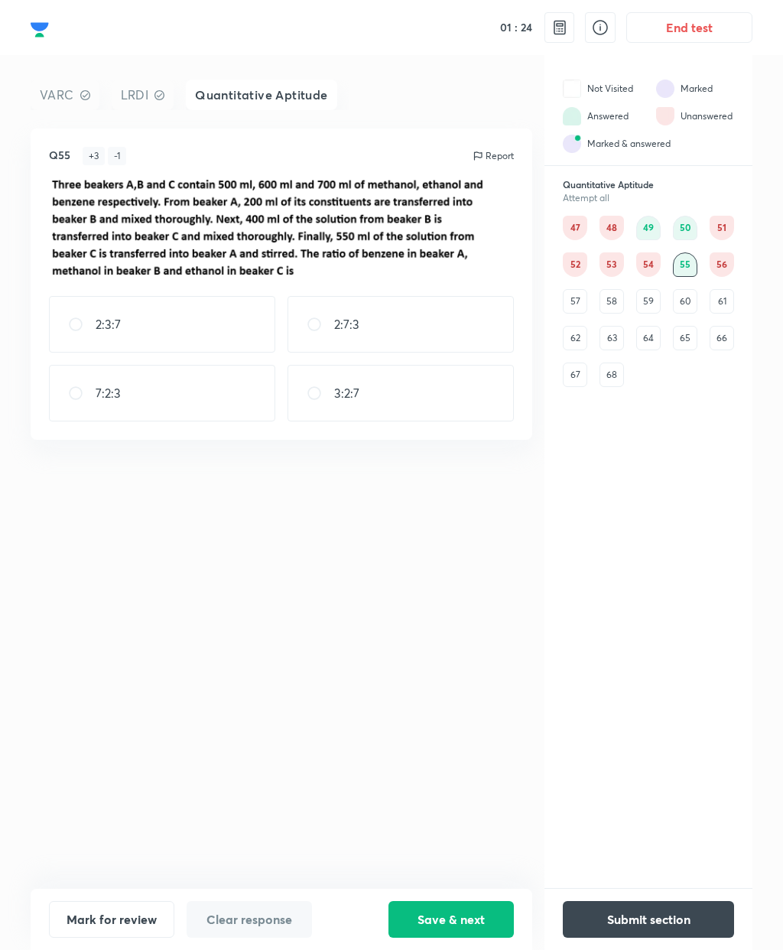
radio input "true"
click at [732, 261] on div "56" at bounding box center [722, 264] width 24 height 24
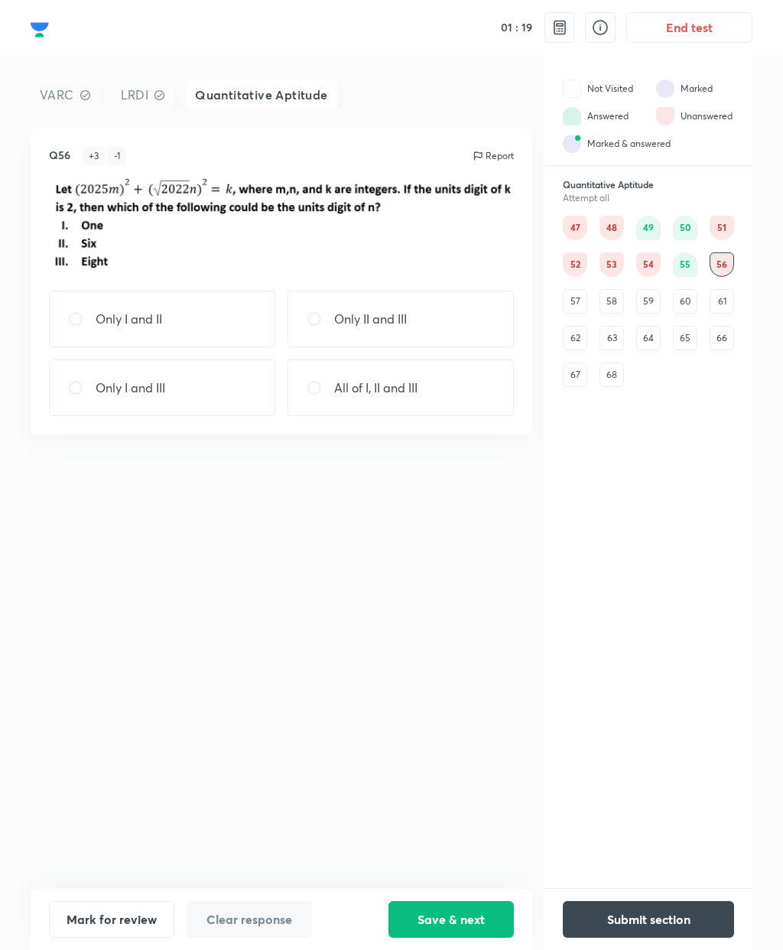
click at [577, 302] on div "57" at bounding box center [575, 301] width 24 height 24
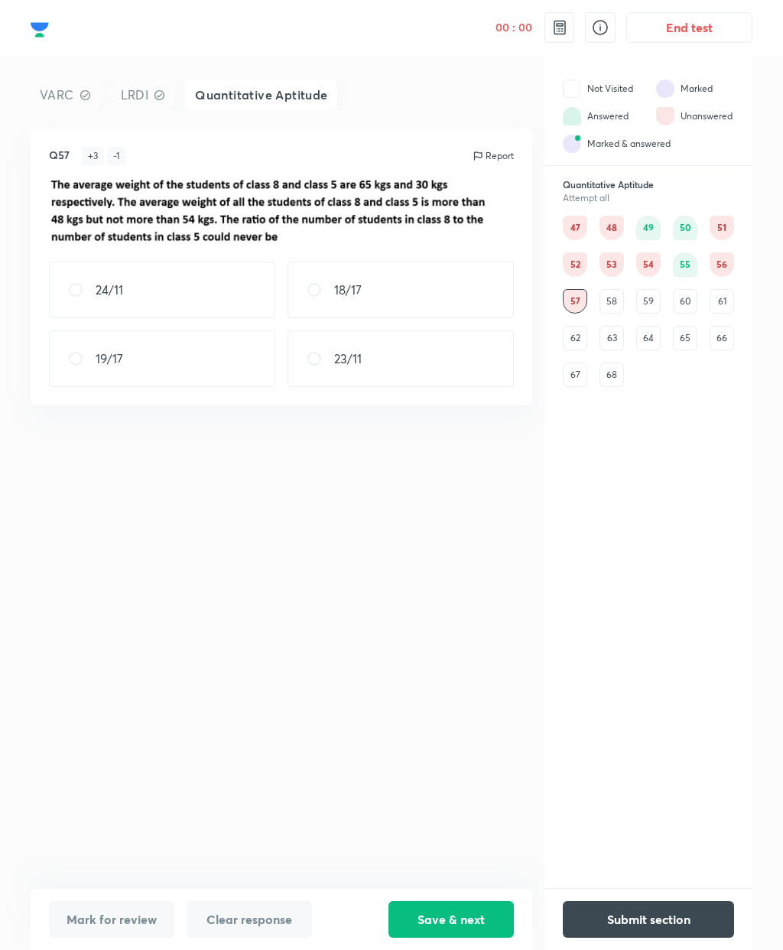
scroll to position [32, 0]
click at [307, 351] on icon at bounding box center [314, 358] width 15 height 15
radio input "true"
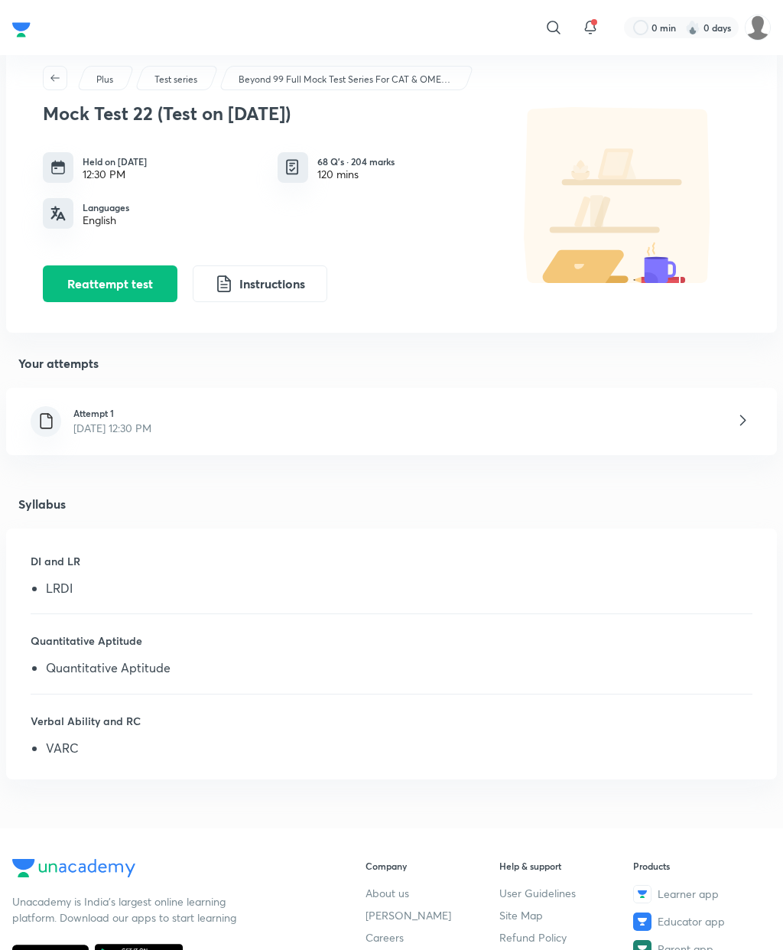
click at [300, 423] on div "Attempt 1 [DATE] 12:30 PM" at bounding box center [391, 421] width 771 height 67
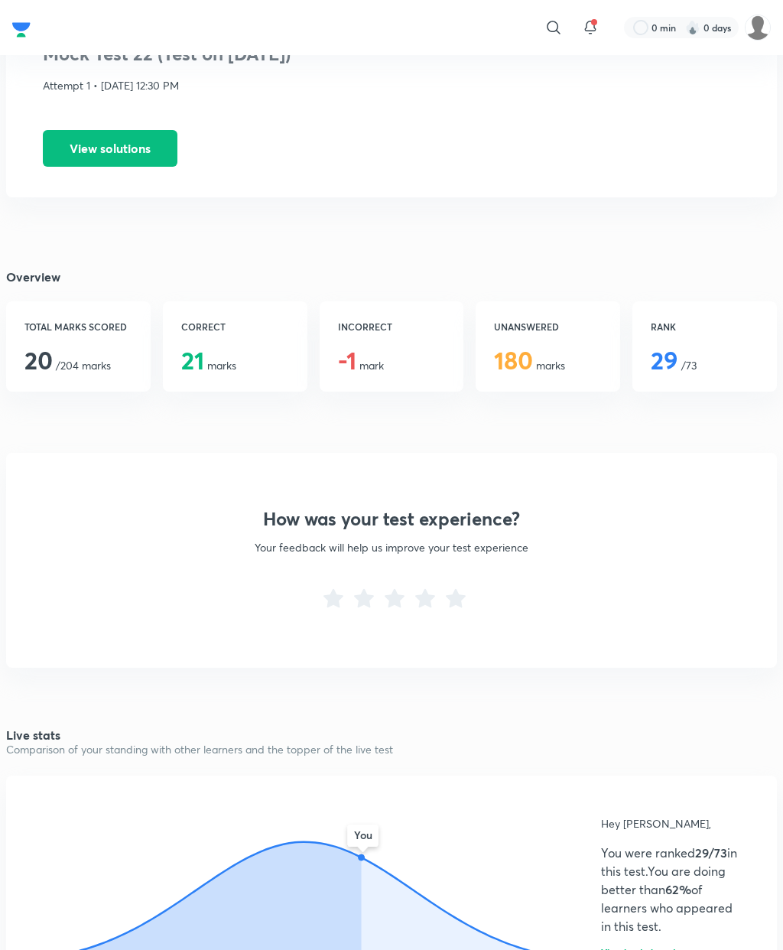
scroll to position [8, 0]
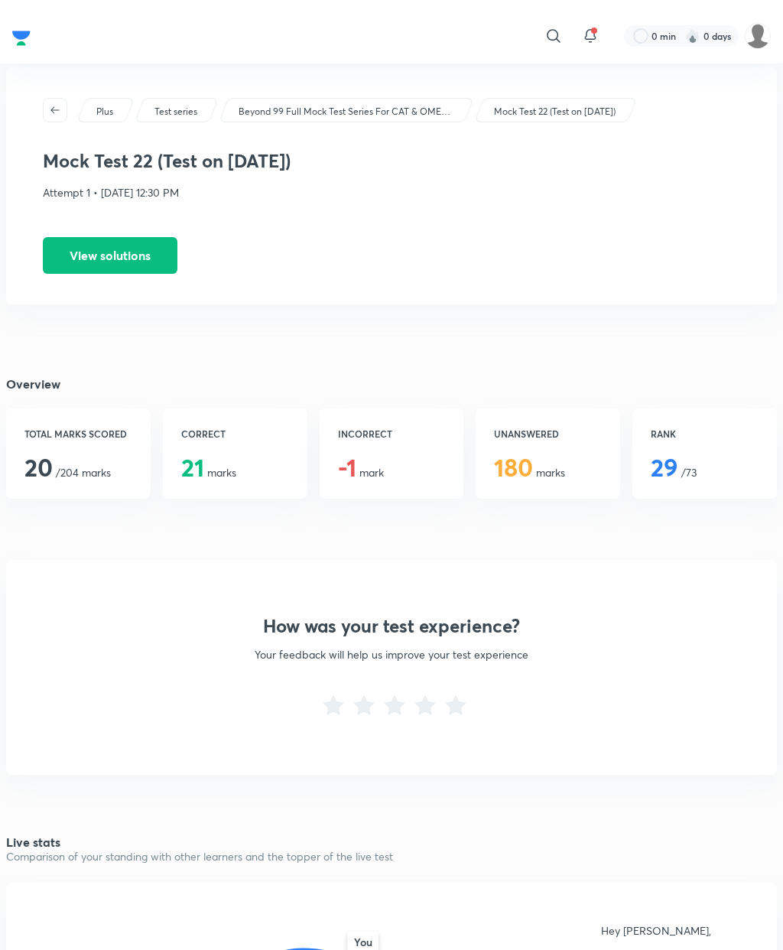
click at [135, 252] on button "View solutions" at bounding box center [110, 247] width 135 height 37
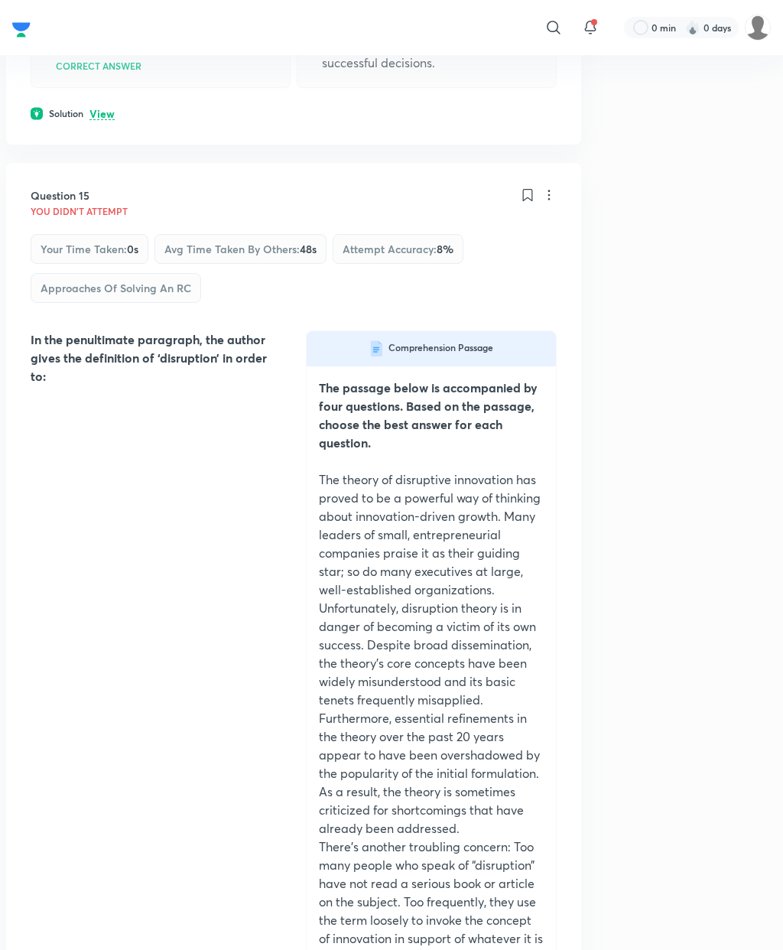
scroll to position [23789, 0]
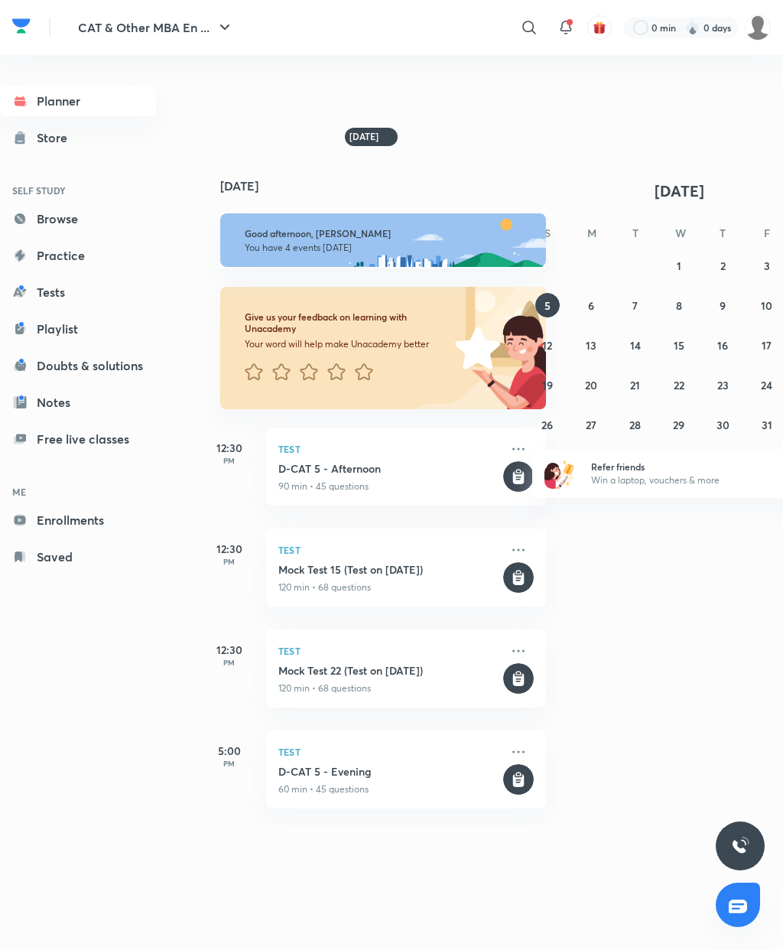
click at [55, 298] on link "Tests" at bounding box center [78, 292] width 156 height 31
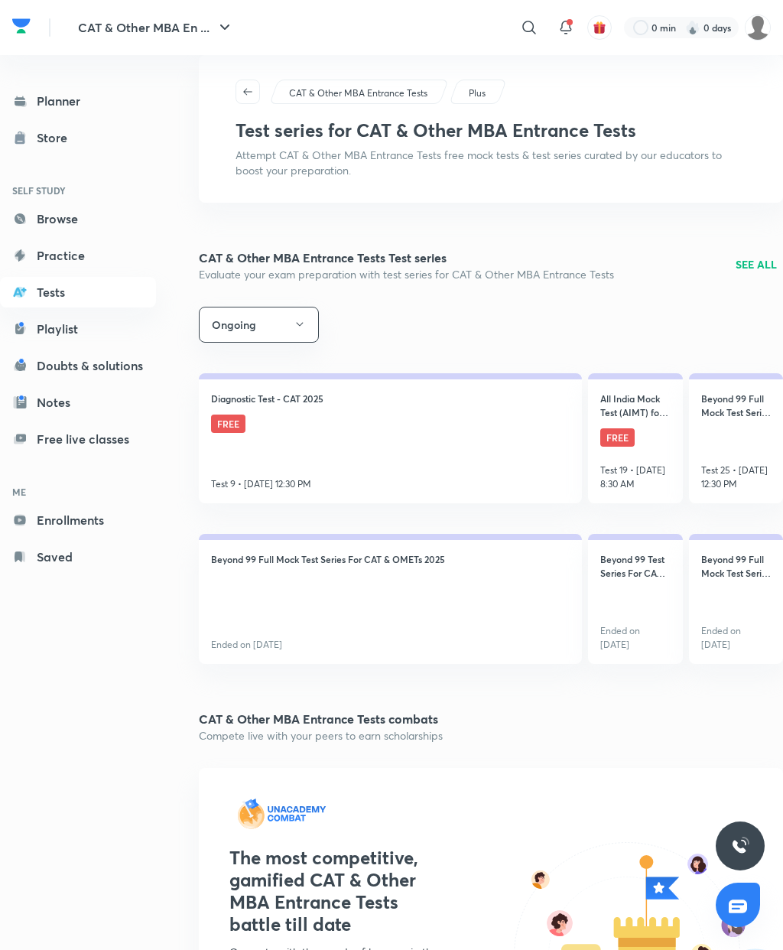
scroll to position [0, 6]
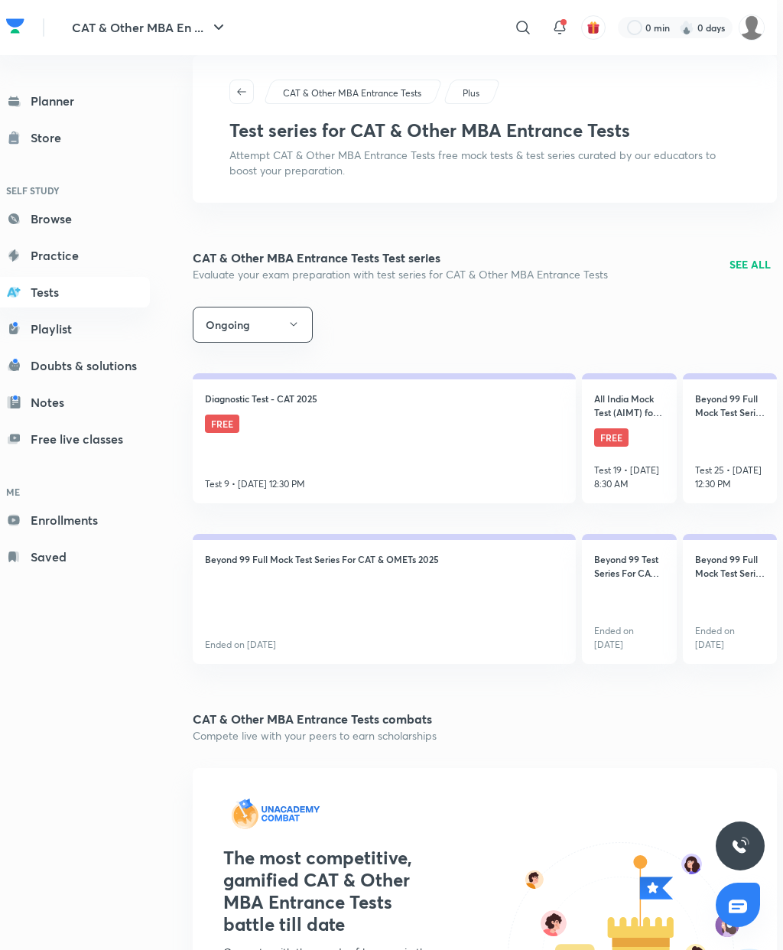
click at [376, 449] on link "Diagnostic Test - CAT 2025 FREE Test 9 • Oct 5, 12:30 PM" at bounding box center [384, 438] width 383 height 130
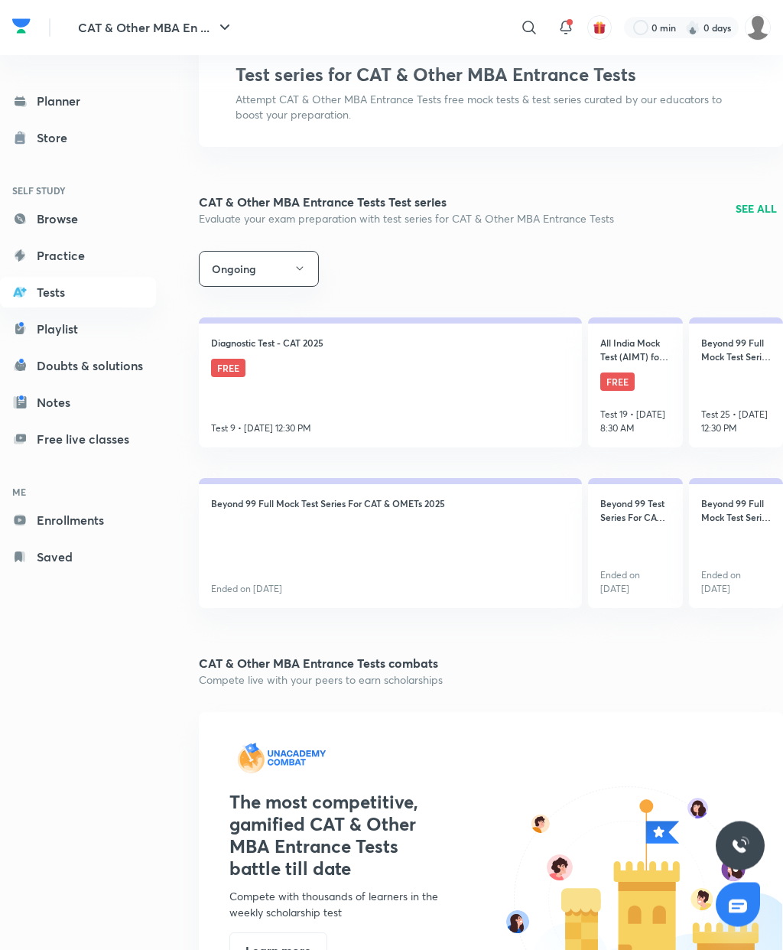
scroll to position [56, 6]
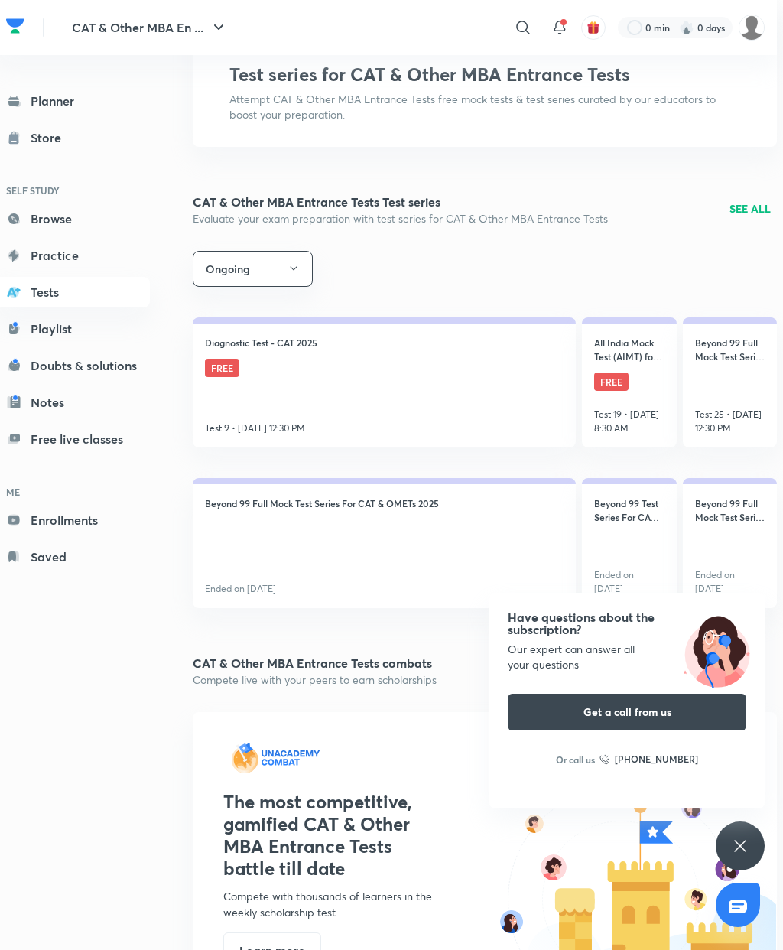
click at [291, 274] on icon "button" at bounding box center [293, 268] width 12 height 12
click at [227, 318] on span "All" at bounding box center [260, 315] width 115 height 16
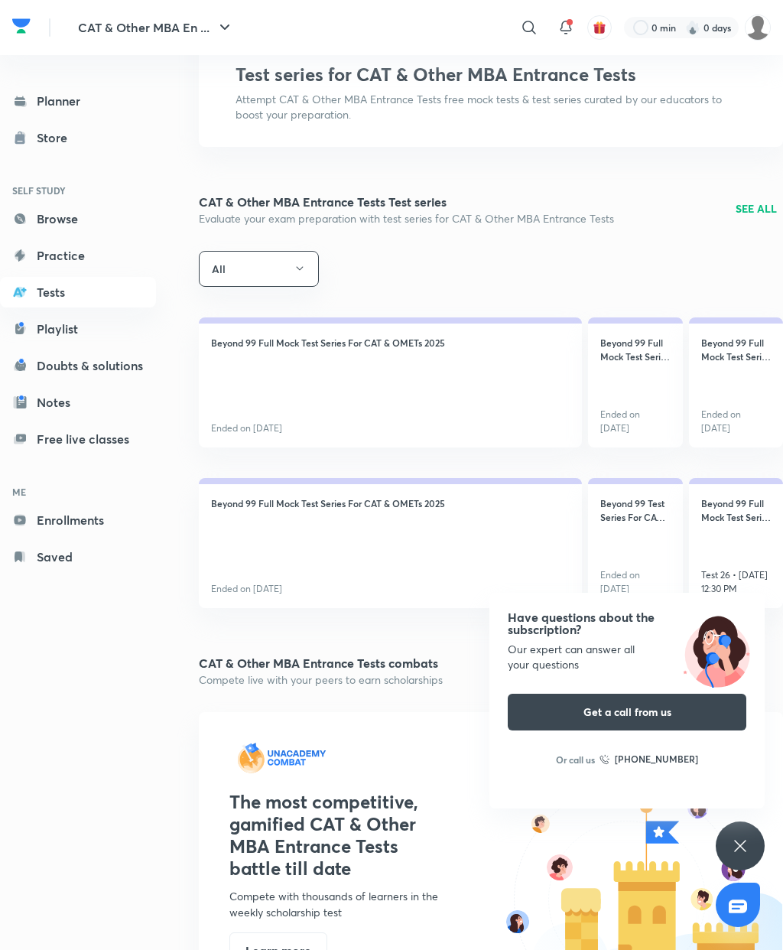
click at [334, 394] on link "Beyond 99 Full Mock Test Series For CAT & OMETs 2025 Ended on Oct 5" at bounding box center [390, 382] width 383 height 130
click at [333, 393] on link "Beyond 99 Full Mock Test Series For CAT & OMETs 2025 Ended on Oct 5" at bounding box center [390, 382] width 383 height 130
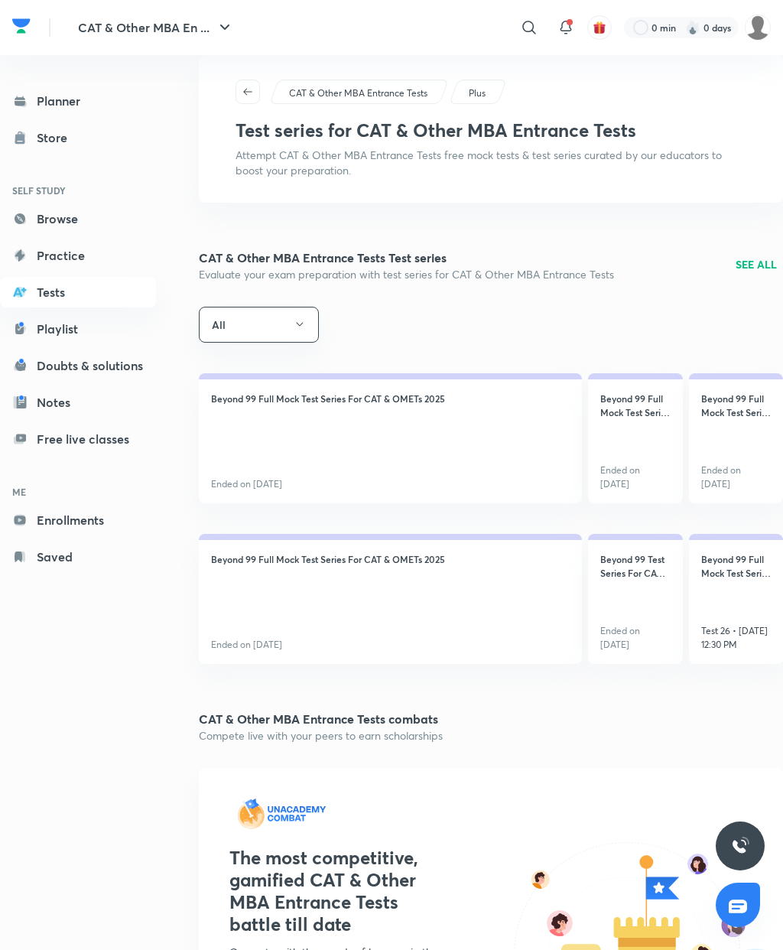
click at [758, 263] on p "SEE ALL" at bounding box center [756, 264] width 41 height 16
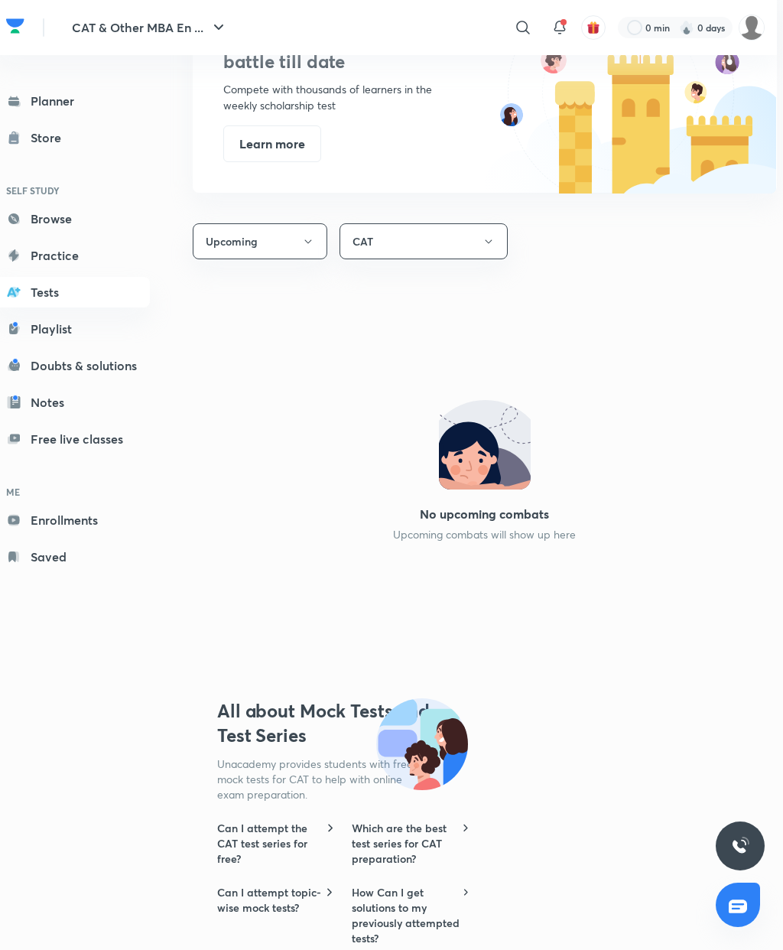
scroll to position [911, 6]
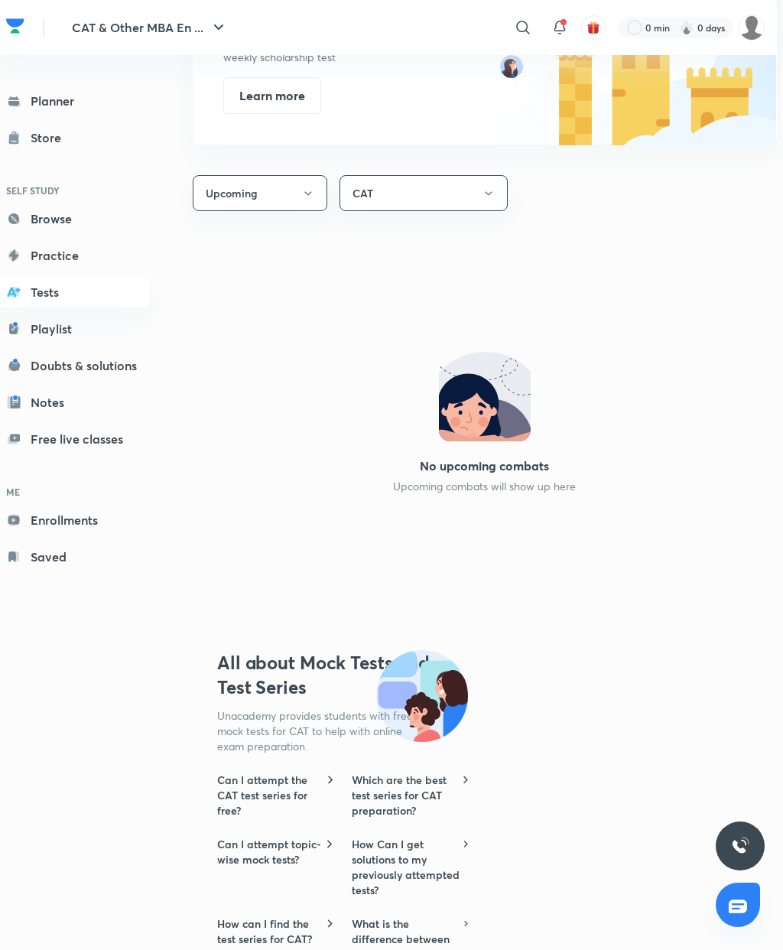
scroll to position [61, 0]
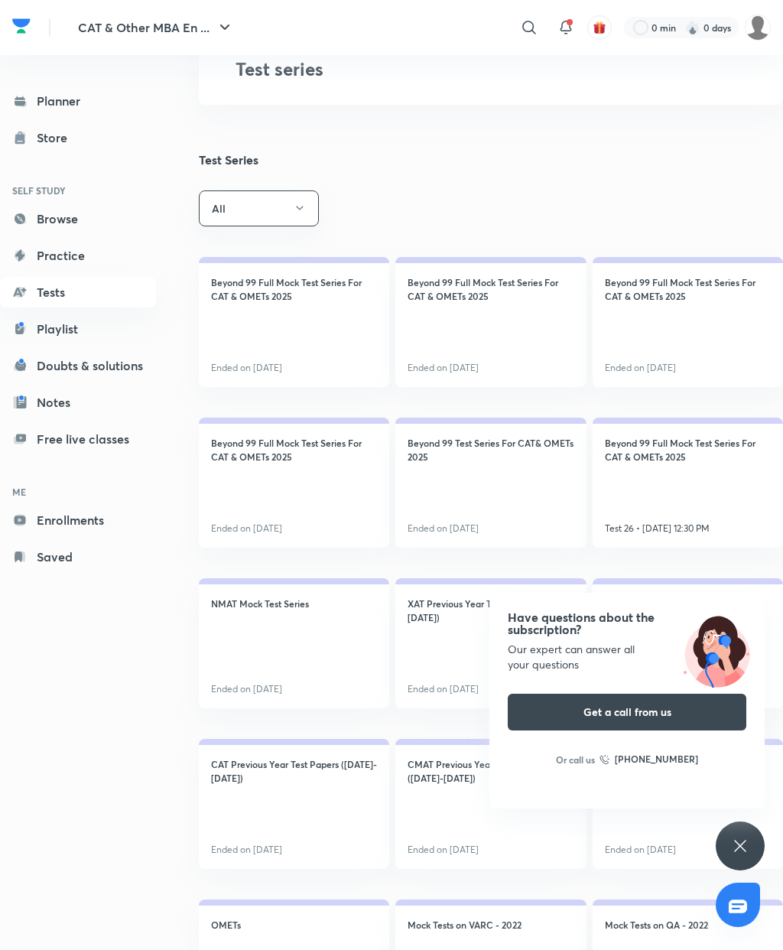
click at [73, 245] on link "Practice" at bounding box center [78, 255] width 156 height 31
click at [294, 213] on button "All" at bounding box center [259, 208] width 120 height 36
click at [252, 281] on span "Ongoing" at bounding box center [266, 282] width 115 height 16
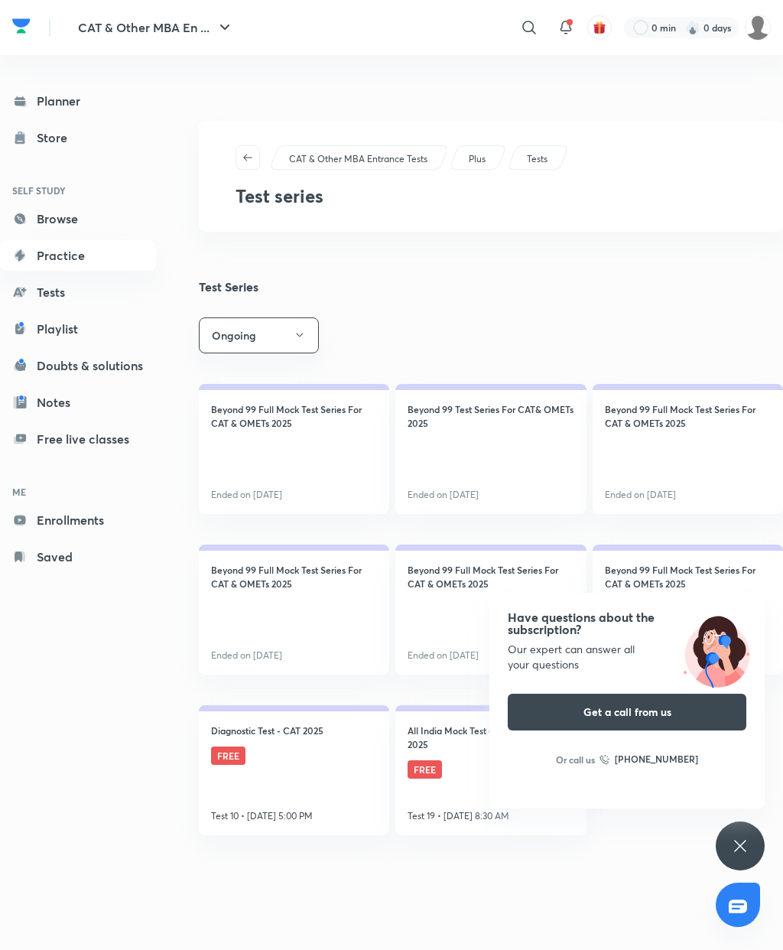
click at [309, 737] on h4 "Diagnostic Test - CAT 2025" at bounding box center [267, 730] width 112 height 14
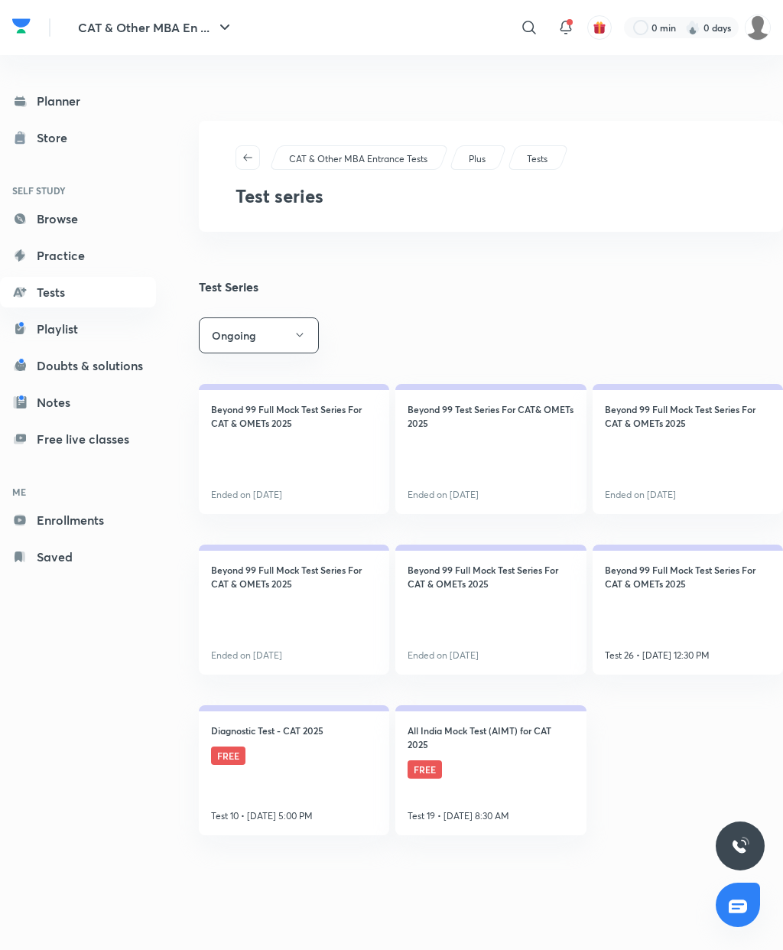
scroll to position [61, 0]
click at [514, 591] on link "Beyond 99 Full Mock Test Series For CAT & OMETs 2025 Ended on Oct 5" at bounding box center [490, 609] width 190 height 130
click at [266, 502] on p "Ended on Oct 5" at bounding box center [246, 495] width 71 height 14
click at [60, 96] on link "Planner" at bounding box center [78, 101] width 156 height 31
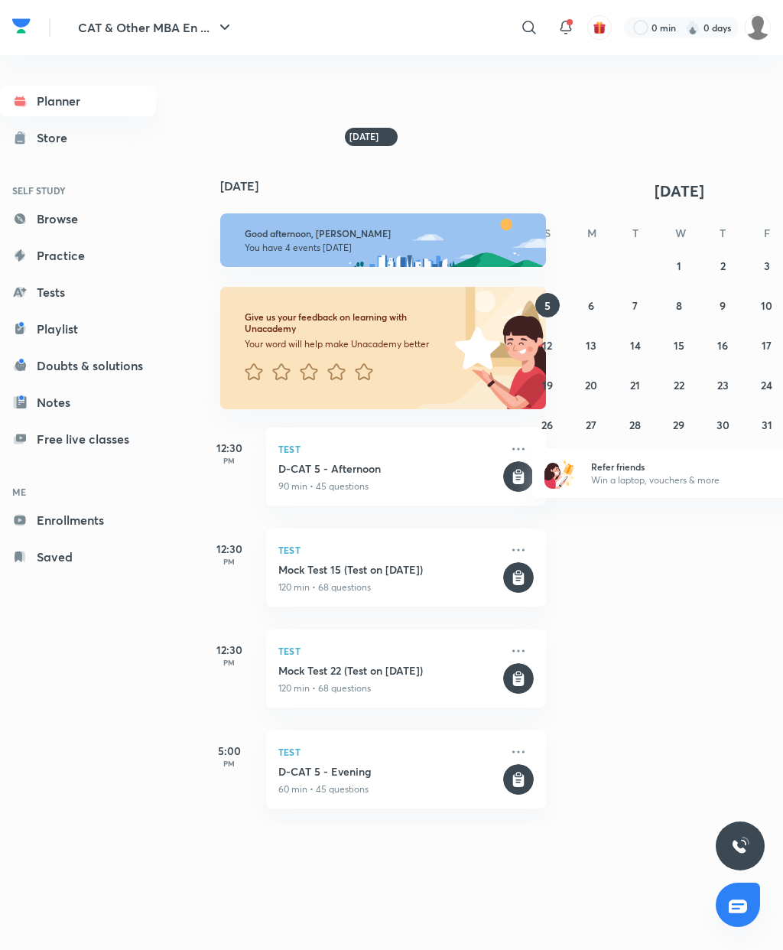
click at [524, 693] on rect at bounding box center [518, 678] width 31 height 31
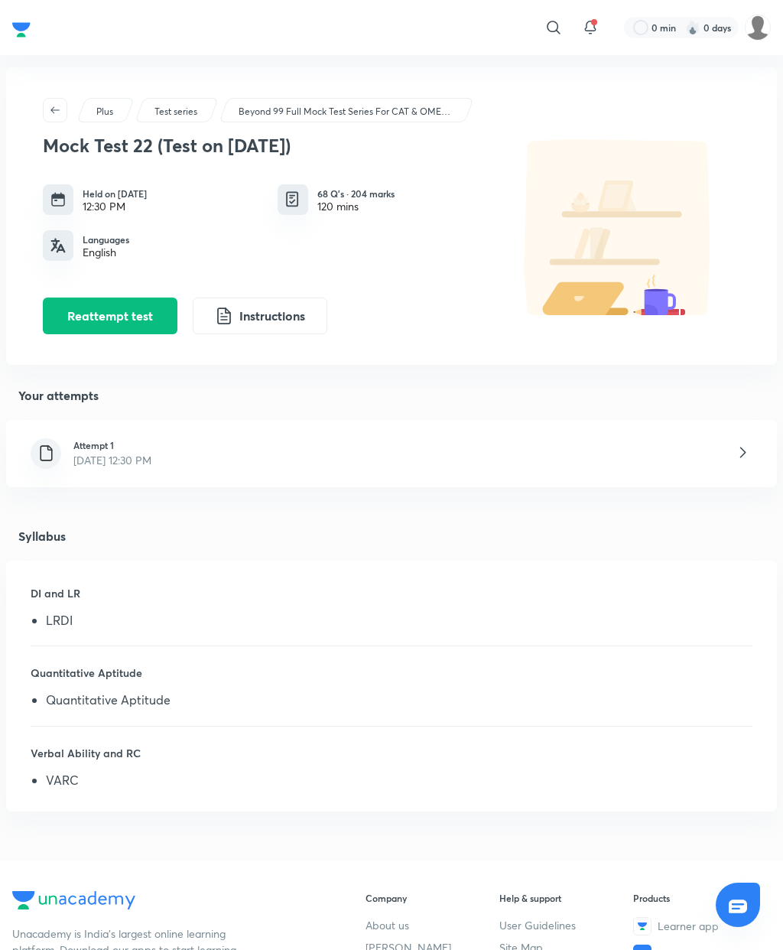
click at [398, 685] on h5 "Quantitative Aptitude" at bounding box center [392, 678] width 722 height 28
click at [739, 455] on icon at bounding box center [742, 452] width 19 height 19
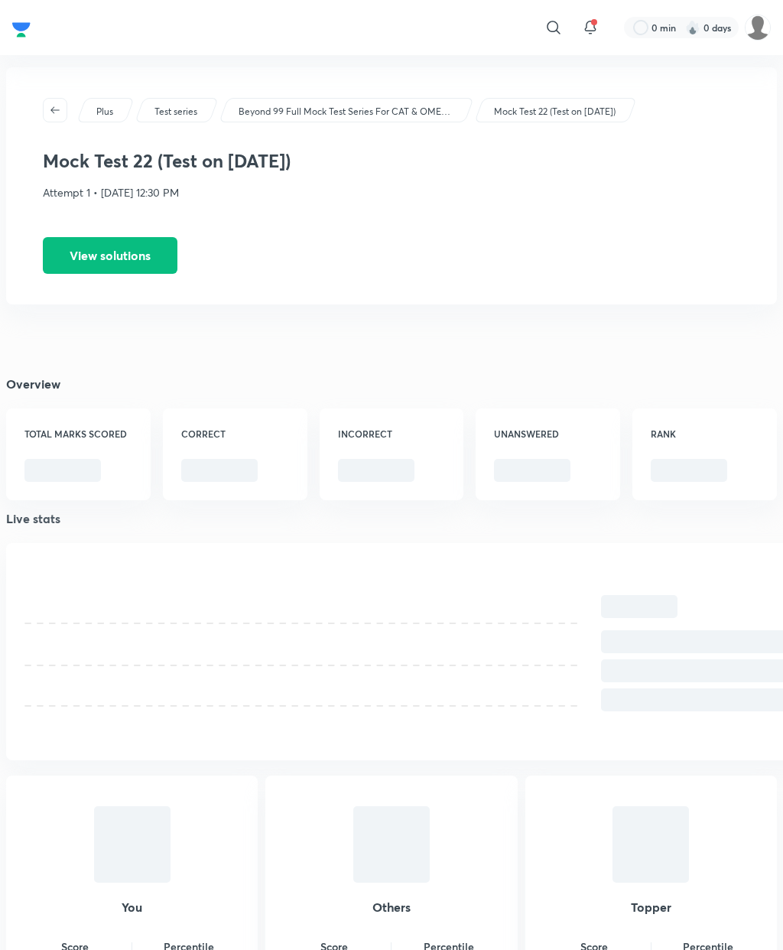
click at [372, 435] on h6 "INCORRECT" at bounding box center [392, 434] width 108 height 14
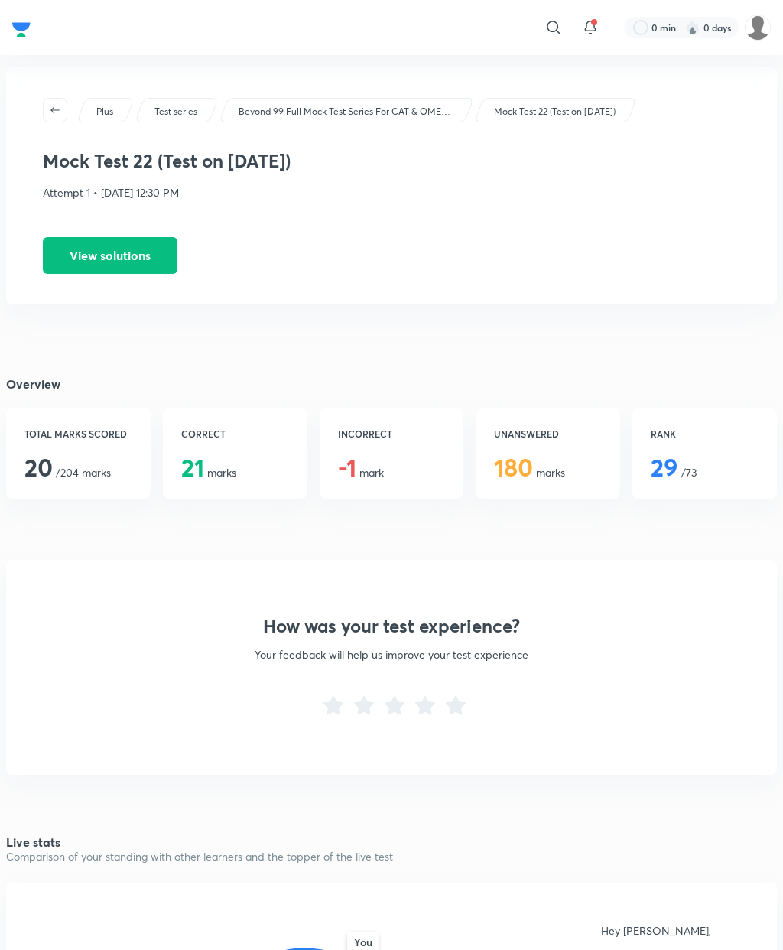
click at [144, 252] on button "View solutions" at bounding box center [110, 255] width 135 height 37
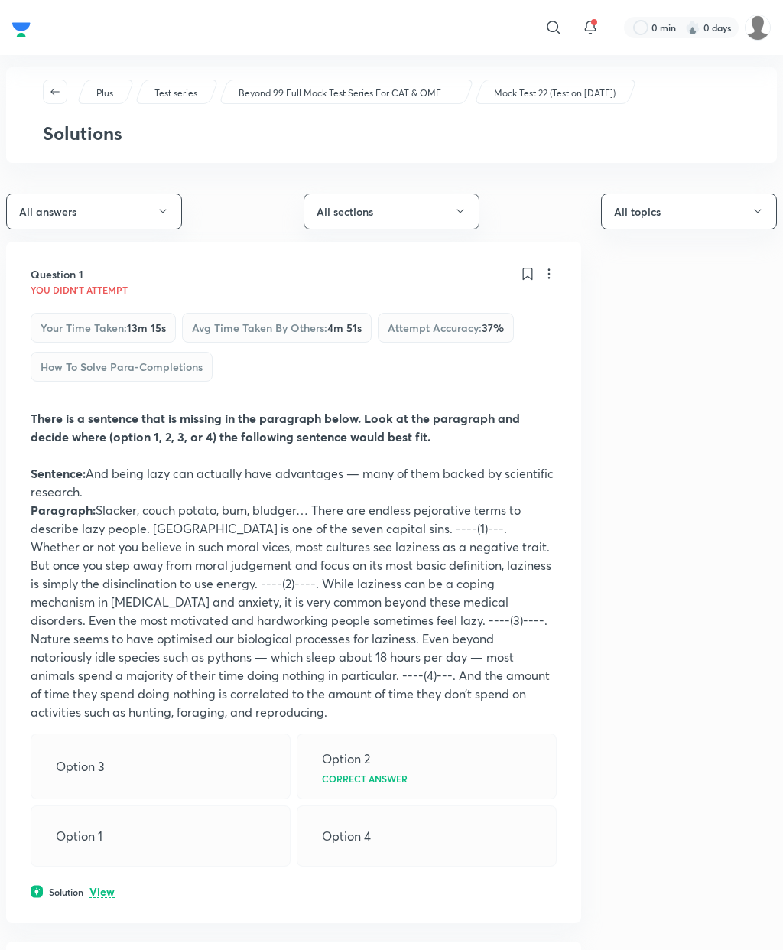
click at [456, 213] on icon "button" at bounding box center [460, 211] width 12 height 12
click at [404, 344] on span "Quantitative Aptitude" at bounding box center [391, 342] width 156 height 16
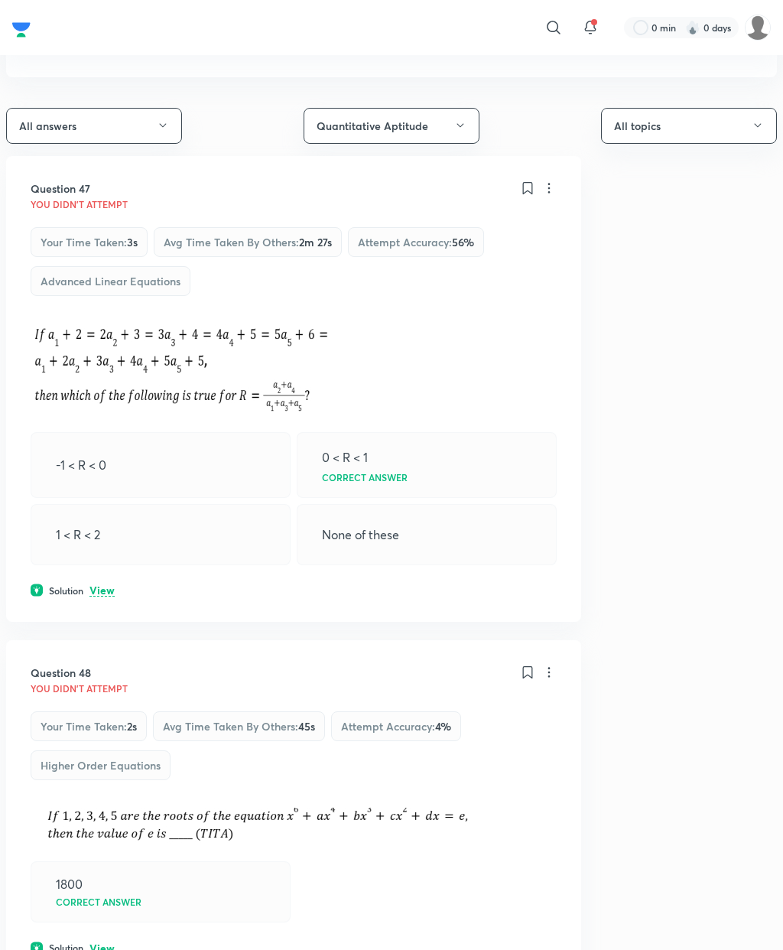
scroll to position [12, 0]
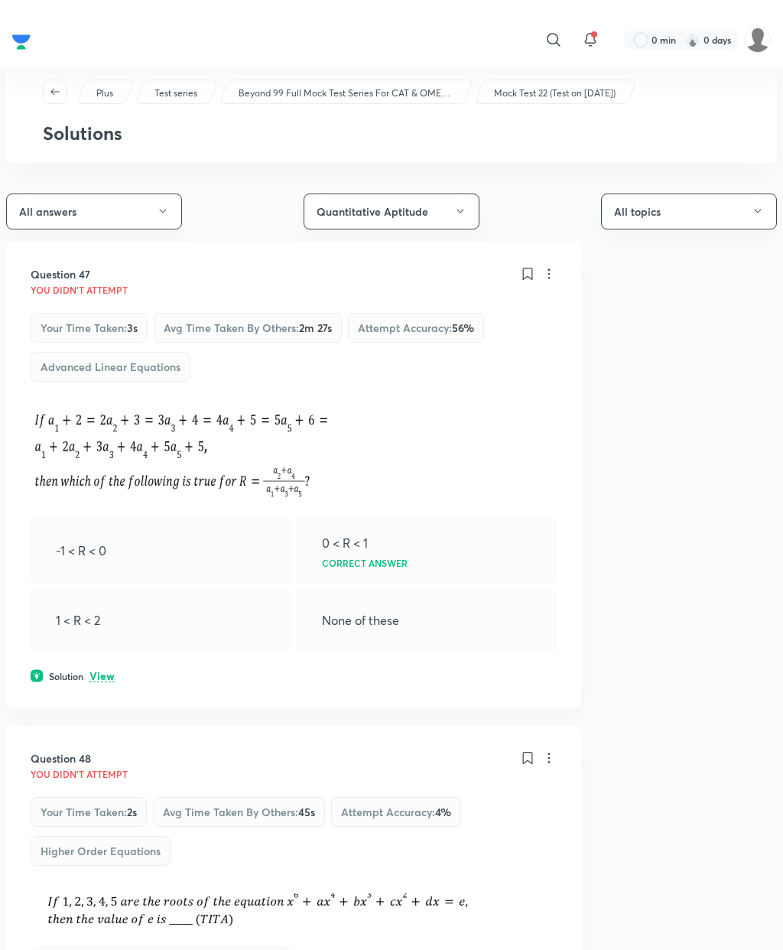
click at [450, 208] on button "Quantitative Aptitude" at bounding box center [392, 199] width 176 height 36
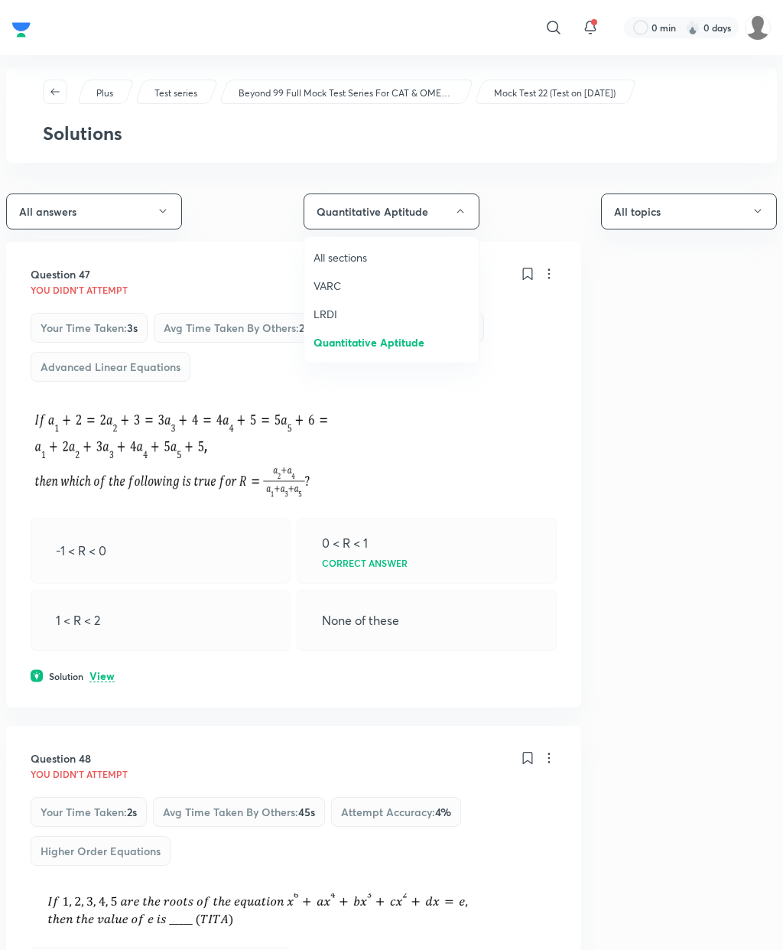
click at [341, 318] on span "LRDI" at bounding box center [391, 314] width 156 height 16
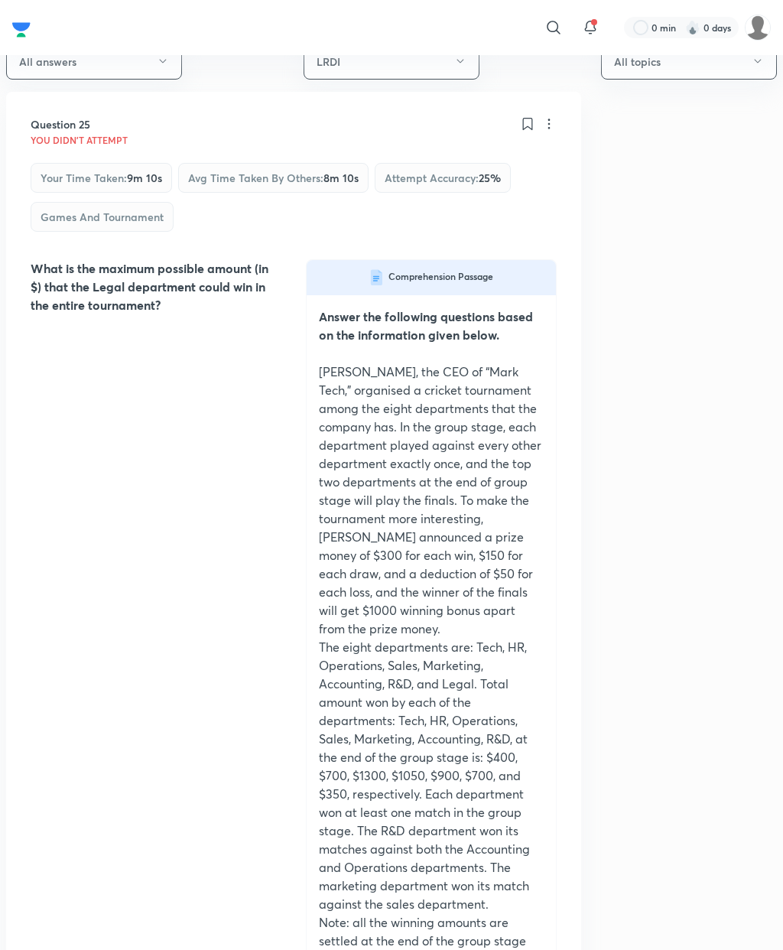
scroll to position [28, 0]
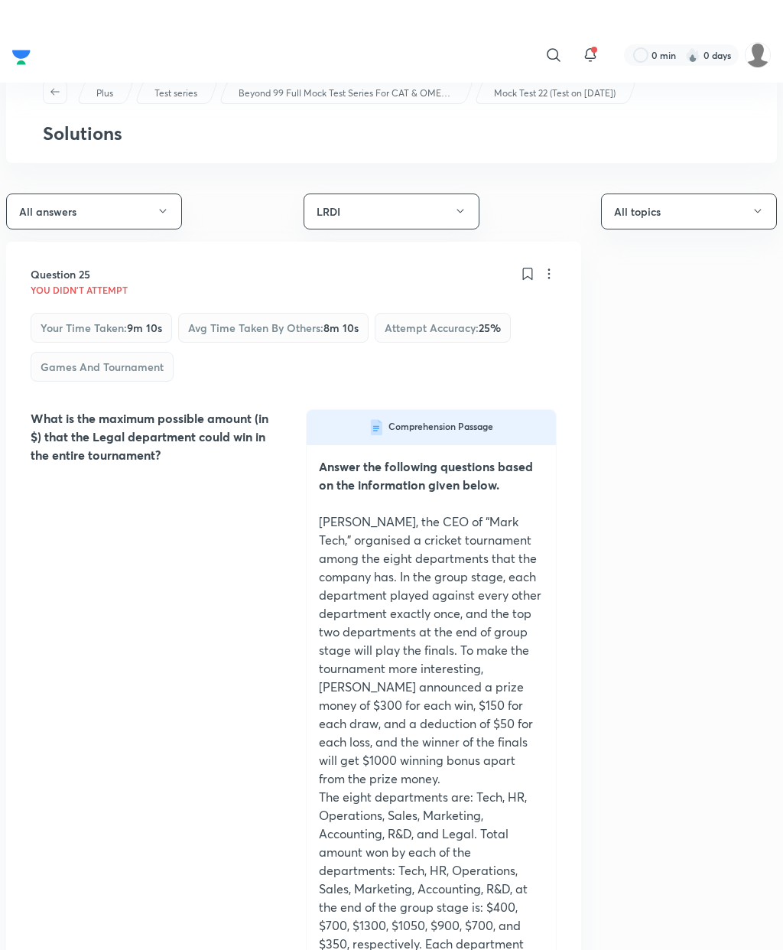
click at [150, 202] on button "All answers" at bounding box center [94, 184] width 176 height 36
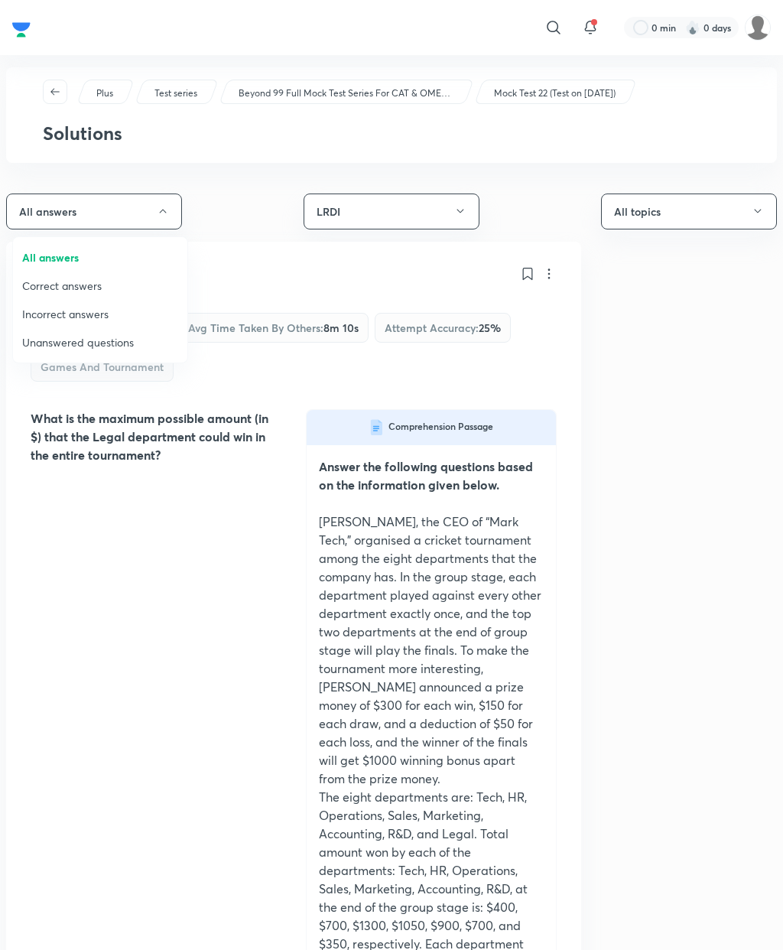
click at [94, 552] on div at bounding box center [391, 475] width 783 height 950
click at [99, 551] on div "What is the maximum possible amount (in $) that the Legal department could win …" at bounding box center [294, 770] width 526 height 722
click at [60, 82] on button "button" at bounding box center [55, 92] width 24 height 24
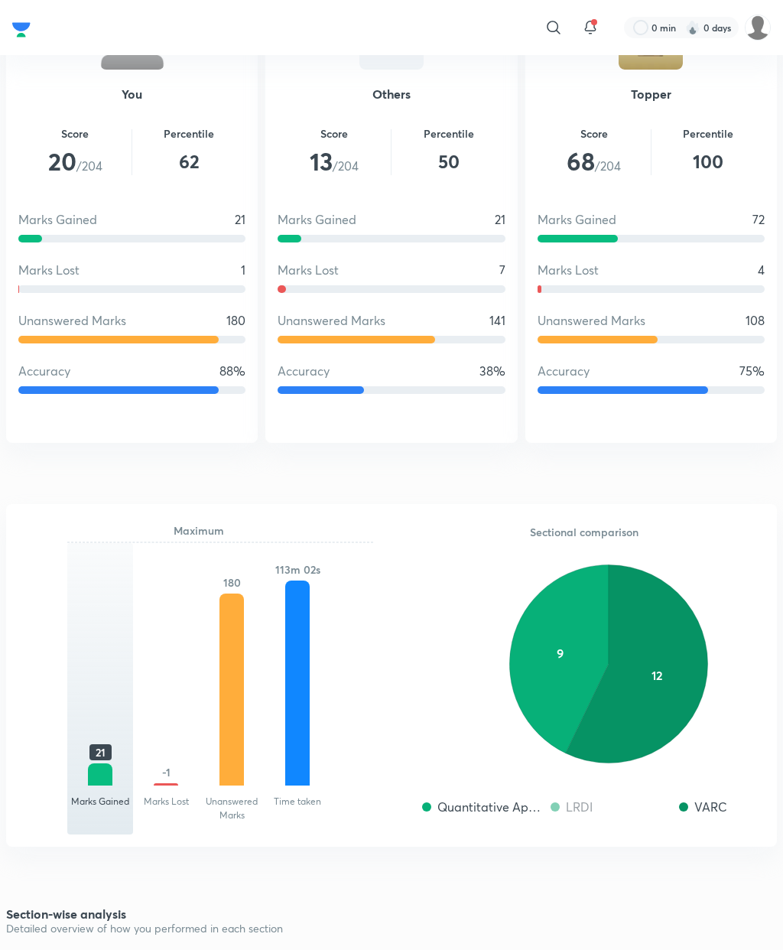
scroll to position [1148, 0]
